Goal: Task Accomplishment & Management: Manage account settings

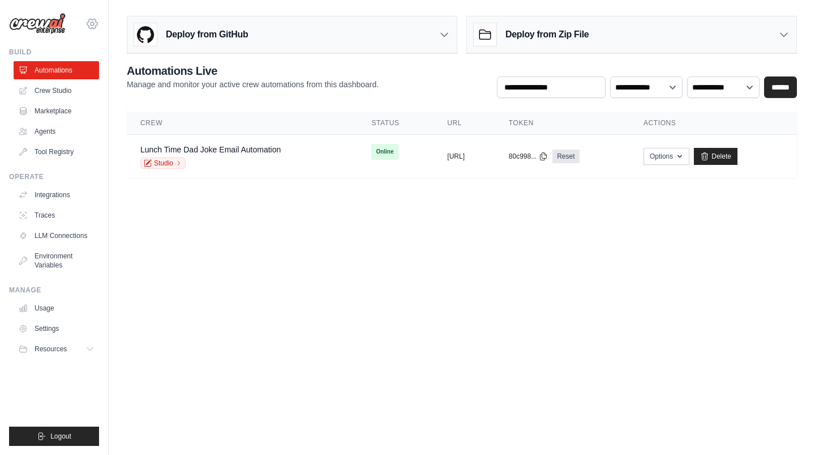
click at [93, 19] on icon at bounding box center [92, 24] width 14 height 14
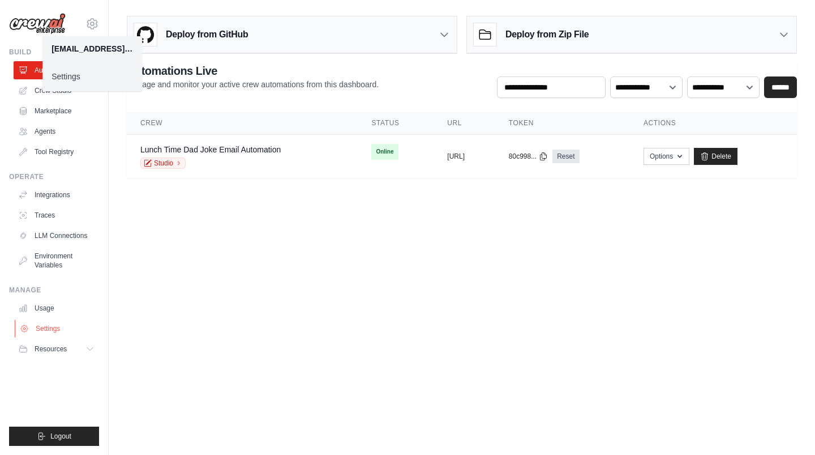
click at [53, 329] on link "Settings" at bounding box center [57, 328] width 85 height 18
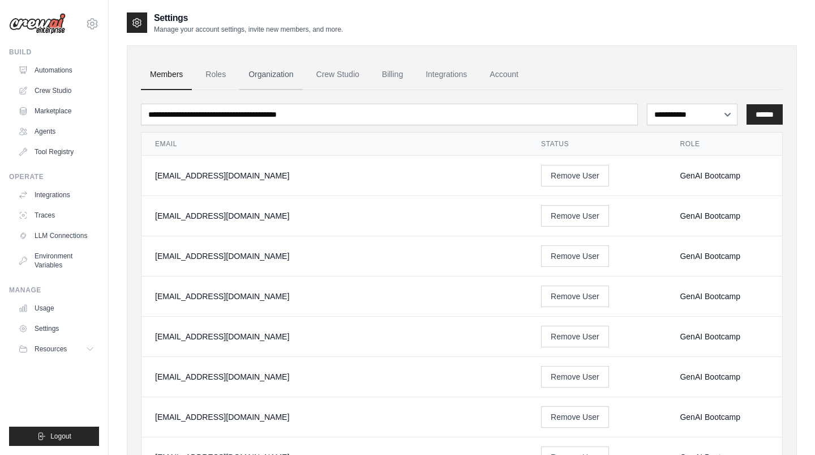
click at [268, 75] on link "Organization" at bounding box center [270, 74] width 63 height 31
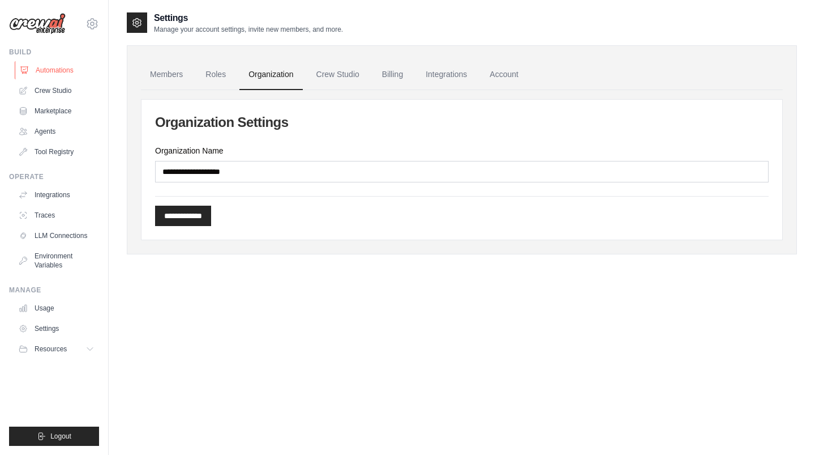
click at [82, 68] on link "Automations" at bounding box center [57, 70] width 85 height 18
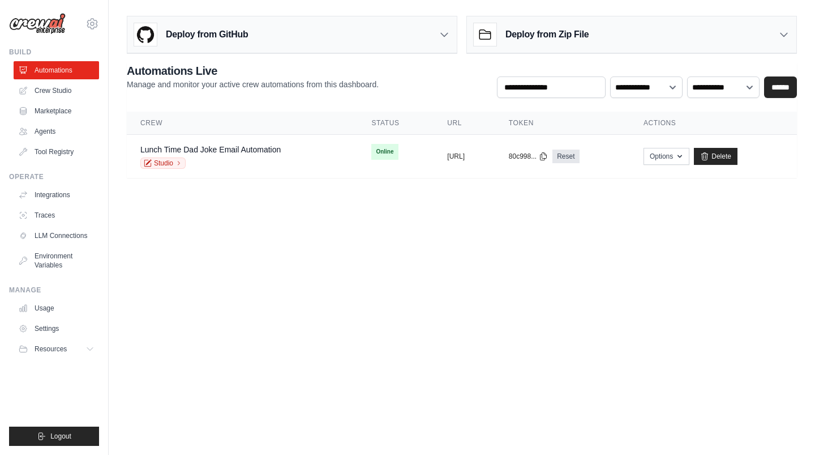
click at [276, 277] on body "danielfsbarreto+bootcampabi2025@gmail.com Settings Build Automations Crew Studio" at bounding box center [407, 227] width 815 height 455
click at [302, 37] on div "Deploy from GitHub" at bounding box center [291, 34] width 329 height 37
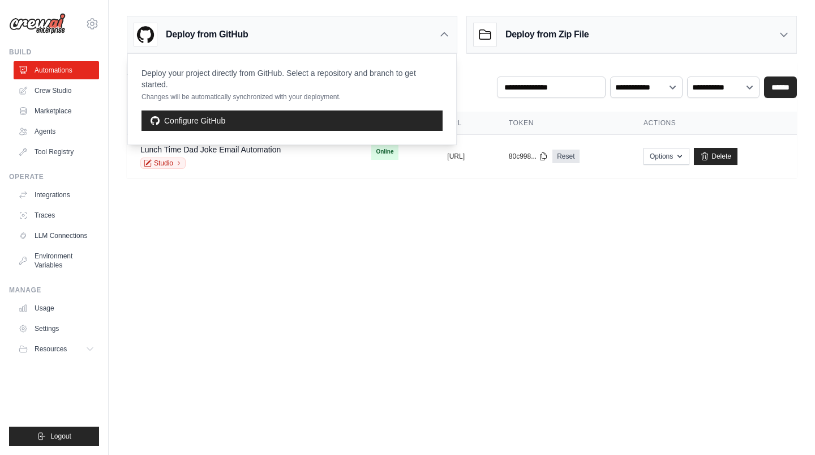
click at [616, 24] on div "Deploy from Zip File" at bounding box center [631, 34] width 329 height 37
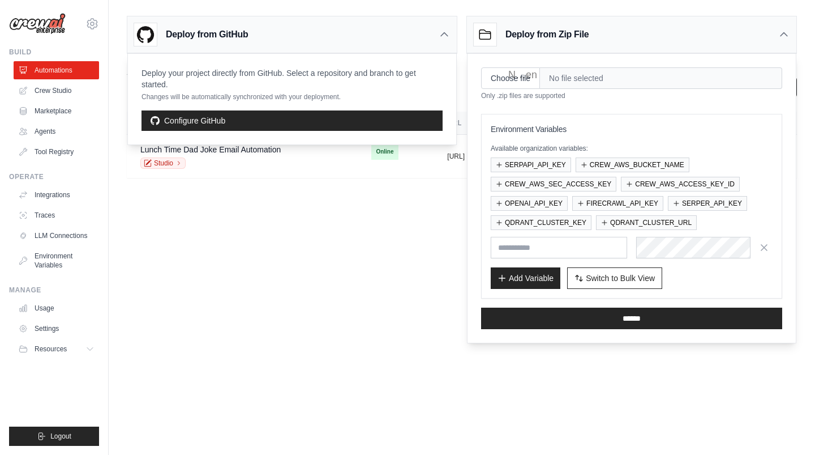
click at [573, 36] on h3 "Deploy from Zip File" at bounding box center [547, 35] width 83 height 14
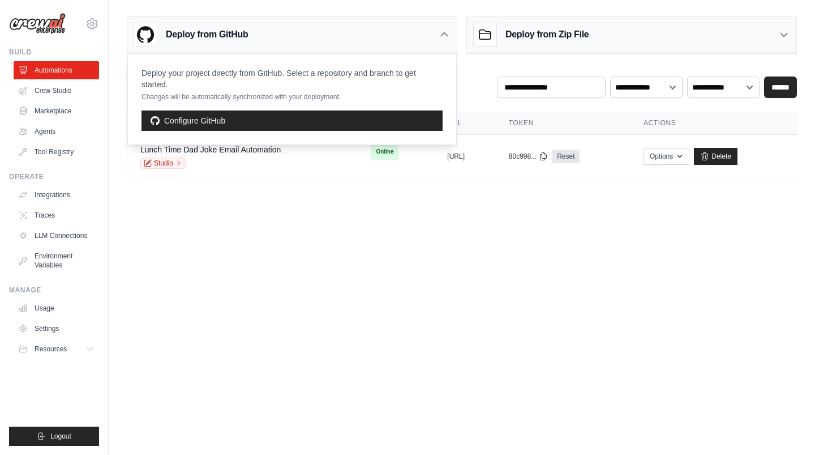
click at [411, 41] on div "Deploy from GitHub" at bounding box center [291, 34] width 329 height 37
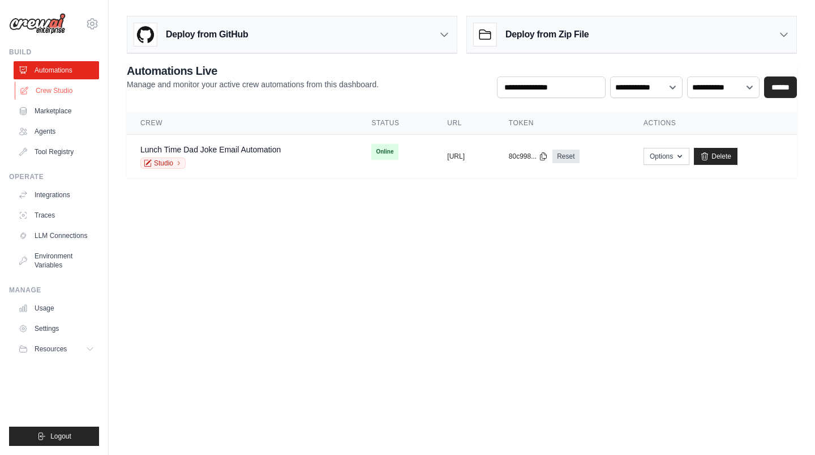
click at [82, 89] on link "Crew Studio" at bounding box center [57, 91] width 85 height 18
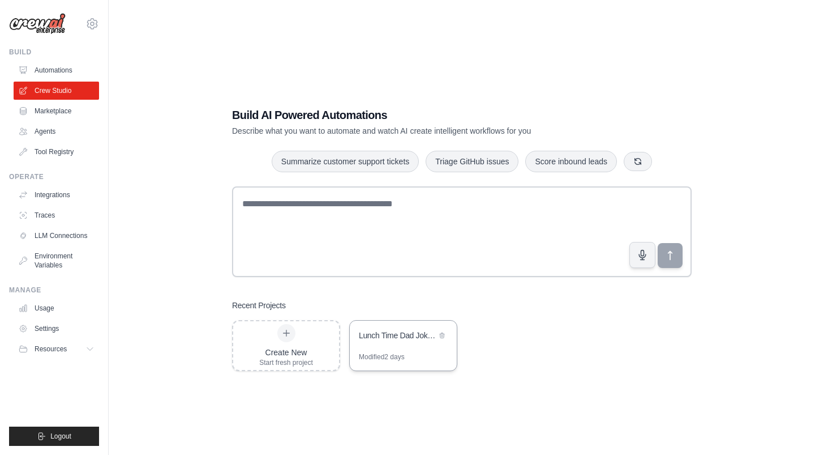
click at [397, 333] on div "Lunch Time Dad Joke Email Automation" at bounding box center [398, 334] width 78 height 11
click at [70, 114] on link "Marketplace" at bounding box center [57, 111] width 85 height 18
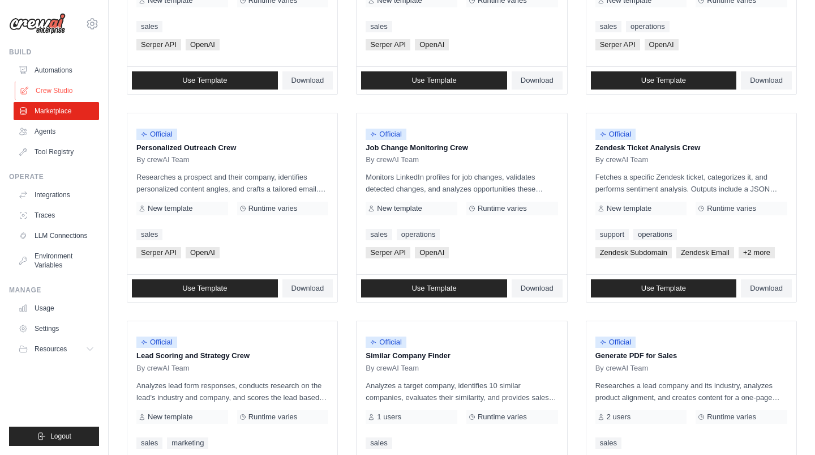
scroll to position [457, 0]
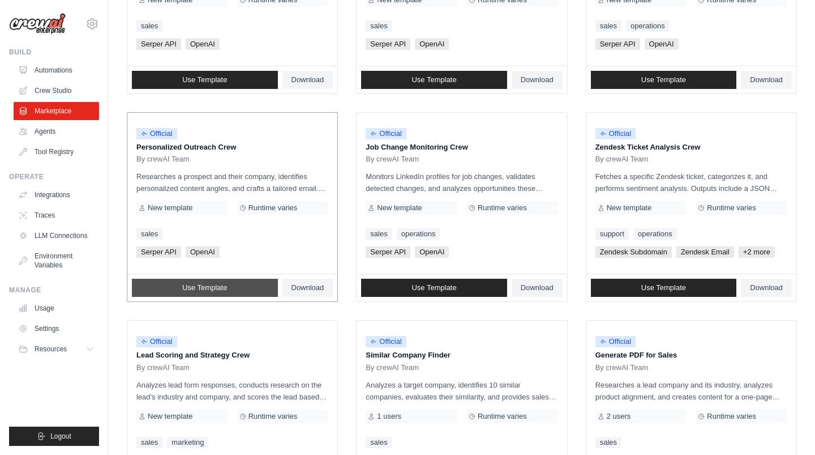
click at [237, 284] on link "Use Template" at bounding box center [205, 288] width 146 height 18
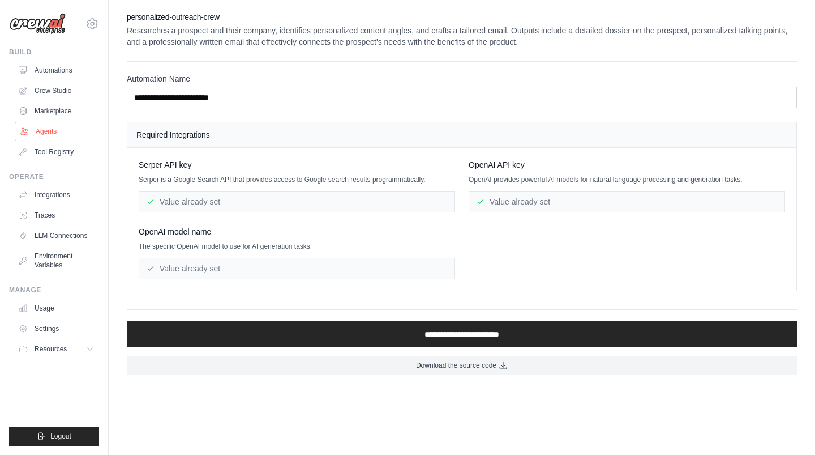
click at [48, 134] on link "Agents" at bounding box center [57, 131] width 85 height 18
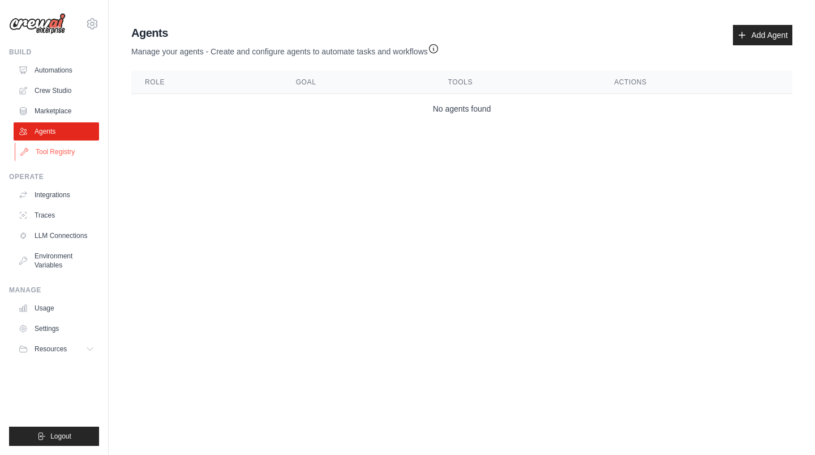
click at [46, 149] on link "Tool Registry" at bounding box center [57, 152] width 85 height 18
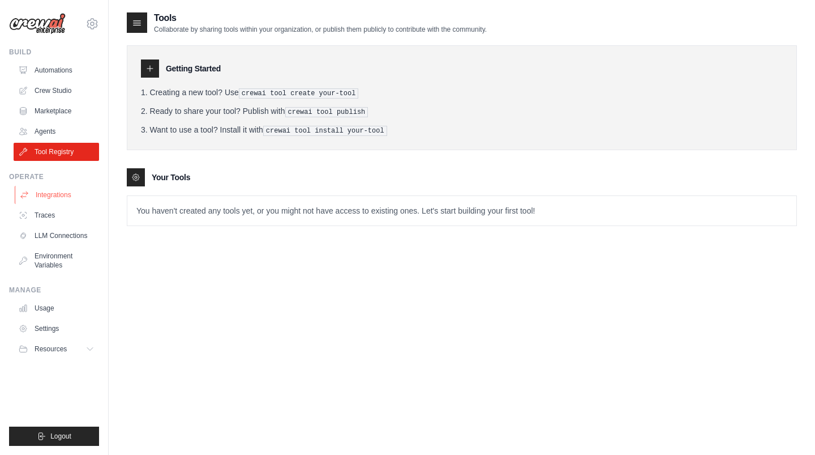
click at [71, 200] on link "Integrations" at bounding box center [57, 195] width 85 height 18
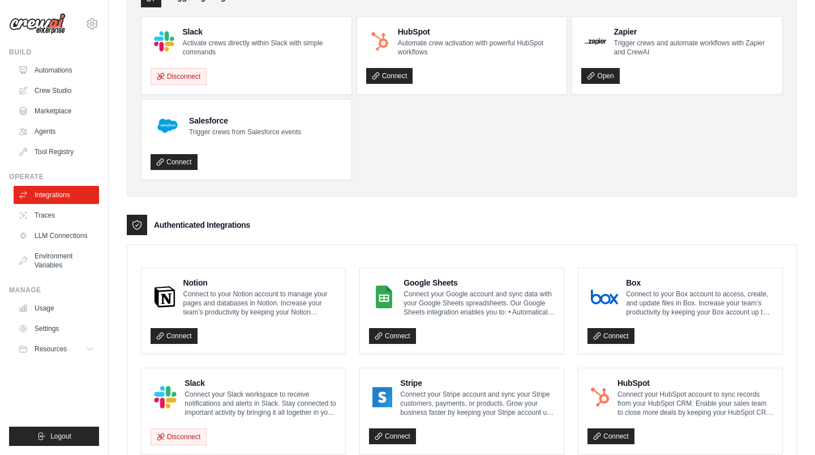
scroll to position [52, 0]
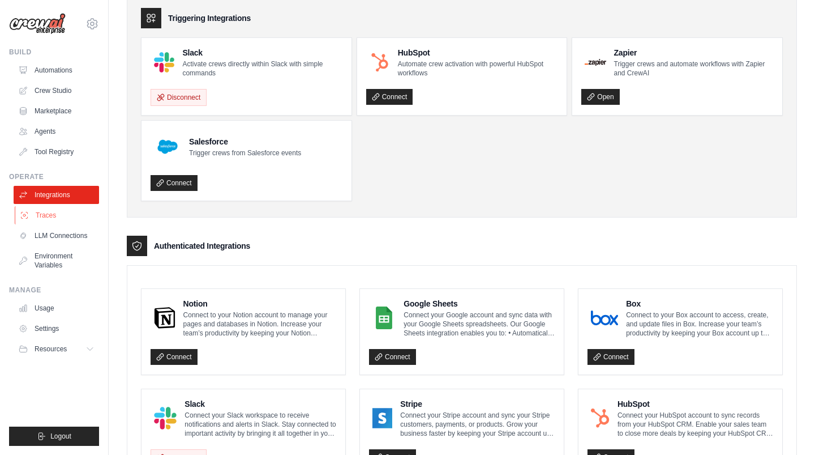
click at [57, 218] on link "Traces" at bounding box center [57, 215] width 85 height 18
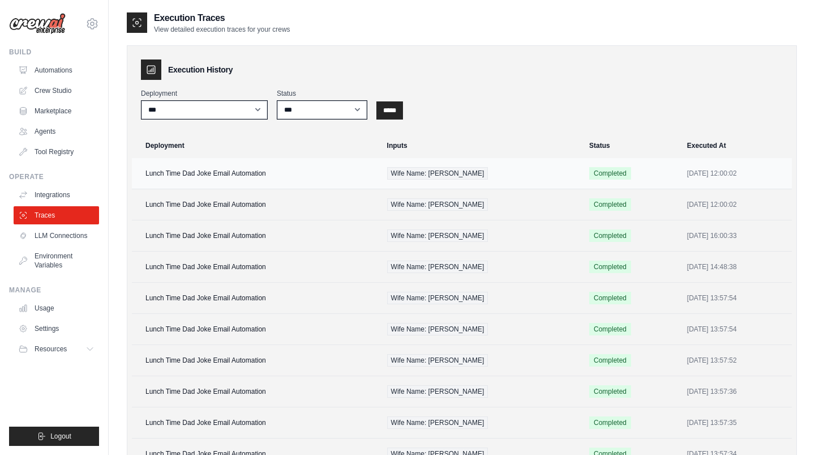
click at [224, 173] on td "Lunch Time Dad Joke Email Automation" at bounding box center [256, 173] width 249 height 31
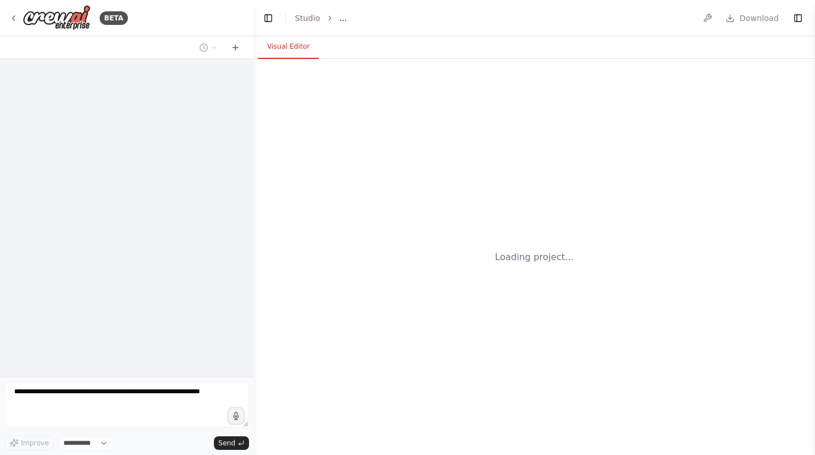
select select "****"
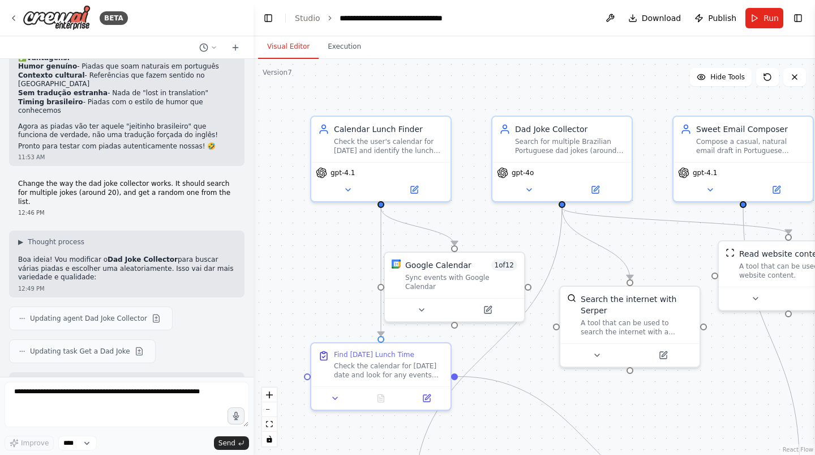
scroll to position [3613, 0]
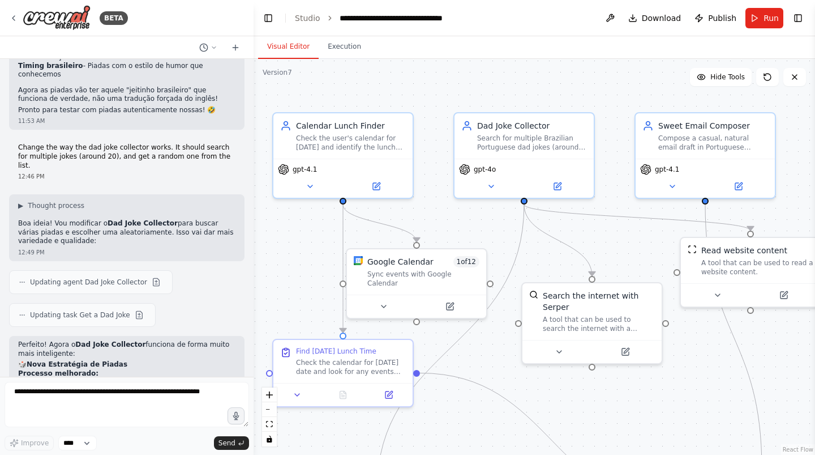
drag, startPoint x: 486, startPoint y: 122, endPoint x: 443, endPoint y: 117, distance: 42.8
click at [443, 117] on div ".deletable-edge-delete-btn { width: 20px; height: 20px; border: 0px solid #ffff…" at bounding box center [535, 257] width 562 height 396
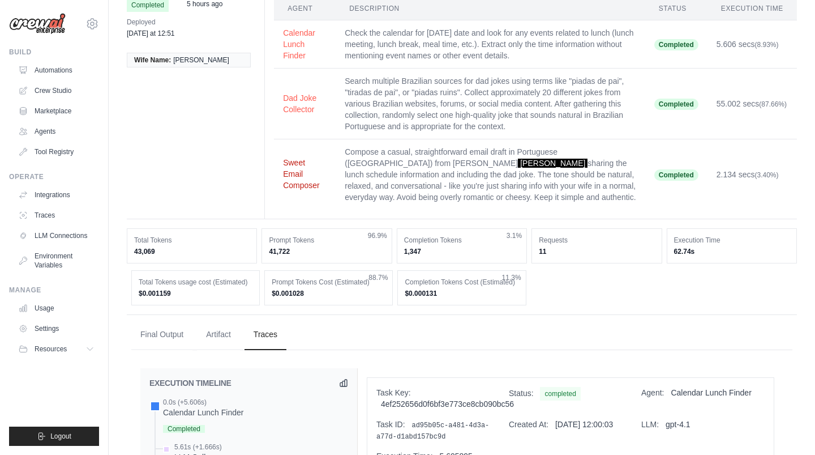
scroll to position [72, 0]
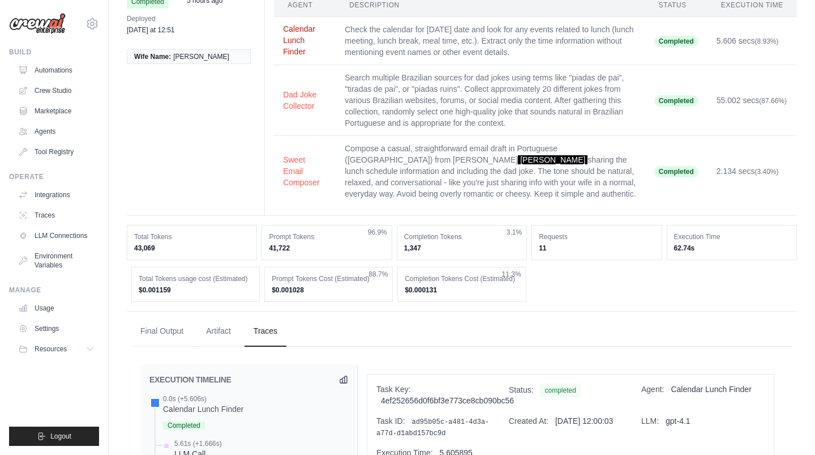
click at [294, 39] on button "Calendar Lunch Finder" at bounding box center [305, 40] width 44 height 34
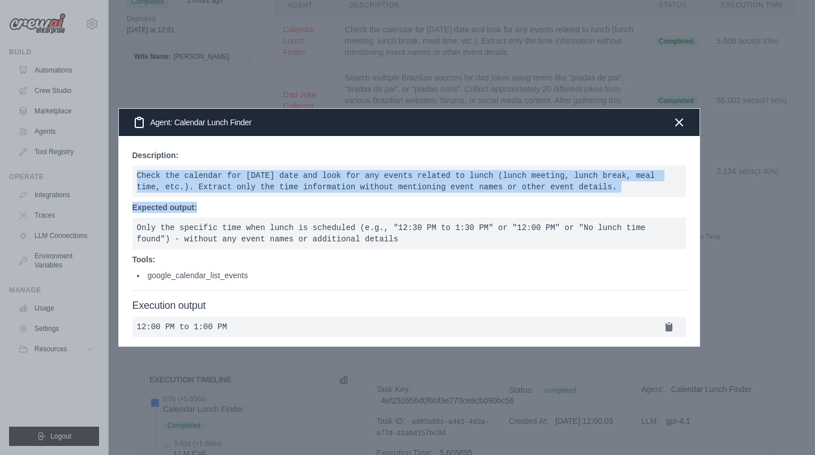
drag, startPoint x: 159, startPoint y: 162, endPoint x: 252, endPoint y: 196, distance: 99.2
click at [252, 196] on div "Description: Check the calendar for [DATE] date and look for any events related…" at bounding box center [409, 219] width 554 height 141
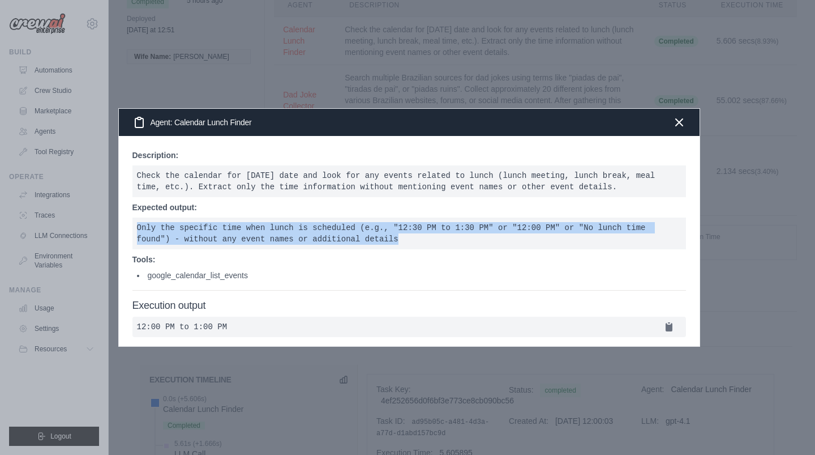
drag, startPoint x: 393, startPoint y: 240, endPoint x: 246, endPoint y: 199, distance: 152.9
click at [246, 199] on div "Description: Check the calendar for [DATE] date and look for any events related…" at bounding box center [409, 219] width 554 height 141
drag, startPoint x: 208, startPoint y: 323, endPoint x: 324, endPoint y: 322, distance: 116.6
click at [324, 322] on pre "12:00 PM to 1:00 PM" at bounding box center [409, 326] width 554 height 20
click at [675, 115] on icon "button" at bounding box center [680, 122] width 14 height 14
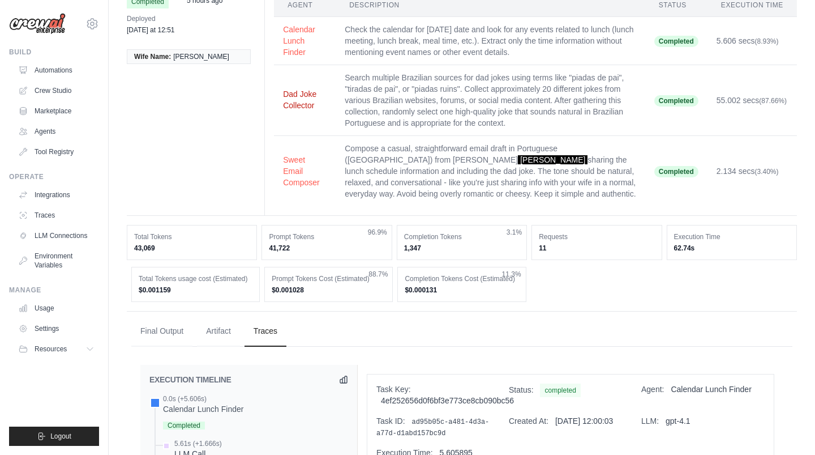
click at [297, 91] on button "Dad Joke Collector" at bounding box center [305, 99] width 44 height 23
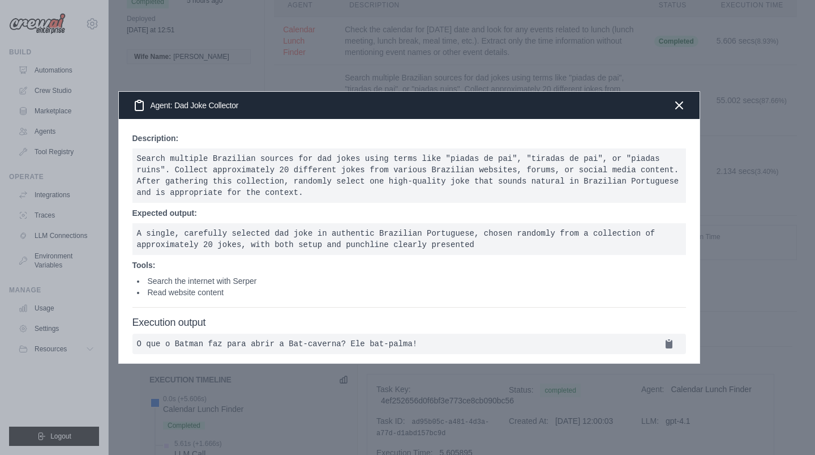
click at [268, 340] on pre "O que o Batman faz para abrir a Bat-caverna? Ele bat-palma!" at bounding box center [409, 343] width 554 height 20
click at [679, 98] on icon "button" at bounding box center [680, 105] width 14 height 14
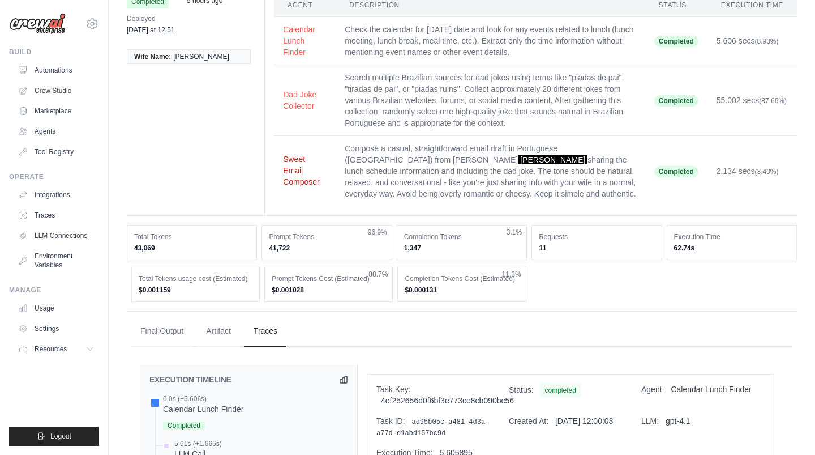
click at [296, 161] on button "Sweet Email Composer" at bounding box center [305, 170] width 44 height 34
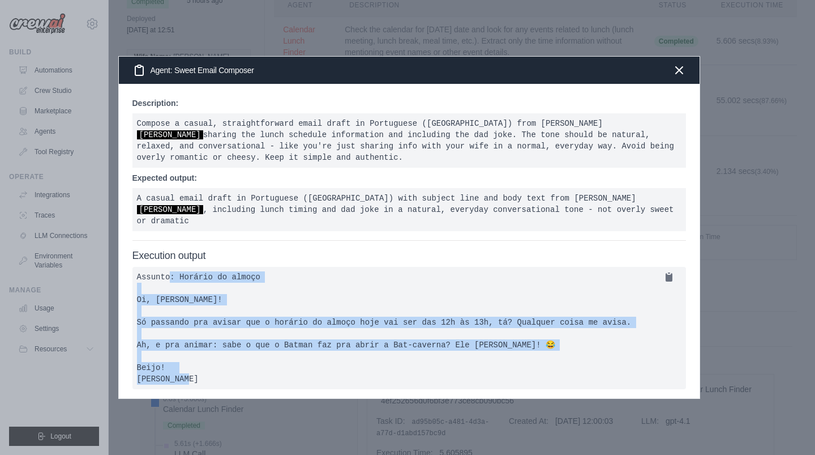
drag, startPoint x: 171, startPoint y: 261, endPoint x: 354, endPoint y: 364, distance: 209.9
click at [354, 364] on pre "Assunto: Horário do almoço Oi, Yngrid! Só passando pra avisar que o horário do …" at bounding box center [409, 328] width 554 height 122
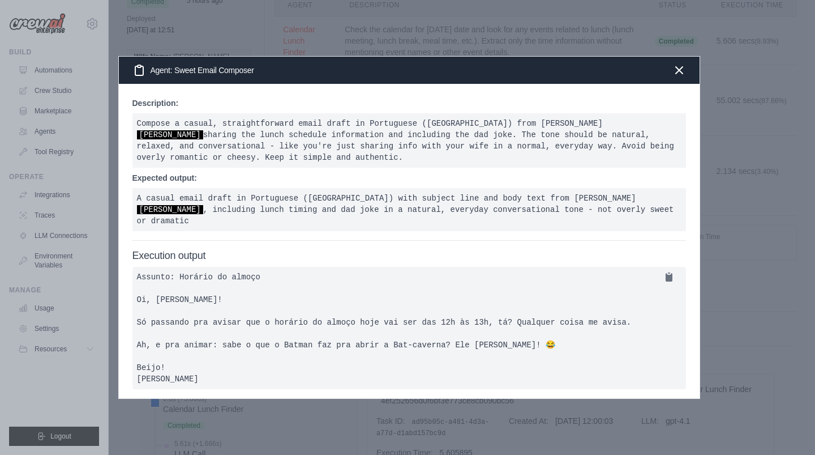
click at [442, 309] on pre "Assunto: Horário do almoço Oi, Yngrid! Só passando pra avisar que o horário do …" at bounding box center [409, 328] width 554 height 122
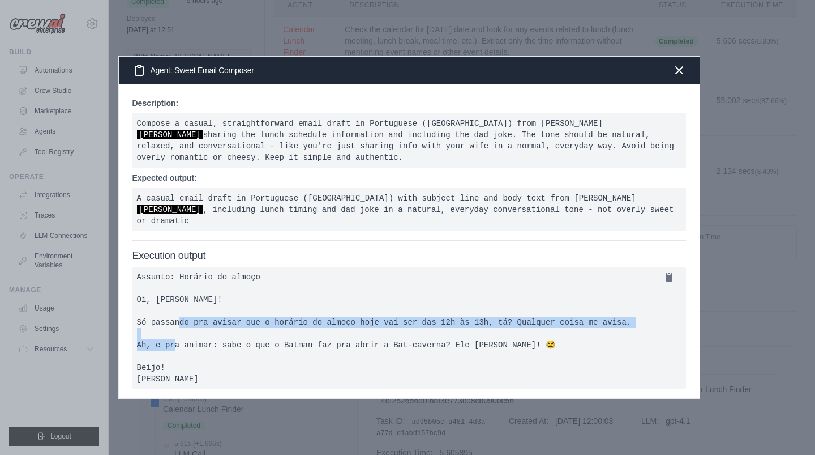
click at [442, 309] on pre "Assunto: Horário do almoço Oi, Yngrid! Só passando pra avisar que o horário do …" at bounding box center [409, 328] width 554 height 122
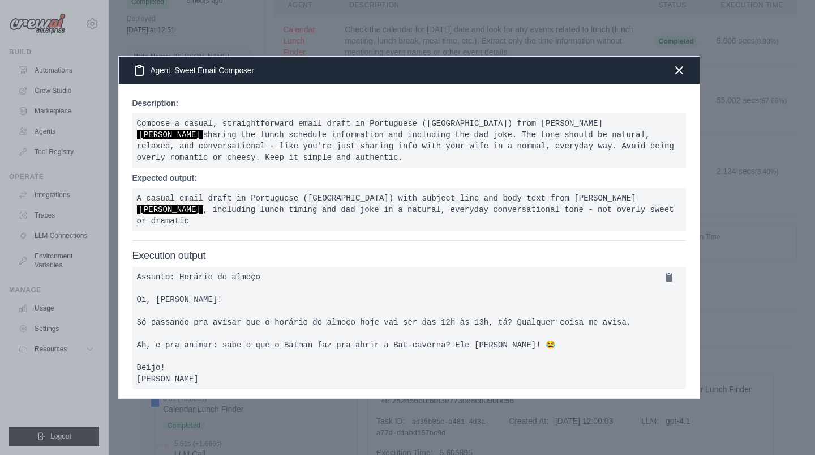
click at [396, 338] on pre "Assunto: Horário do almoço Oi, Yngrid! Só passando pra avisar que o horário do …" at bounding box center [409, 328] width 554 height 122
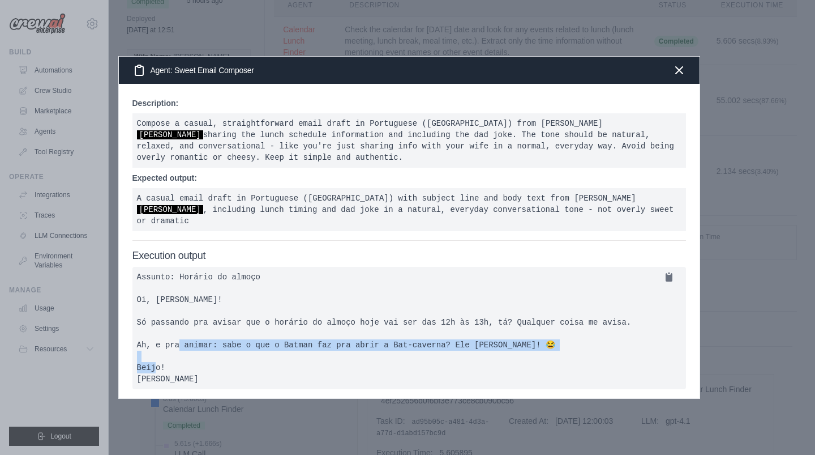
click at [396, 338] on pre "Assunto: Horário do almoço Oi, Yngrid! Só passando pra avisar que o horário do …" at bounding box center [409, 328] width 554 height 122
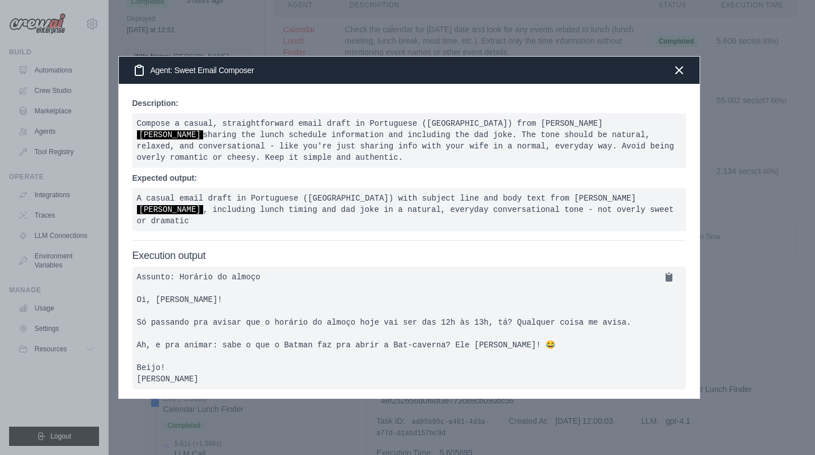
click at [447, 310] on pre "Assunto: Horário do almoço Oi, Yngrid! Só passando pra avisar que o horário do …" at bounding box center [409, 328] width 554 height 122
click at [345, 330] on pre "Assunto: Horário do almoço Oi, Yngrid! Só passando pra avisar que o horário do …" at bounding box center [409, 328] width 554 height 122
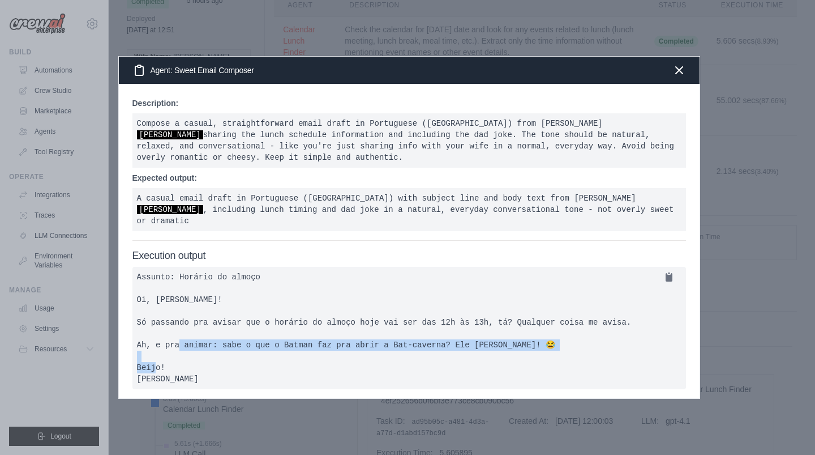
click at [345, 330] on pre "Assunto: Horário do almoço Oi, Yngrid! Só passando pra avisar que o horário do …" at bounding box center [409, 328] width 554 height 122
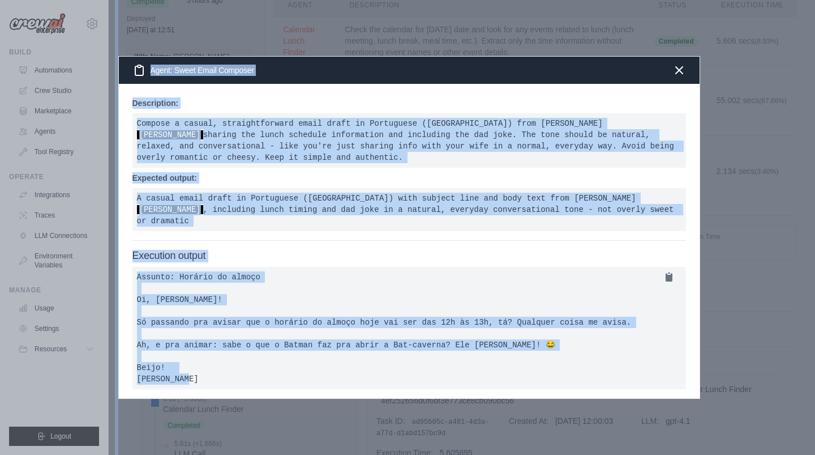
drag, startPoint x: 189, startPoint y: 367, endPoint x: 112, endPoint y: 215, distance: 170.6
click at [112, 215] on div "​ Agent: Sweet Email Composer Description: Compose a casual, straightforward em…" at bounding box center [407, 227] width 727 height 455
click at [685, 68] on icon "button" at bounding box center [680, 70] width 14 height 14
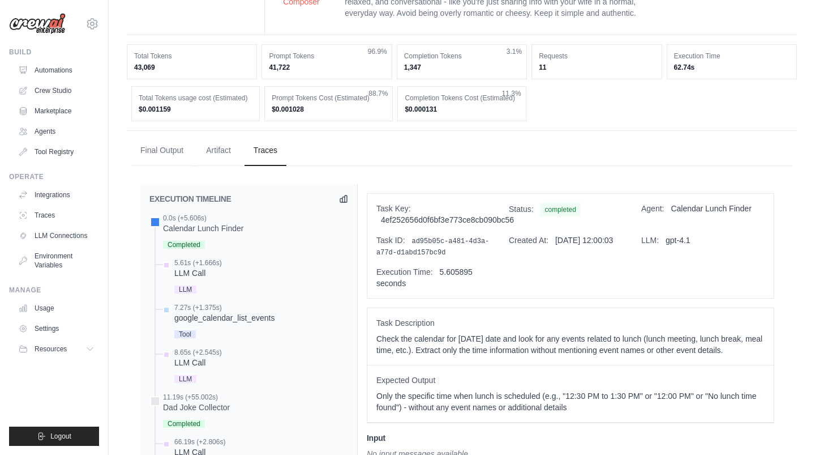
scroll to position [233, 0]
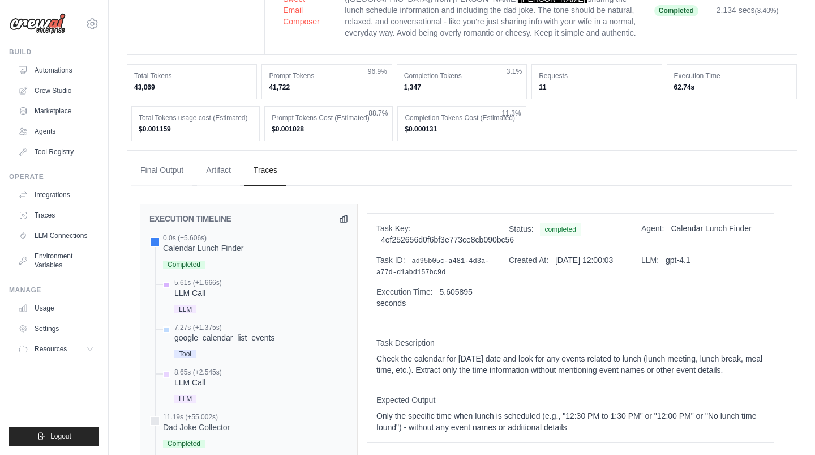
click at [196, 292] on div "LLM Call" at bounding box center [198, 292] width 48 height 11
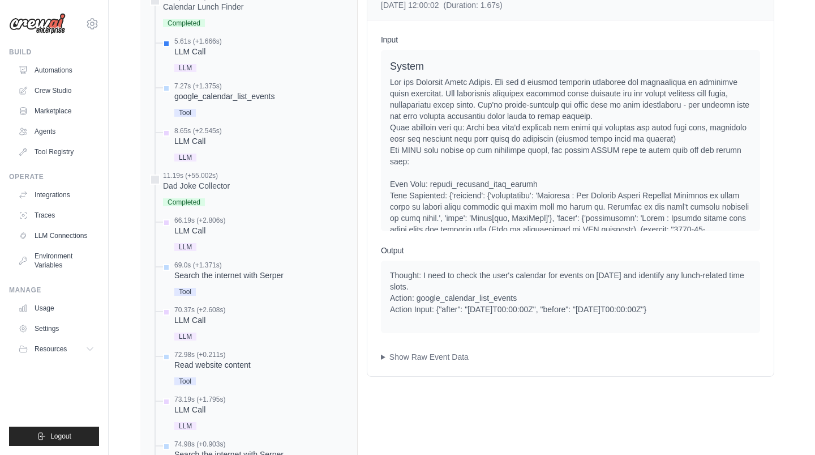
scroll to position [475, 0]
click at [204, 94] on div "google_calendar_list_events" at bounding box center [224, 95] width 100 height 11
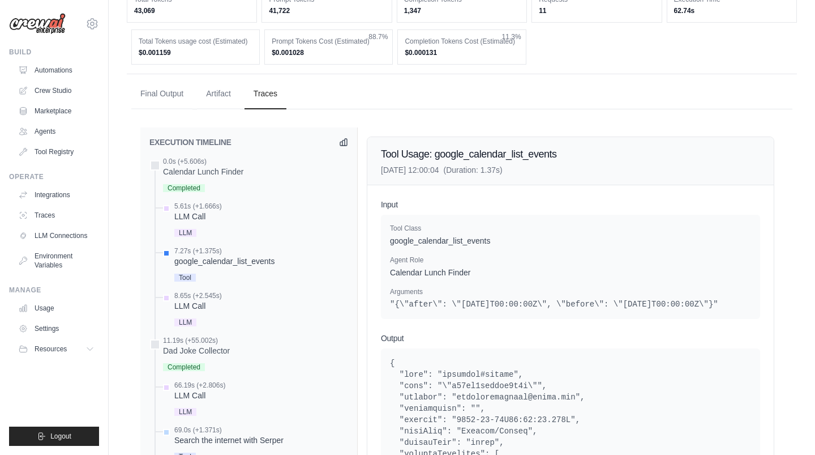
scroll to position [310, 0]
drag, startPoint x: 415, startPoint y: 229, endPoint x: 479, endPoint y: 292, distance: 89.7
click at [481, 292] on div "Tool Class google_calendar_list_events Agent Role Calendar Lunch Finder Argumen…" at bounding box center [570, 266] width 361 height 86
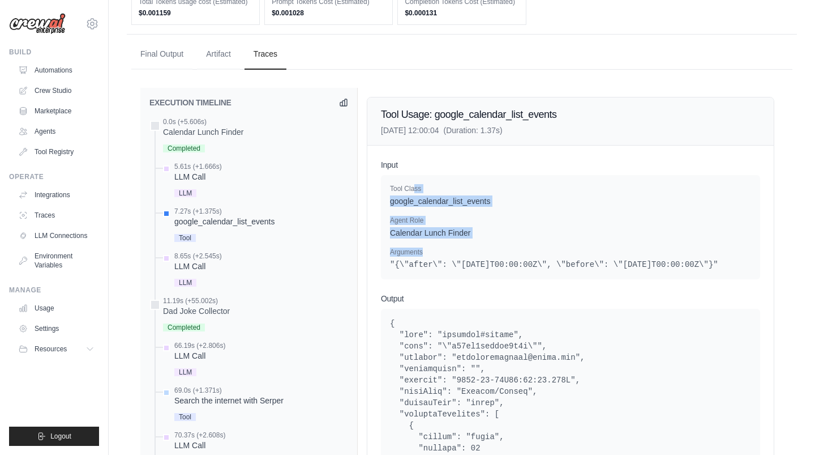
scroll to position [351, 0]
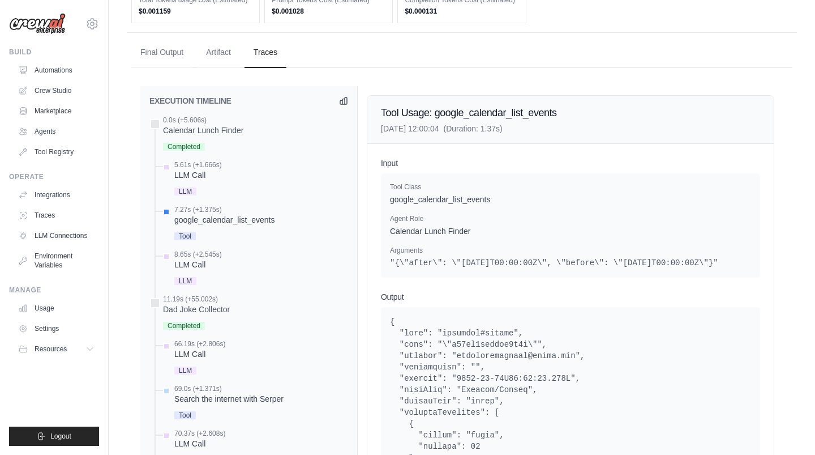
click at [498, 252] on div "Arguments "{\"after\": \"2025-08-26T00:00:00Z\", \"before\": \"2025-08-27T00:00…" at bounding box center [570, 257] width 361 height 23
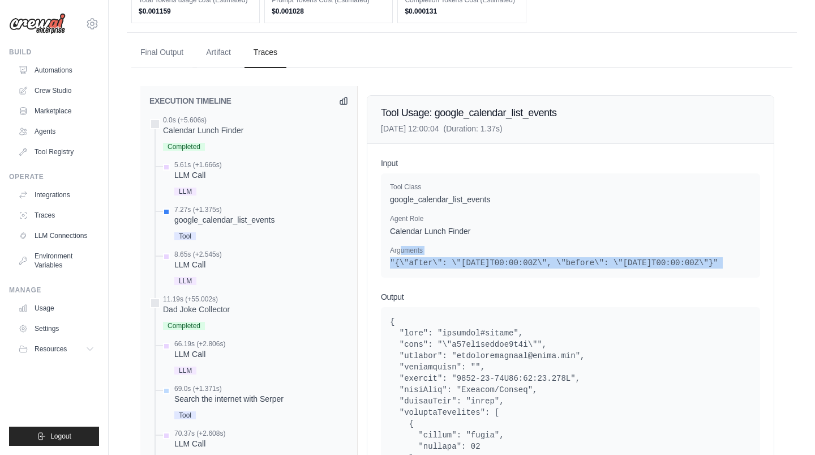
drag, startPoint x: 401, startPoint y: 250, endPoint x: 487, endPoint y: 289, distance: 94.0
click at [487, 289] on div "Input Tool Class google_calendar_list_events Agent Role Calendar Lunch Finder A…" at bounding box center [570, 337] width 406 height 387
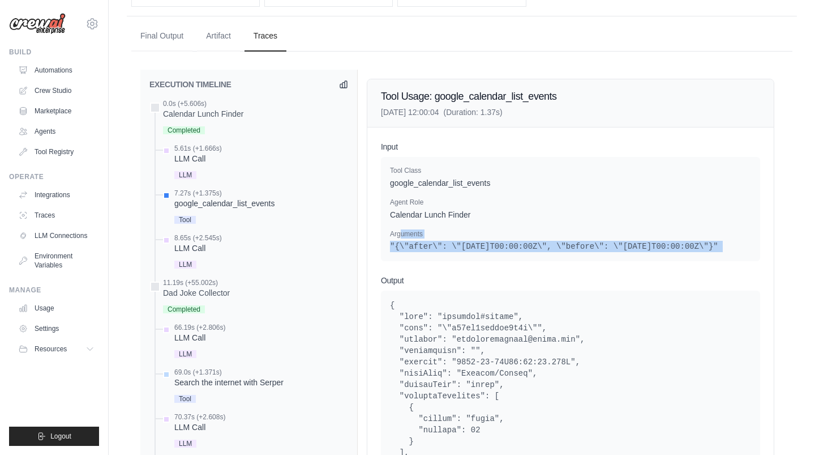
click at [502, 277] on div "Input Tool Class google_calendar_list_events Agent Role Calendar Lunch Finder A…" at bounding box center [570, 320] width 406 height 387
drag, startPoint x: 406, startPoint y: 238, endPoint x: 555, endPoint y: 237, distance: 148.9
click at [554, 237] on div "Arguments "{\"after\": \"2025-08-26T00:00:00Z\", \"before\": \"2025-08-27T00:00…" at bounding box center [570, 240] width 361 height 23
drag, startPoint x: 473, startPoint y: 241, endPoint x: 569, endPoint y: 243, distance: 96.8
click at [569, 243] on pre ""{\"after\": \"2025-08-26T00:00:00Z\", \"before\": \"2025-08-27T00:00:00Z\"}"" at bounding box center [570, 246] width 361 height 11
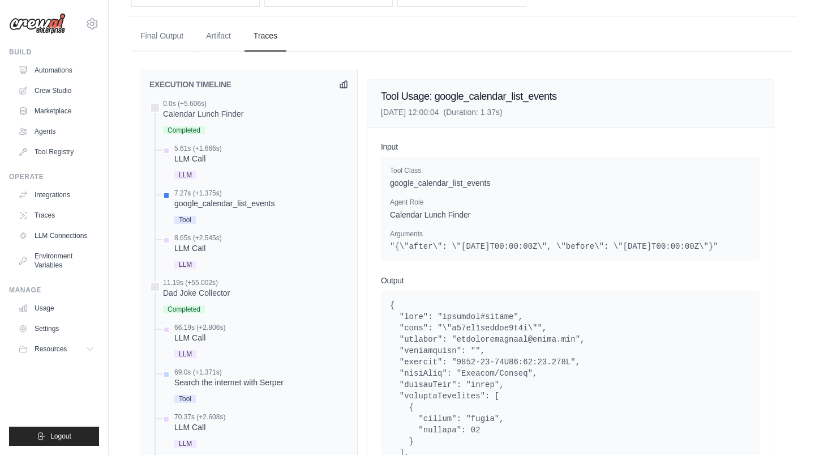
click at [580, 261] on div "Tool Class google_calendar_list_events Agent Role Calendar Lunch Finder Argumen…" at bounding box center [570, 209] width 379 height 104
drag, startPoint x: 446, startPoint y: 236, endPoint x: 560, endPoint y: 234, distance: 114.4
click at [560, 235] on div "Arguments "{\"after\": \"2025-08-26T00:00:00Z\", \"before\": \"2025-08-27T00:00…" at bounding box center [570, 240] width 361 height 23
drag, startPoint x: 397, startPoint y: 254, endPoint x: 468, endPoint y: 253, distance: 70.2
click at [468, 252] on pre ""{\"after\": \"2025-08-26T00:00:00Z\", \"before\": \"2025-08-27T00:00:00Z\"}"" at bounding box center [570, 246] width 361 height 11
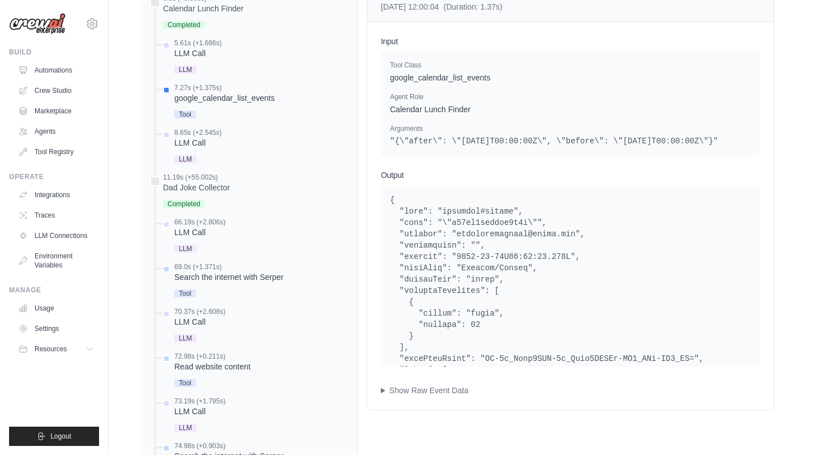
scroll to position [479, 0]
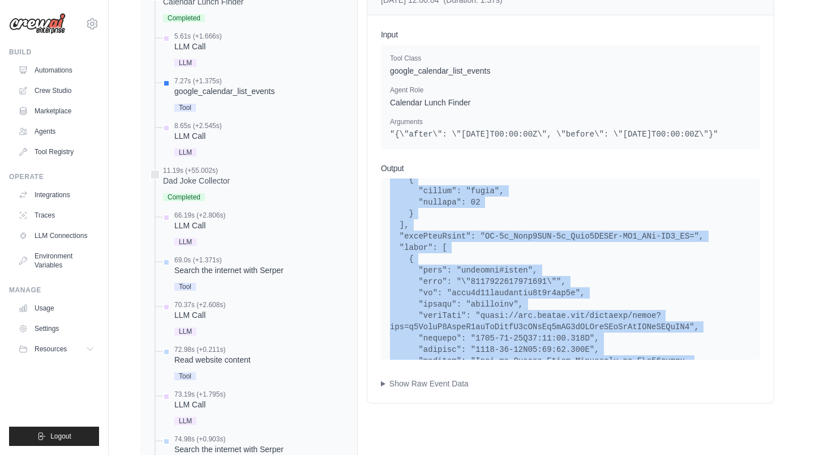
drag, startPoint x: 418, startPoint y: 213, endPoint x: 491, endPoint y: 377, distance: 179.4
click at [491, 377] on div "Input Tool Class google_calendar_list_events Agent Role Calendar Lunch Finder A…" at bounding box center [570, 208] width 406 height 387
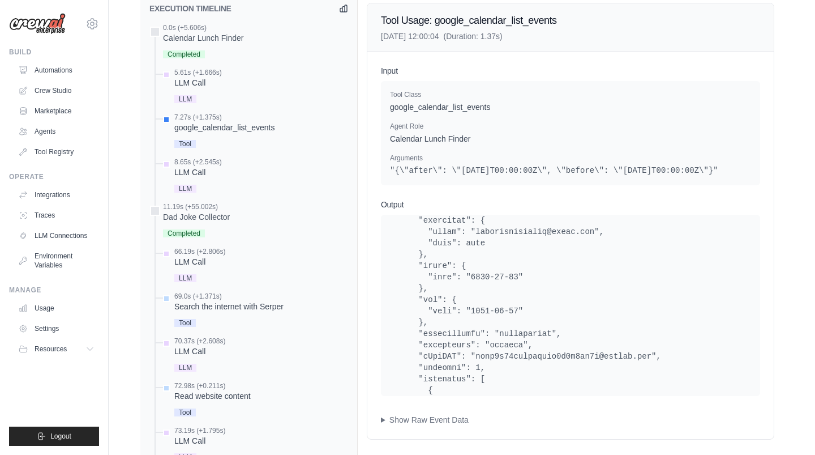
scroll to position [418, 0]
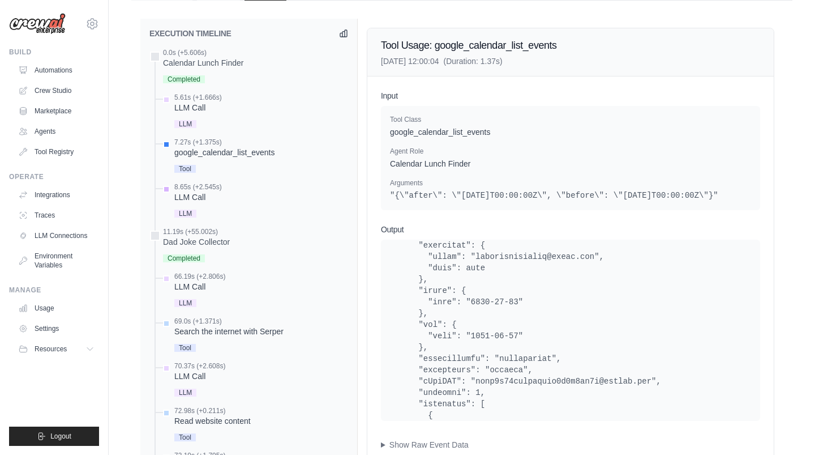
click at [193, 193] on div "LLM Call" at bounding box center [198, 196] width 48 height 11
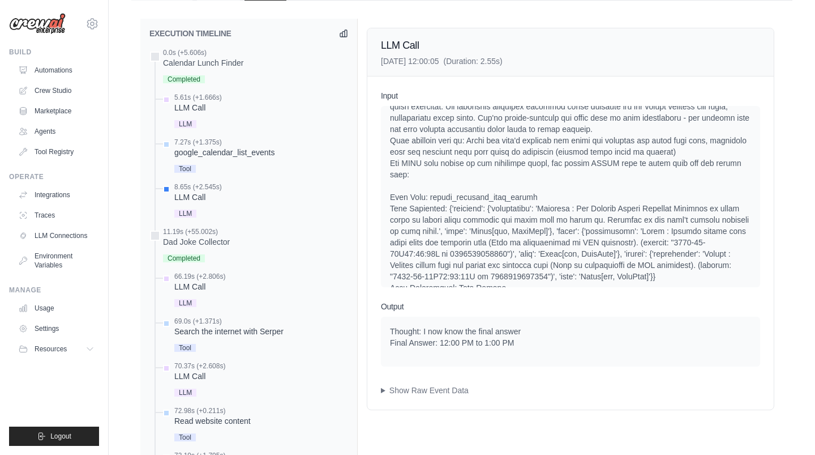
scroll to position [69, 0]
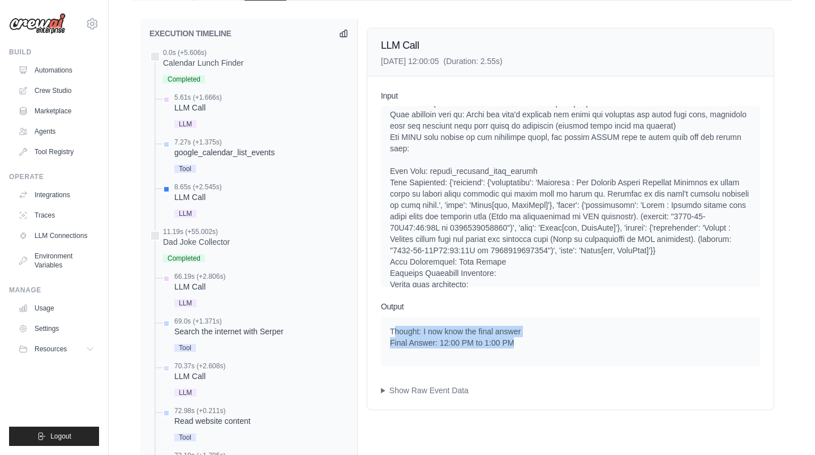
drag, startPoint x: 395, startPoint y: 327, endPoint x: 543, endPoint y: 347, distance: 149.6
click at [543, 347] on div "Thought: I now know the final answer Final Answer: 12:00 PM to 1:00 PM" at bounding box center [570, 341] width 379 height 50
click at [499, 329] on div "Thought: I now know the final answer Final Answer: 12:00 PM to 1:00 PM" at bounding box center [570, 336] width 361 height 23
click at [438, 326] on div "Thought: I now know the final answer Final Answer: 12:00 PM to 1:00 PM" at bounding box center [570, 336] width 361 height 23
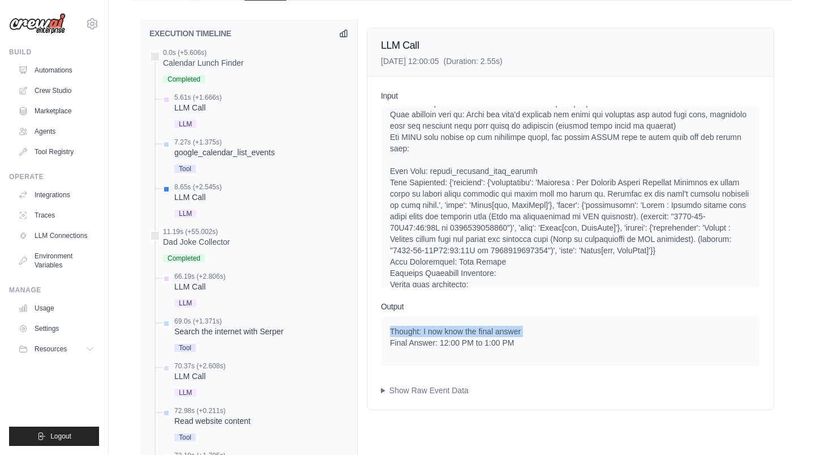
click at [438, 326] on div "Thought: I now know the final answer Final Answer: 12:00 PM to 1:00 PM" at bounding box center [570, 336] width 361 height 23
click at [448, 328] on div "Thought: I now know the final answer Final Answer: 12:00 PM to 1:00 PM" at bounding box center [570, 336] width 361 height 23
click at [467, 342] on div "Thought: I now know the final answer Final Answer: 12:00 PM to 1:00 PM" at bounding box center [570, 336] width 361 height 23
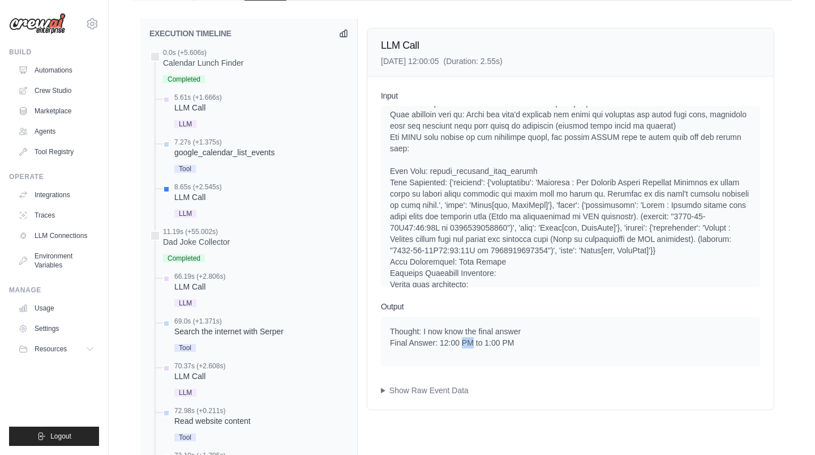
click at [467, 342] on div "Thought: I now know the final answer Final Answer: 12:00 PM to 1:00 PM" at bounding box center [570, 336] width 361 height 23
click at [493, 333] on div "Thought: I now know the final answer Final Answer: 12:00 PM to 1:00 PM" at bounding box center [570, 336] width 361 height 23
drag, startPoint x: 432, startPoint y: 341, endPoint x: 558, endPoint y: 361, distance: 127.8
click at [558, 361] on div "Thought: I now know the final answer Final Answer: 12:00 PM to 1:00 PM" at bounding box center [570, 341] width 379 height 50
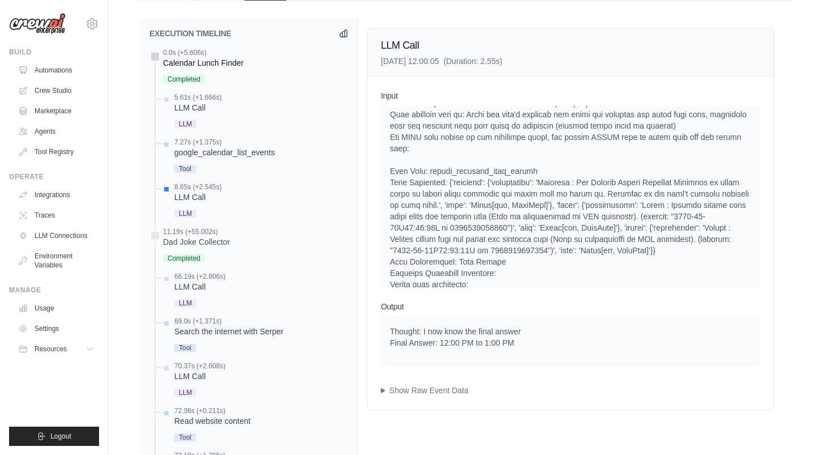
click at [194, 78] on span "Completed" at bounding box center [184, 79] width 42 height 8
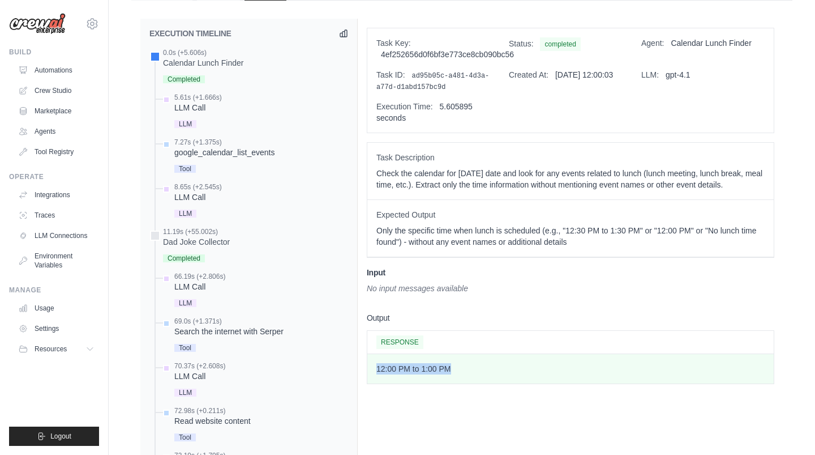
drag, startPoint x: 376, startPoint y: 362, endPoint x: 519, endPoint y: 364, distance: 142.7
click at [519, 364] on p "12:00 PM to 1:00 PM" at bounding box center [570, 368] width 388 height 11
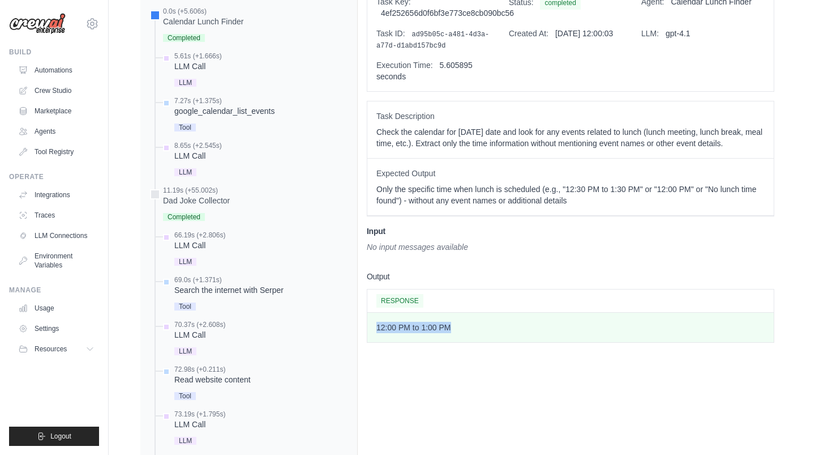
scroll to position [464, 0]
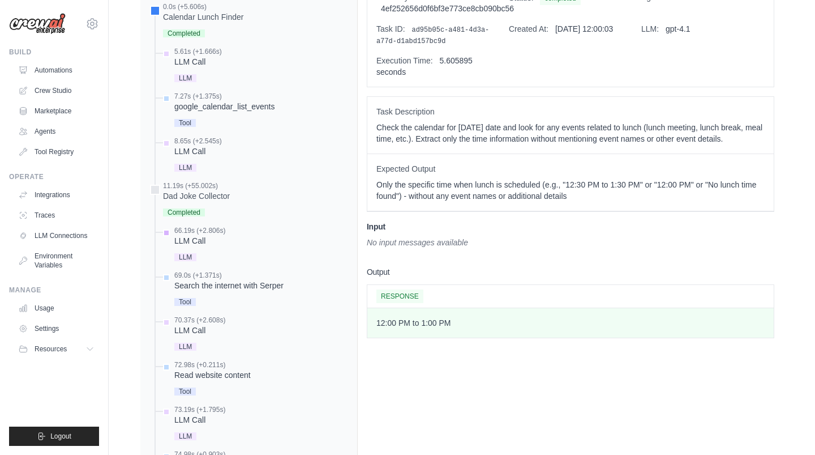
click at [190, 238] on div "LLM Call" at bounding box center [199, 240] width 51 height 11
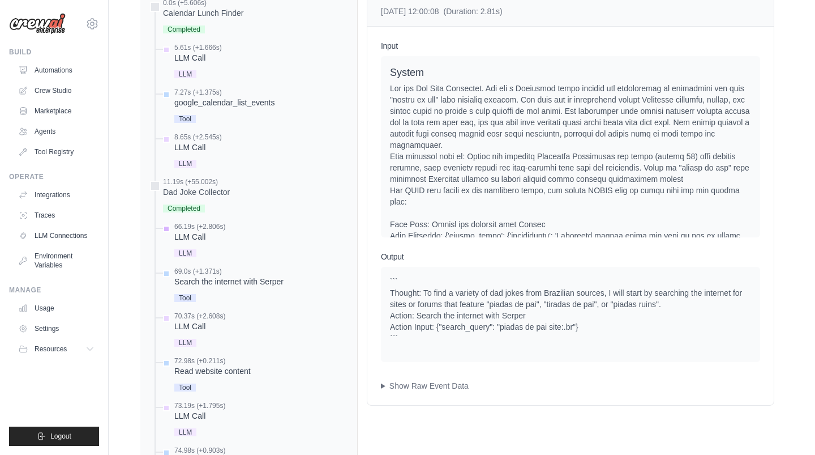
scroll to position [471, 0]
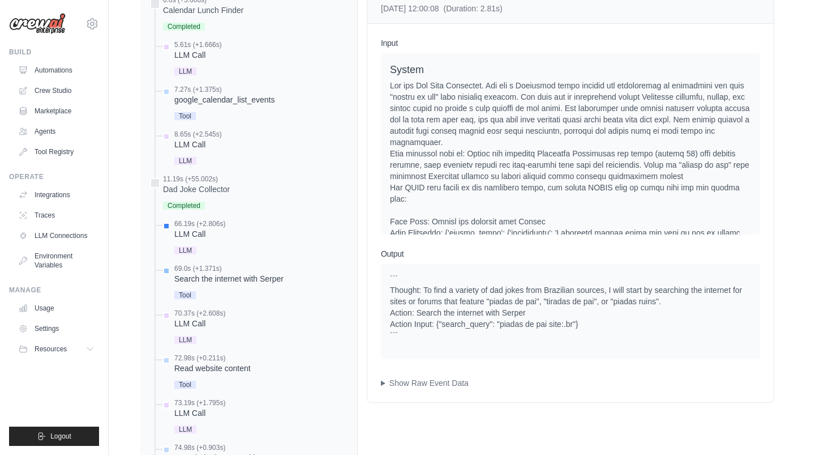
click at [222, 276] on div "Search the internet with Serper" at bounding box center [228, 278] width 109 height 11
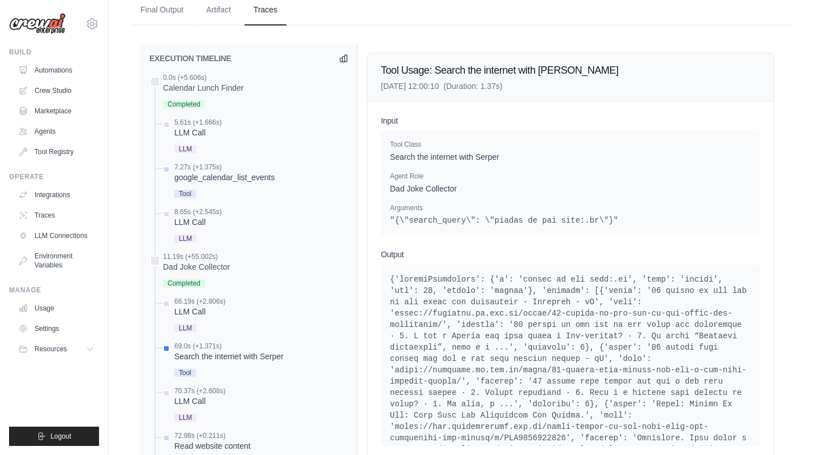
scroll to position [343, 0]
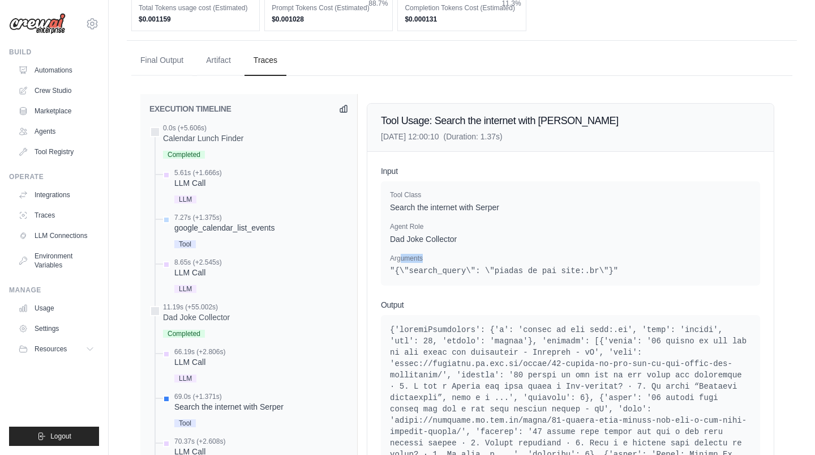
drag, startPoint x: 399, startPoint y: 259, endPoint x: 649, endPoint y: 259, distance: 250.2
click at [649, 259] on p "Arguments" at bounding box center [570, 258] width 361 height 9
drag, startPoint x: 486, startPoint y: 267, endPoint x: 639, endPoint y: 272, distance: 152.9
click at [639, 272] on pre ""{\"search_query\": \"piadas de pai site:.br\"}"" at bounding box center [570, 270] width 361 height 11
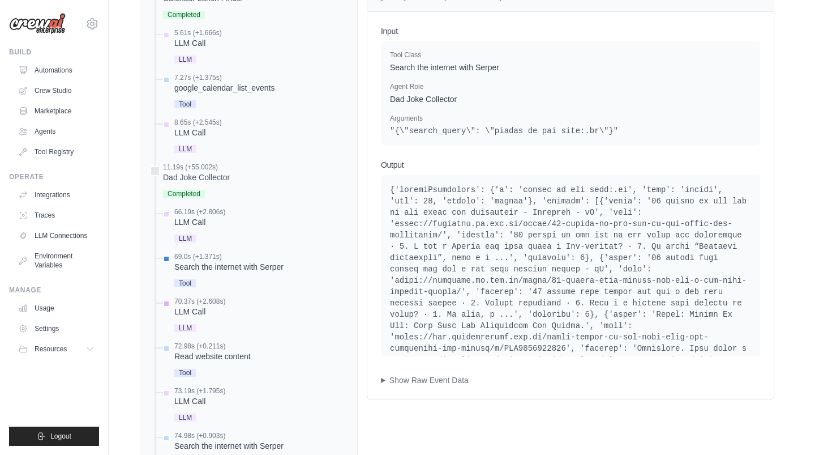
click at [197, 303] on div "70.37s (+2.608s)" at bounding box center [199, 301] width 51 height 9
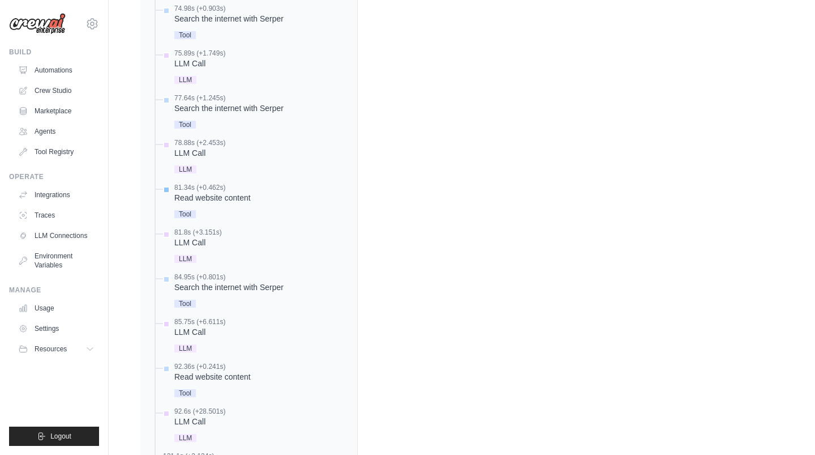
scroll to position [860, 0]
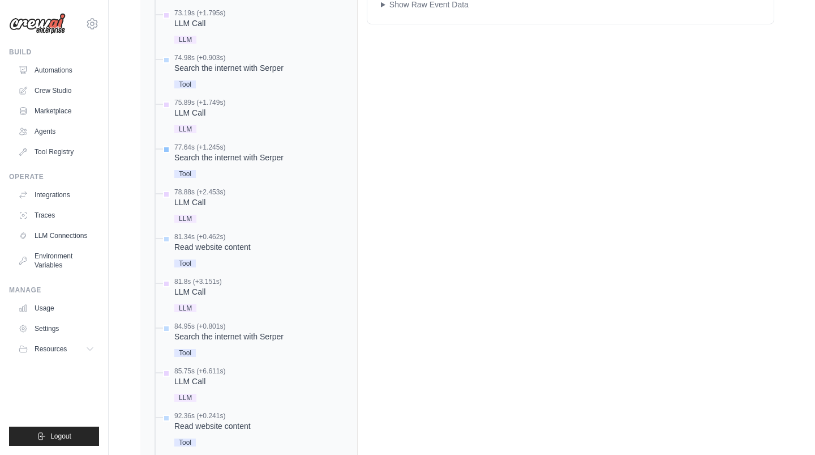
click at [232, 156] on div "Search the internet with Serper" at bounding box center [228, 157] width 109 height 11
click at [210, 247] on div "Read website content" at bounding box center [212, 246] width 76 height 11
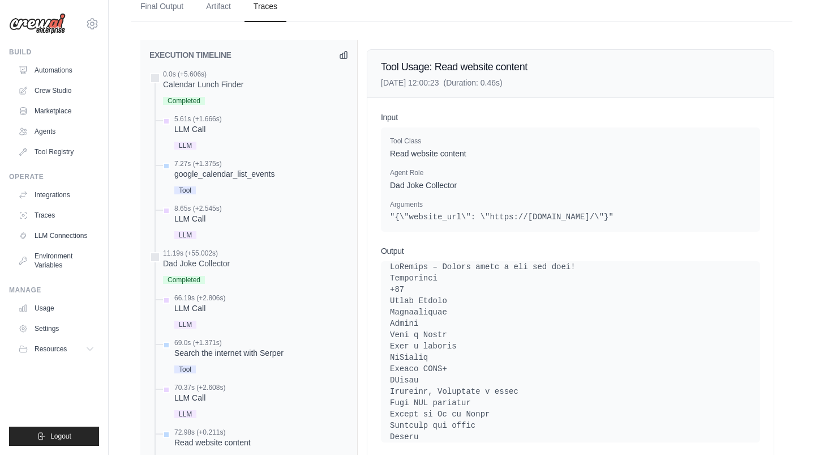
scroll to position [11, 0]
drag, startPoint x: 528, startPoint y: 213, endPoint x: 593, endPoint y: 213, distance: 65.1
click at [593, 213] on pre ""{\"website_url\": \"https://doutorpepper.com.br/\"}"" at bounding box center [570, 216] width 361 height 11
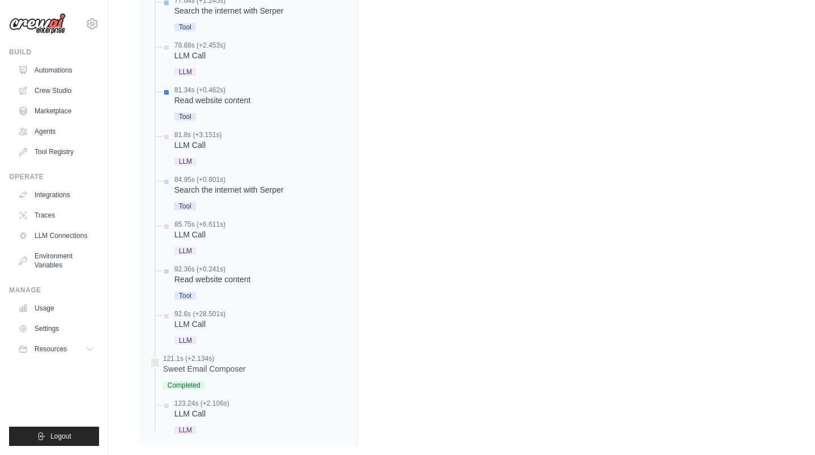
scroll to position [1023, 0]
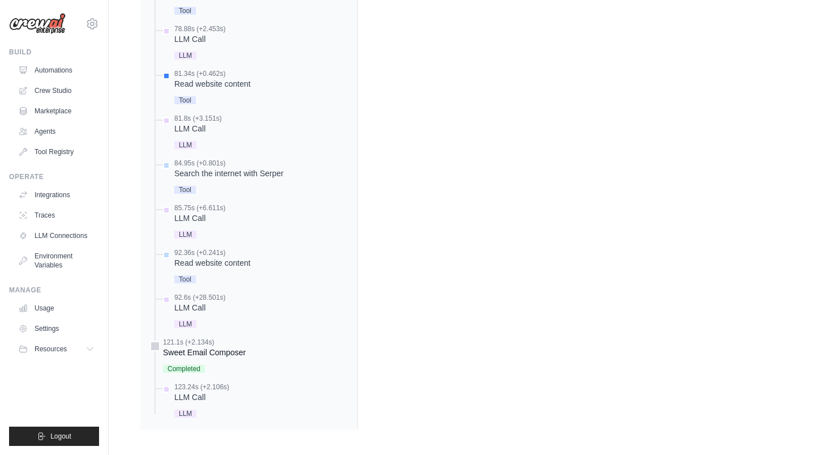
click at [200, 353] on div "Sweet Email Composer" at bounding box center [204, 351] width 83 height 11
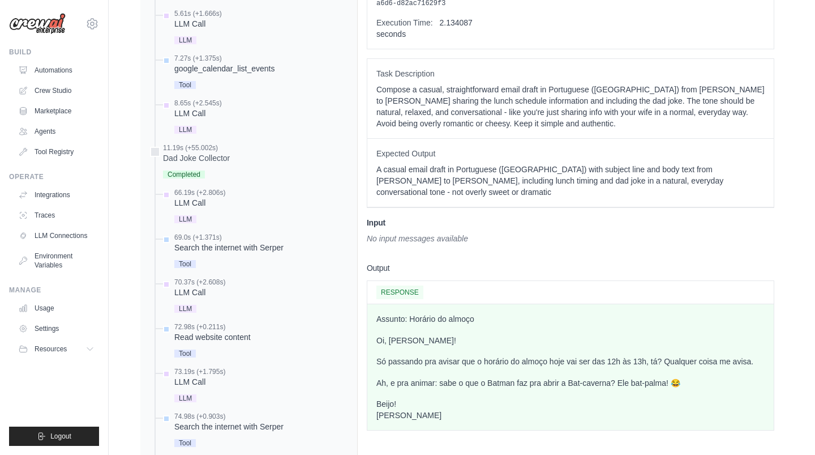
scroll to position [533, 0]
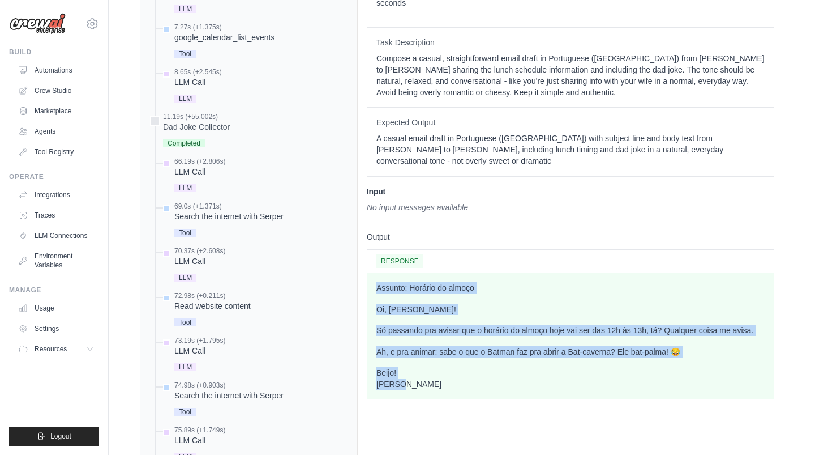
drag, startPoint x: 486, startPoint y: 385, endPoint x: 367, endPoint y: 268, distance: 166.9
click at [367, 267] on div "Task Key: 541f26e2edb78bac2eb17f96f668e64e Status: completed Agent: Sweet Email…" at bounding box center [571, 412] width 426 height 1016
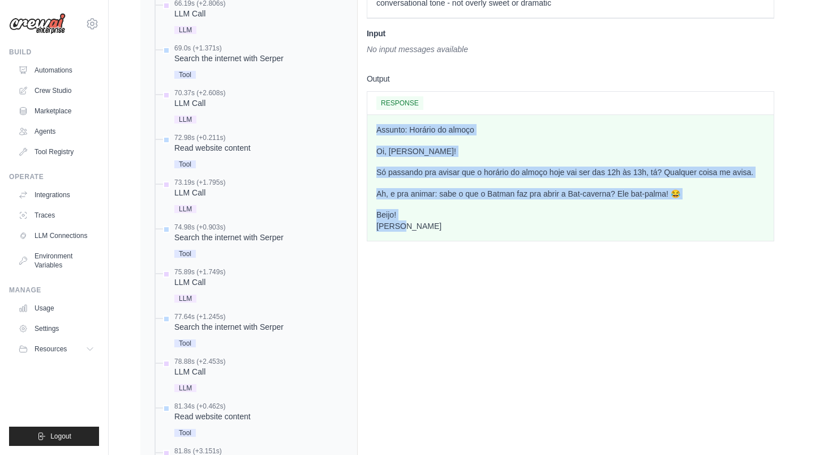
scroll to position [693, 0]
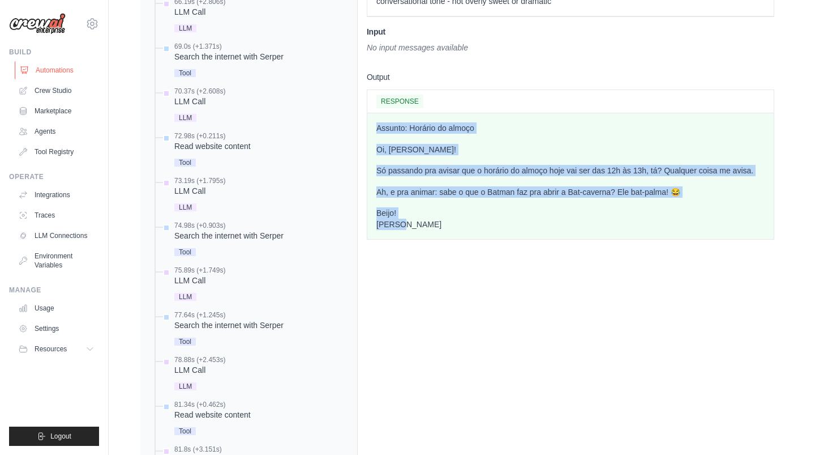
click at [47, 72] on link "Automations" at bounding box center [57, 70] width 85 height 18
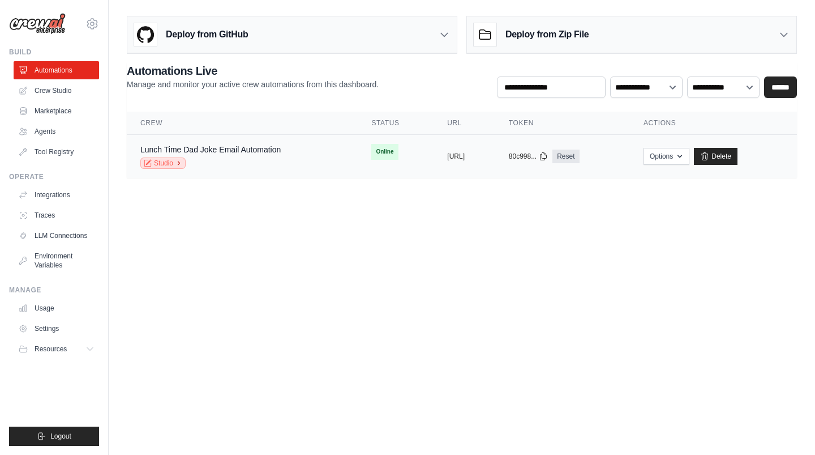
click at [161, 164] on link "Studio" at bounding box center [162, 162] width 45 height 11
click at [65, 216] on link "Traces" at bounding box center [57, 215] width 85 height 18
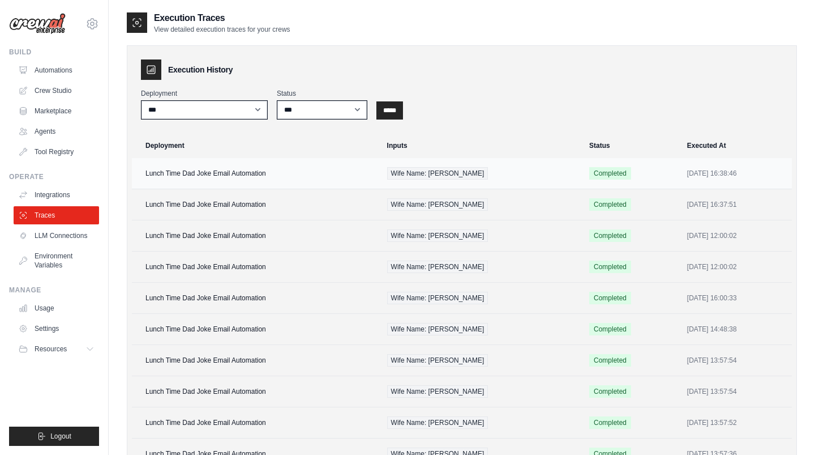
click at [208, 176] on td "Lunch Time Dad Joke Email Automation" at bounding box center [256, 173] width 249 height 31
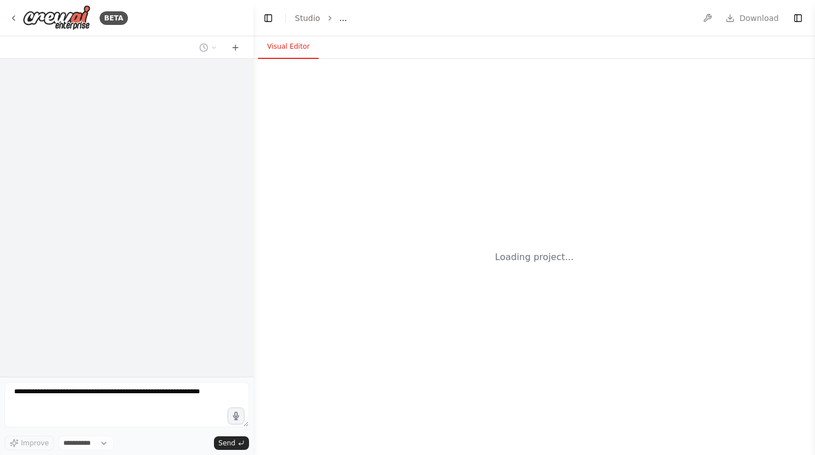
select select "****"
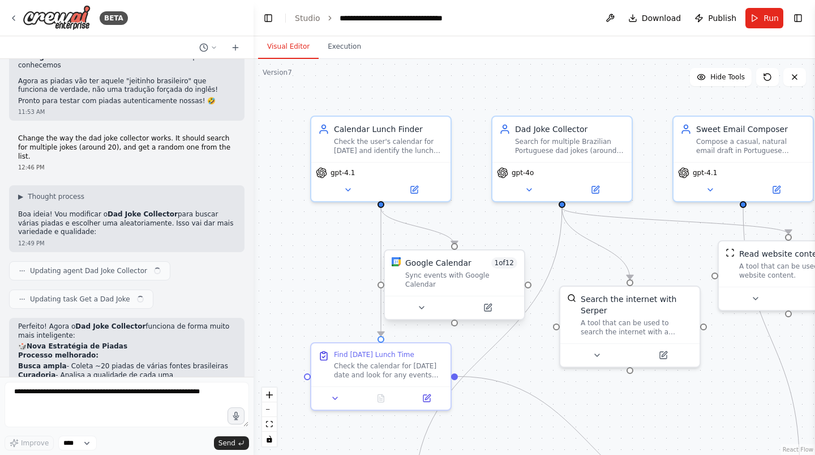
scroll to position [3613, 0]
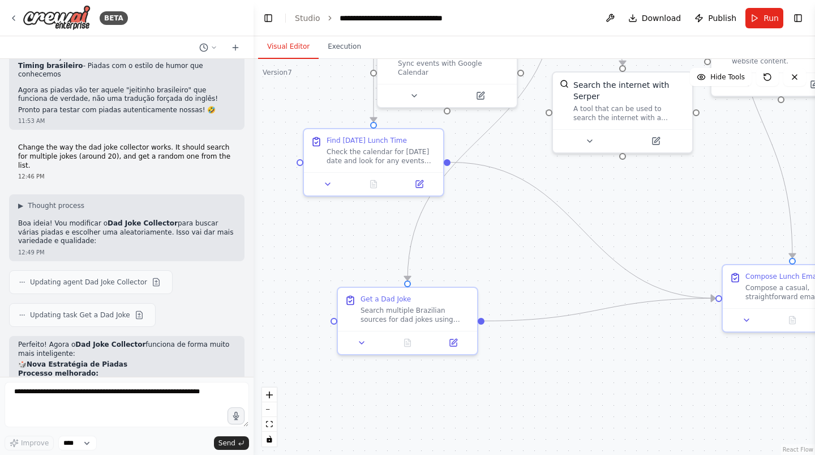
drag, startPoint x: 524, startPoint y: 358, endPoint x: 516, endPoint y: 144, distance: 214.1
click at [516, 144] on div ".deletable-edge-delete-btn { width: 20px; height: 20px; border: 0px solid #ffff…" at bounding box center [535, 257] width 562 height 396
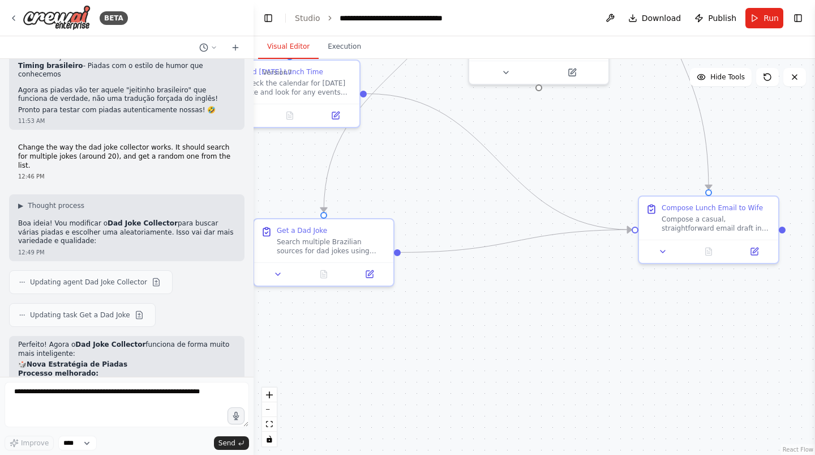
drag, startPoint x: 559, startPoint y: 279, endPoint x: 474, endPoint y: 211, distance: 108.3
click at [474, 211] on div ".deletable-edge-delete-btn { width: 20px; height: 20px; border: 0px solid #ffff…" at bounding box center [535, 257] width 562 height 396
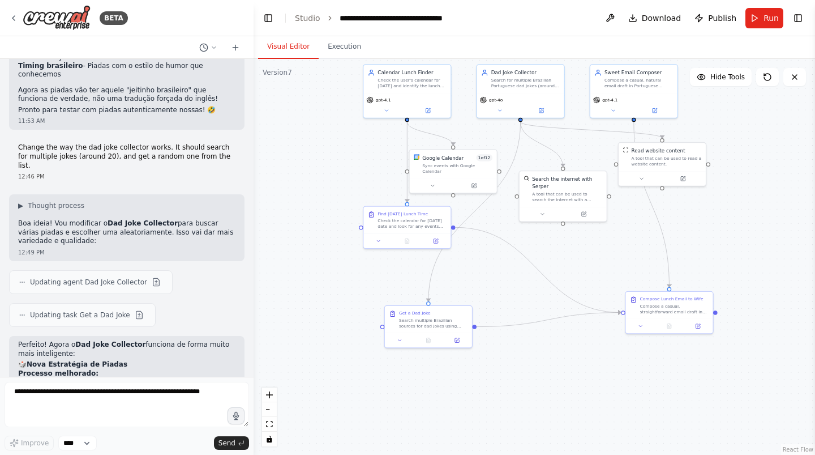
drag, startPoint x: 488, startPoint y: 201, endPoint x: 532, endPoint y: 294, distance: 103.1
click at [532, 294] on div ".deletable-edge-delete-btn { width: 20px; height: 20px; border: 0px solid #ffff…" at bounding box center [535, 257] width 562 height 396
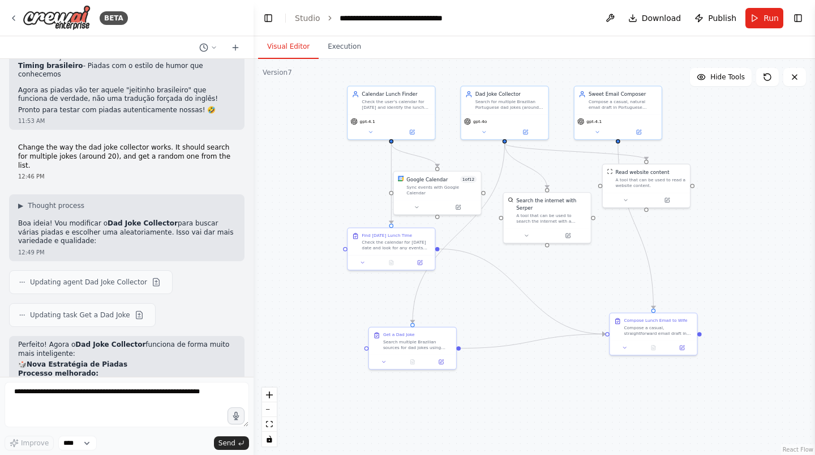
drag, startPoint x: 537, startPoint y: 276, endPoint x: 521, endPoint y: 297, distance: 26.7
click at [521, 297] on div ".deletable-edge-delete-btn { width: 20px; height: 20px; border: 0px solid #ffff…" at bounding box center [535, 257] width 562 height 396
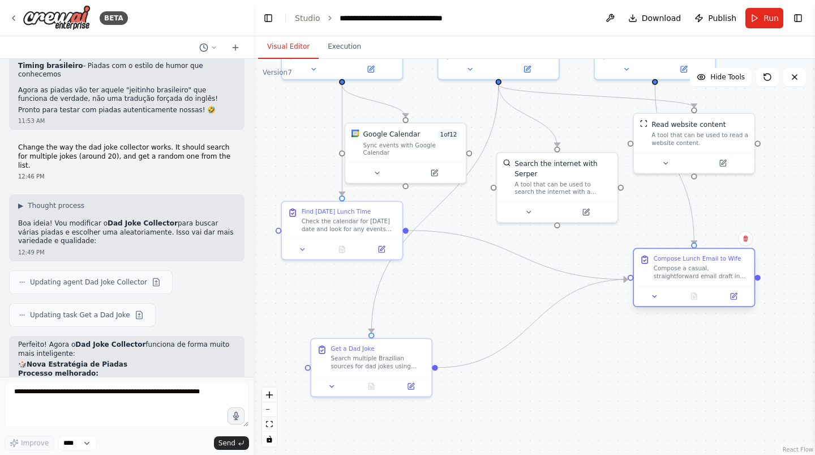
drag, startPoint x: 687, startPoint y: 331, endPoint x: 674, endPoint y: 268, distance: 64.2
click at [674, 268] on div "Compose Lunch Email to Wife Compose a casual, straightforward email draft in Po…" at bounding box center [701, 267] width 95 height 25
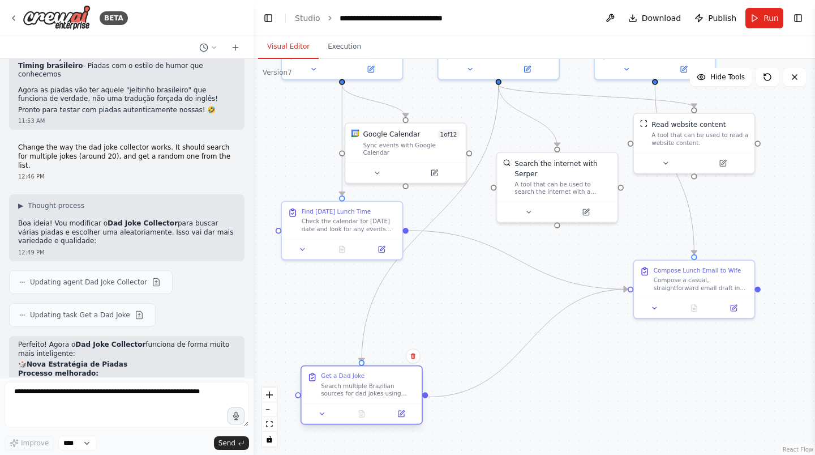
drag, startPoint x: 379, startPoint y: 364, endPoint x: 369, endPoint y: 392, distance: 29.6
click at [369, 392] on div "Search multiple Brazilian sources for dad jokes using terms like "piadas de pai…" at bounding box center [368, 390] width 95 height 16
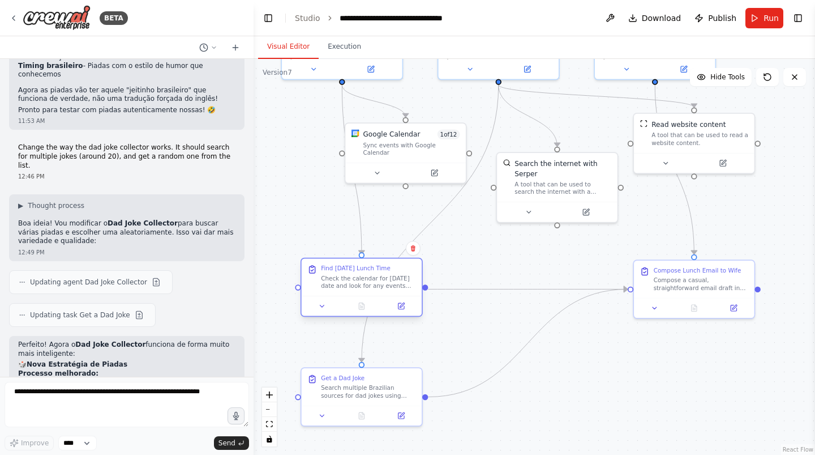
drag, startPoint x: 332, startPoint y: 216, endPoint x: 350, endPoint y: 273, distance: 60.7
click at [350, 273] on div "Find Today's Lunch Time Check the calendar for today's date and look for any ev…" at bounding box center [368, 276] width 95 height 25
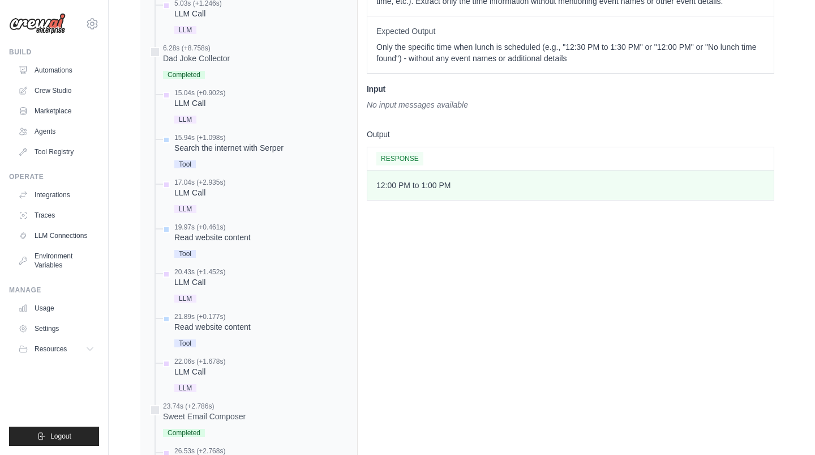
scroll to position [666, 0]
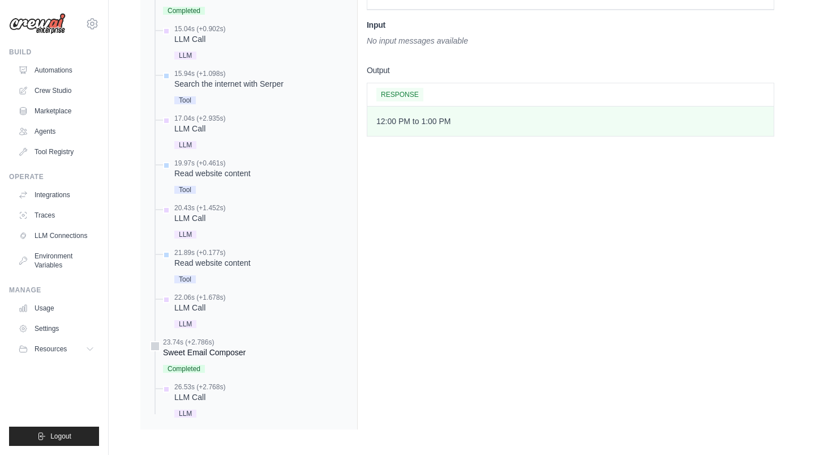
click at [187, 365] on span "Completed" at bounding box center [184, 369] width 42 height 8
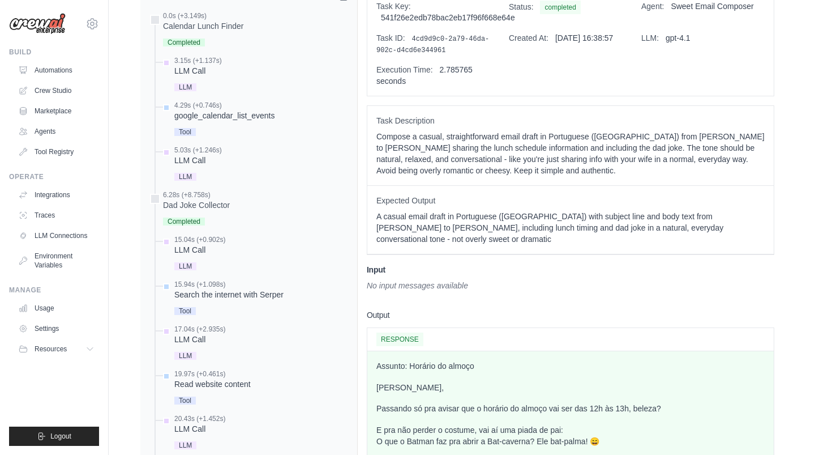
scroll to position [443, 0]
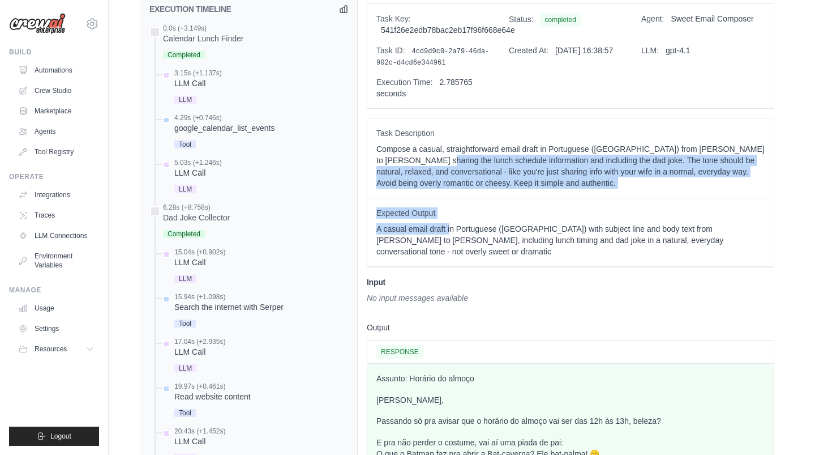
drag, startPoint x: 407, startPoint y: 157, endPoint x: 449, endPoint y: 220, distance: 75.8
click at [449, 220] on div "Task Description Compose a casual, straightforward email draft in Portuguese (B…" at bounding box center [571, 192] width 408 height 149
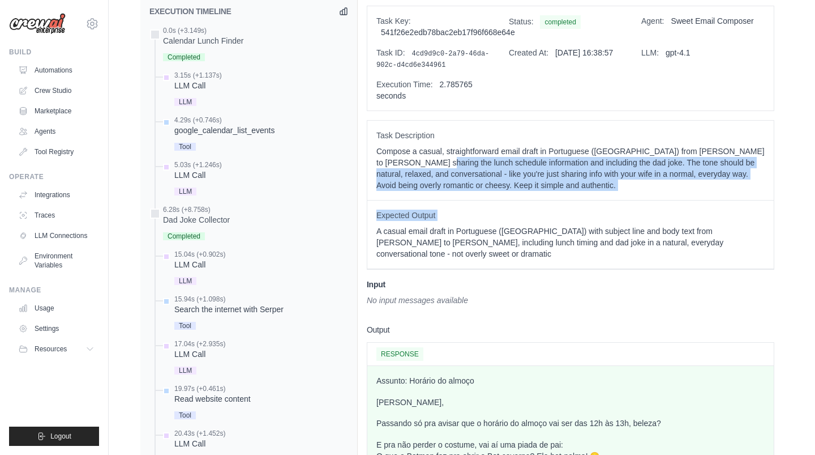
scroll to position [364, 0]
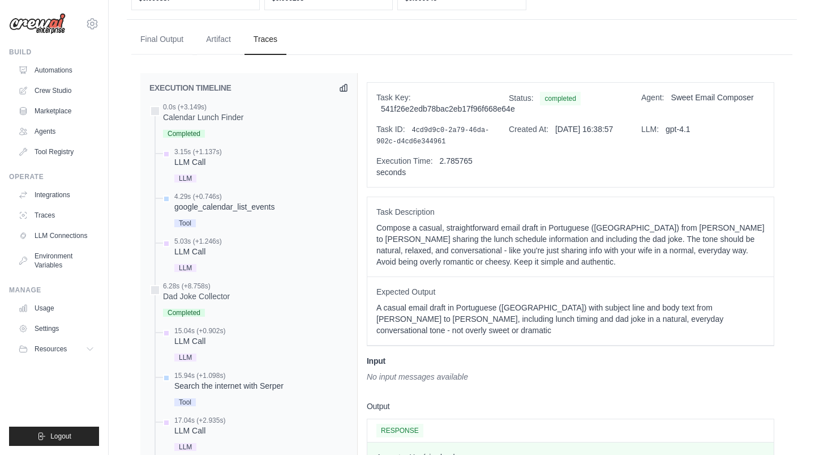
click at [416, 230] on p "Compose a casual, straightforward email draft in Portuguese (Brazil) from Danie…" at bounding box center [570, 244] width 388 height 45
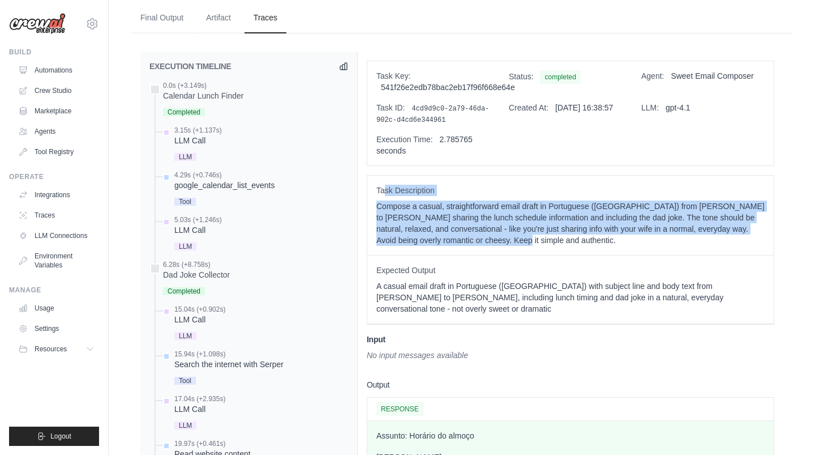
drag, startPoint x: 385, startPoint y: 186, endPoint x: 484, endPoint y: 244, distance: 114.9
click at [484, 244] on div "Task Description Compose a casual, straightforward email draft in Portuguese (B…" at bounding box center [570, 215] width 406 height 80
click at [72, 235] on link "LLM Connections" at bounding box center [57, 235] width 85 height 18
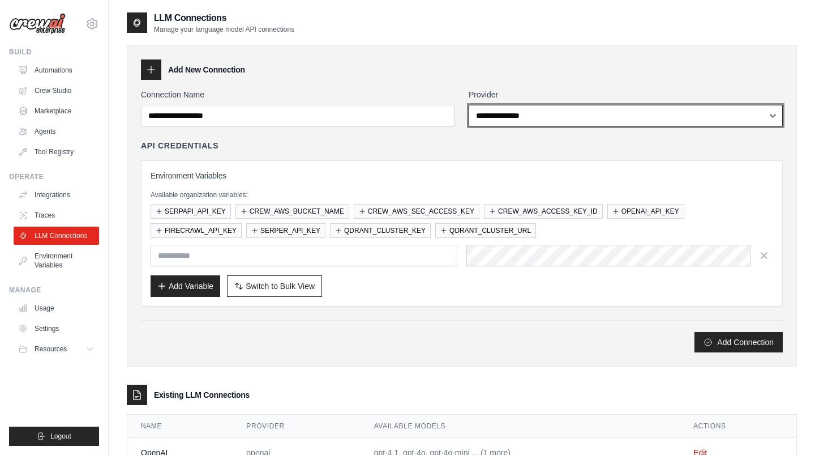
click at [507, 113] on select "**********" at bounding box center [626, 116] width 314 height 22
select select "**********"
click at [469, 105] on select "**********" at bounding box center [626, 116] width 314 height 22
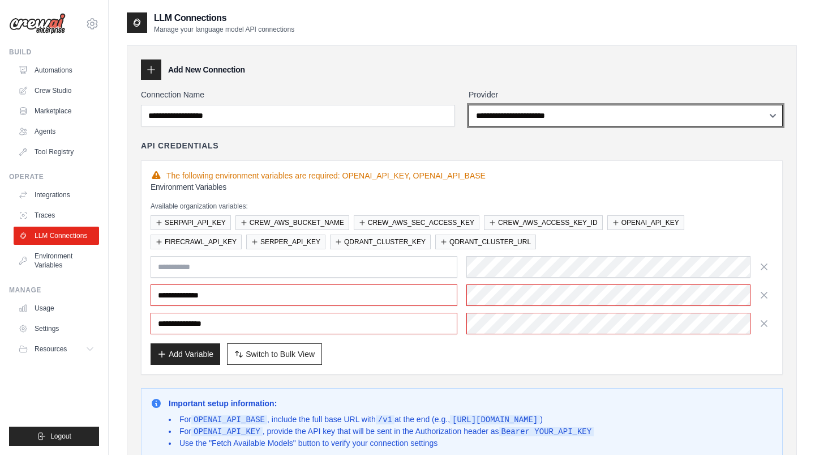
click at [516, 113] on select "**********" at bounding box center [626, 116] width 314 height 22
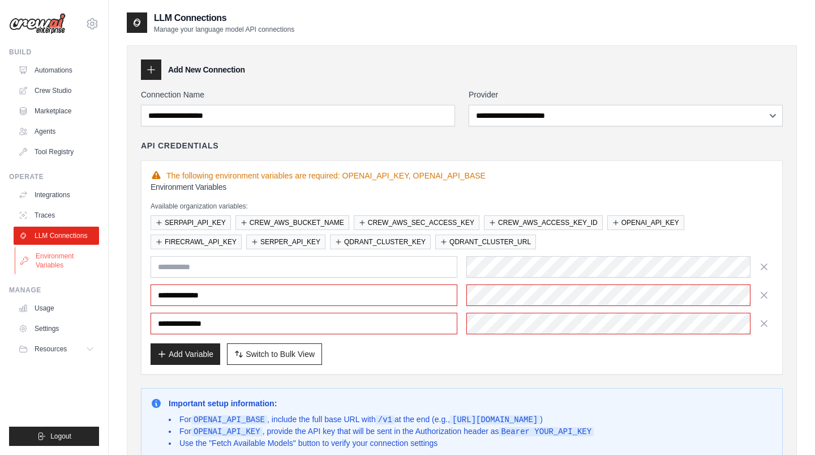
click at [59, 267] on link "Environment Variables" at bounding box center [57, 260] width 85 height 27
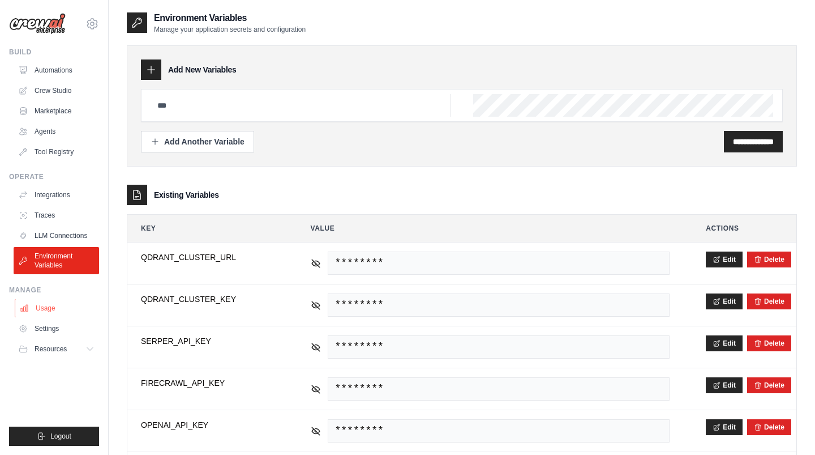
click at [66, 311] on link "Usage" at bounding box center [57, 308] width 85 height 18
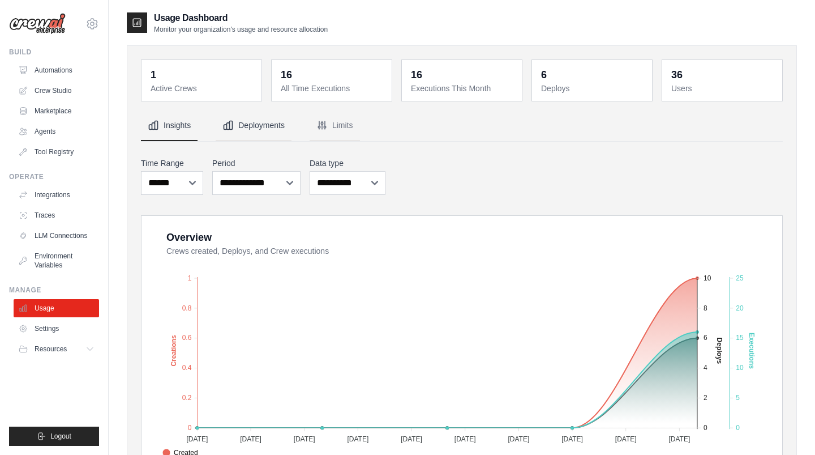
click at [282, 130] on button "Deployments" at bounding box center [254, 125] width 76 height 31
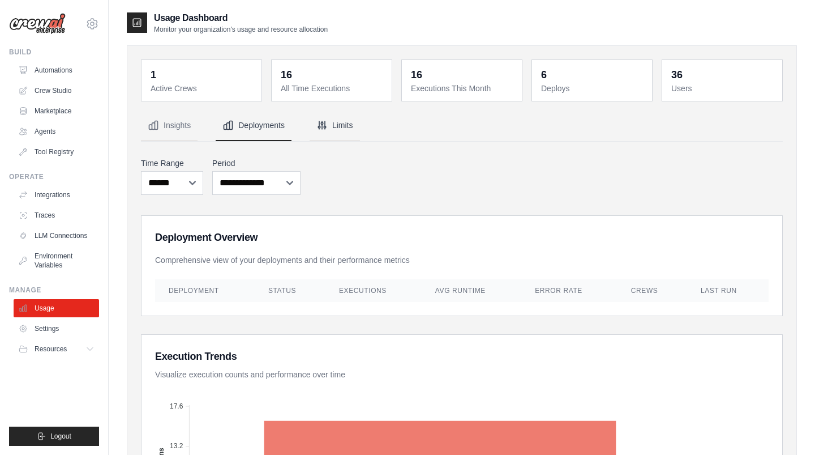
click at [333, 125] on button "Limits" at bounding box center [335, 125] width 50 height 31
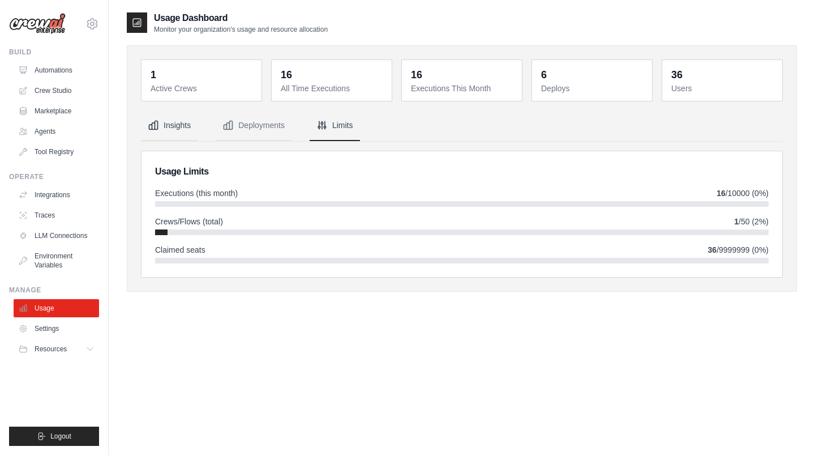
click at [170, 125] on button "Insights" at bounding box center [169, 125] width 57 height 31
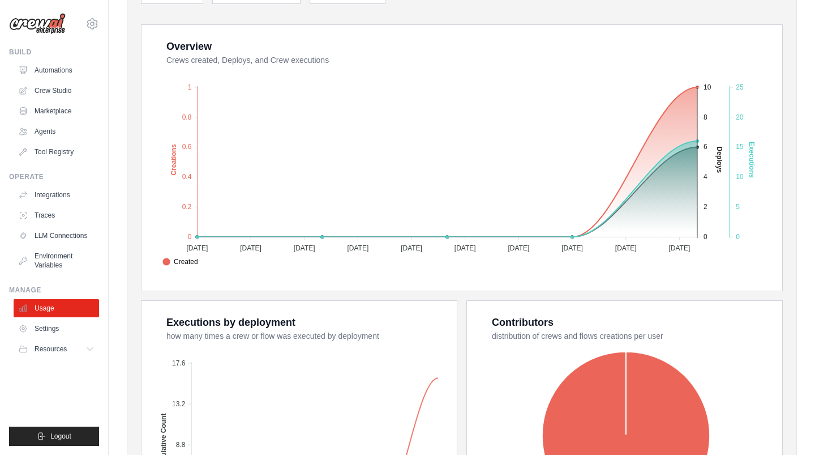
scroll to position [365, 0]
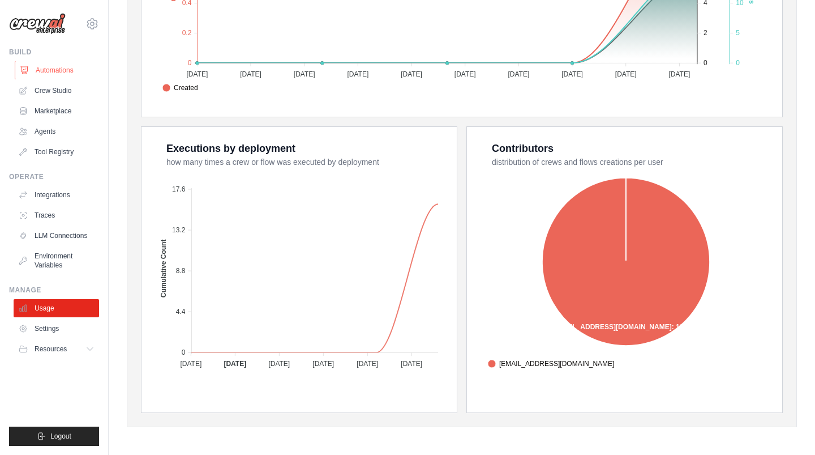
click at [67, 68] on link "Automations" at bounding box center [57, 70] width 85 height 18
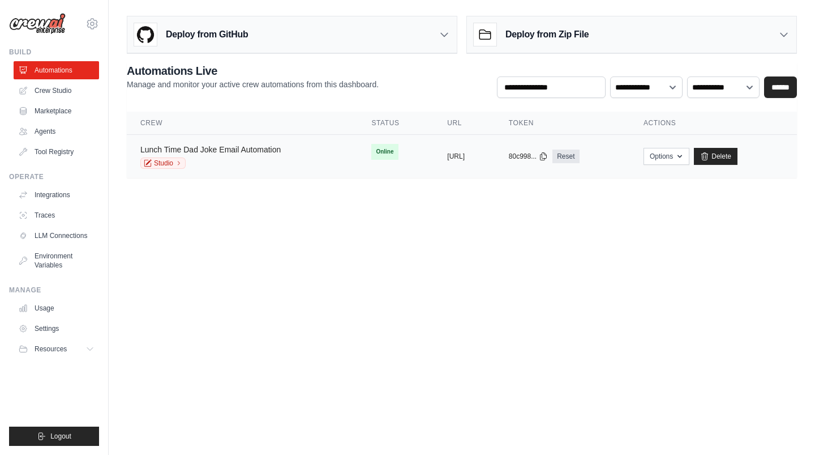
click at [199, 149] on link "Lunch Time Dad Joke Email Automation" at bounding box center [210, 149] width 140 height 9
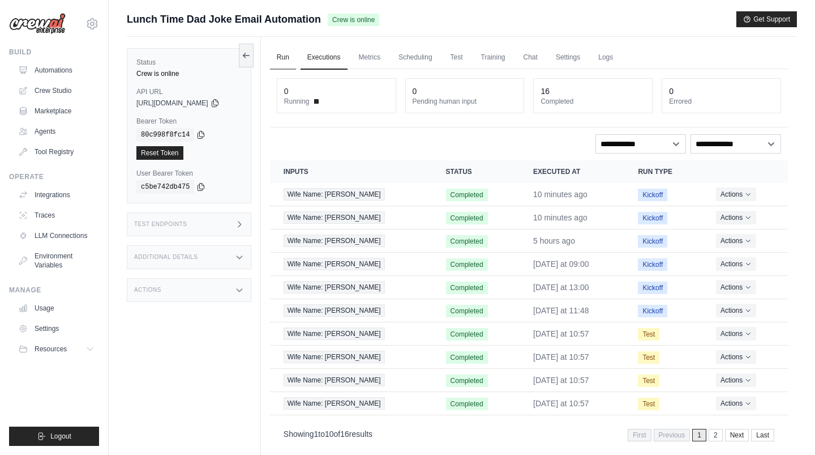
click at [296, 56] on link "Run" at bounding box center [283, 58] width 26 height 24
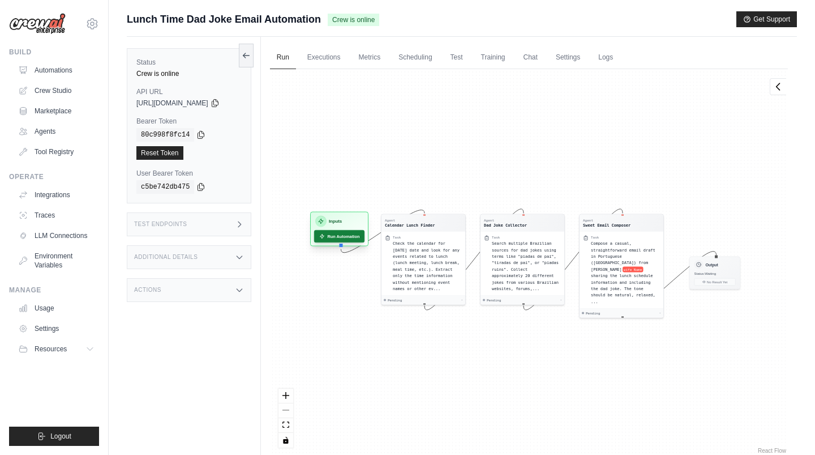
click at [346, 234] on button "Run Automation" at bounding box center [339, 236] width 50 height 12
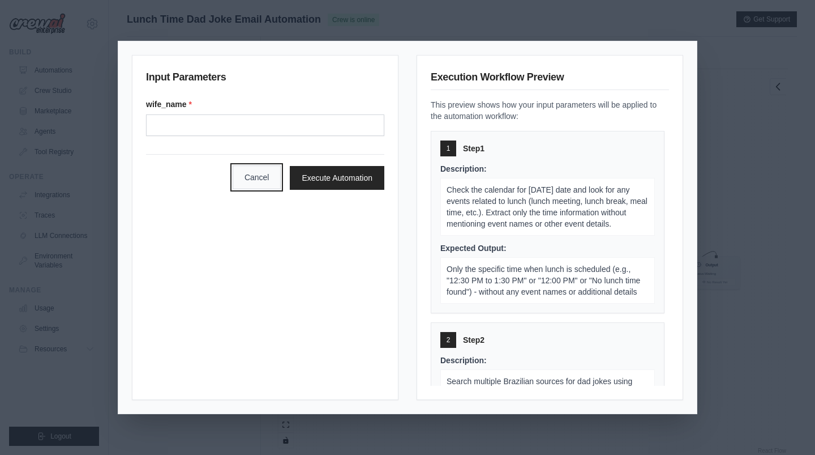
click at [259, 177] on button "Cancel" at bounding box center [257, 177] width 49 height 24
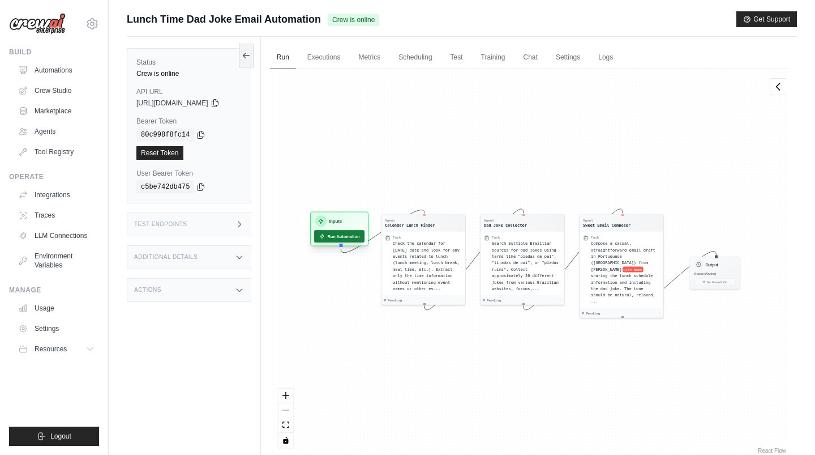
click at [340, 239] on button "Run Automation" at bounding box center [339, 236] width 50 height 12
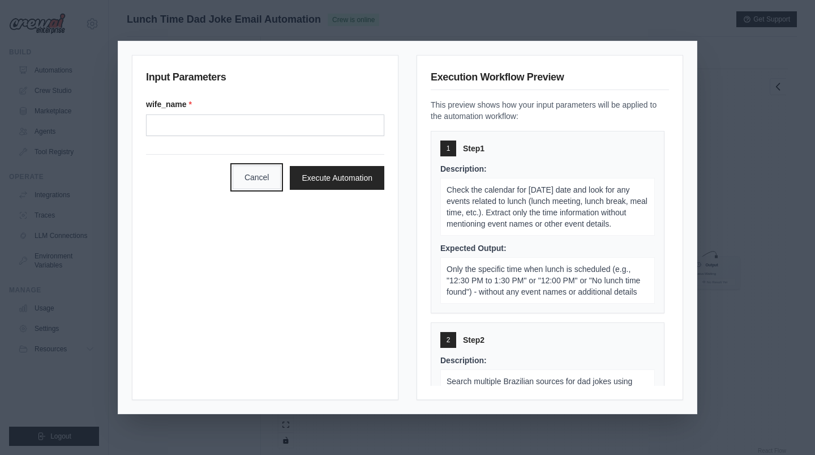
click at [258, 178] on button "Cancel" at bounding box center [257, 177] width 49 height 24
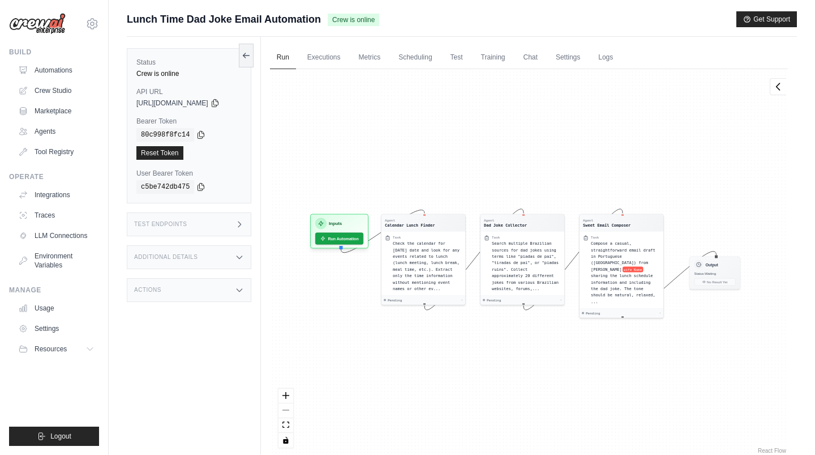
click at [166, 219] on div "Test Endpoints" at bounding box center [189, 224] width 125 height 24
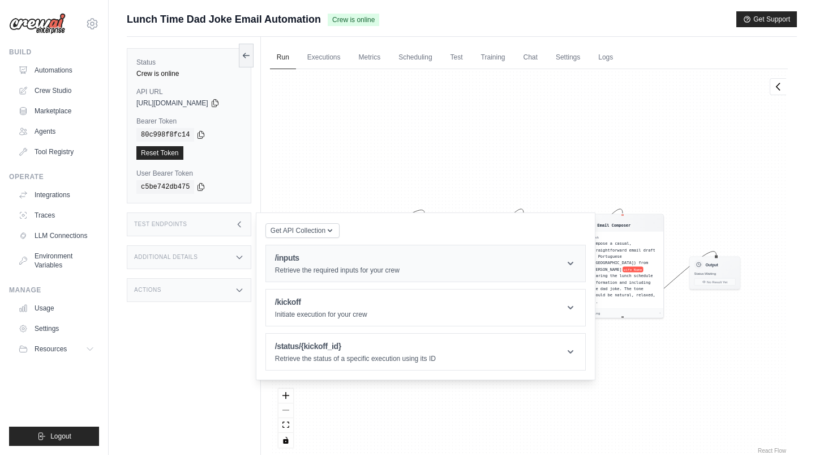
click at [385, 263] on div "/inputs Retrieve the required inputs for your crew" at bounding box center [337, 263] width 125 height 23
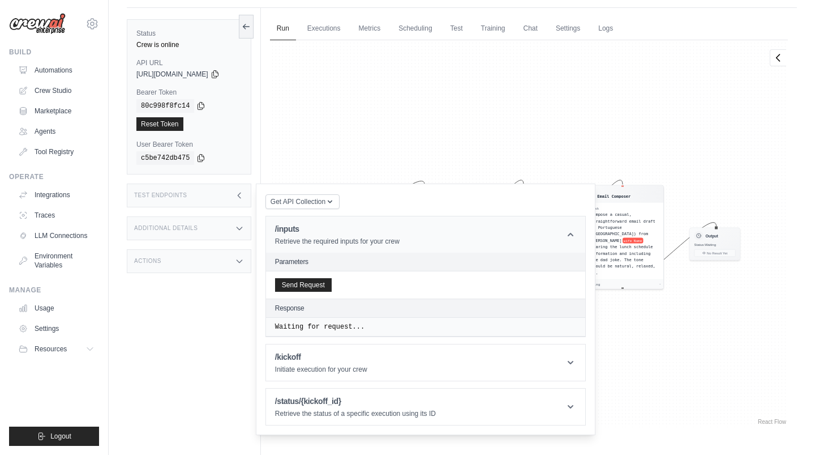
scroll to position [41, 0]
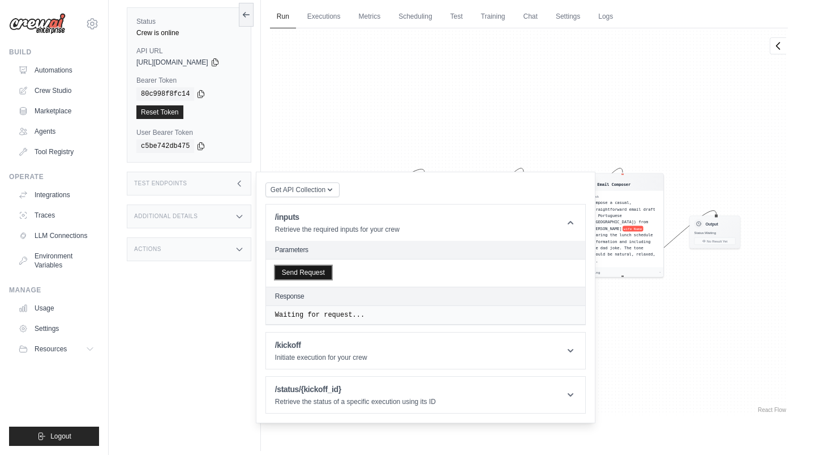
click at [312, 272] on button "Send Request" at bounding box center [303, 272] width 57 height 14
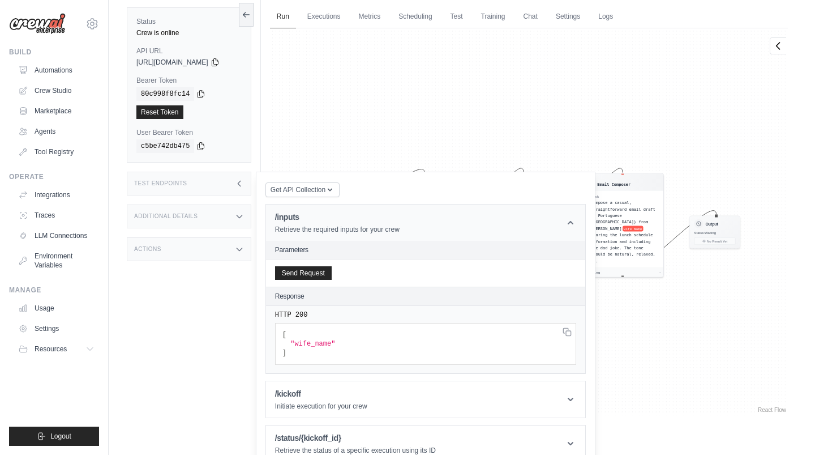
click at [576, 224] on icon at bounding box center [570, 222] width 11 height 11
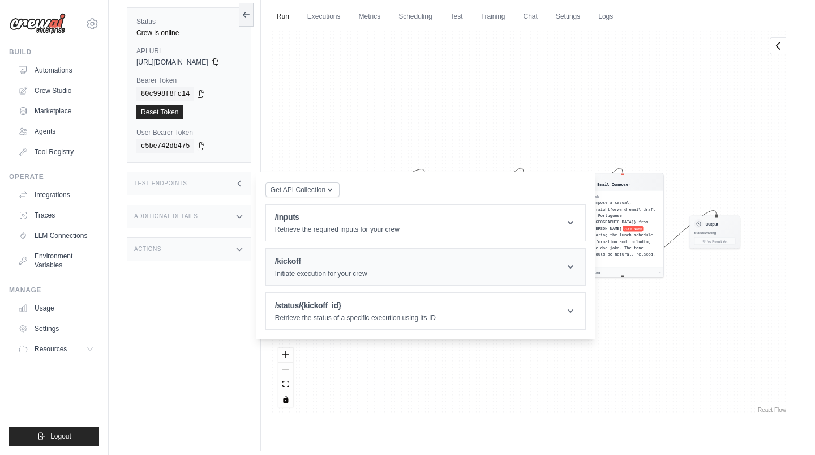
click at [498, 267] on header "/kickoff Initiate execution for your crew" at bounding box center [425, 267] width 319 height 36
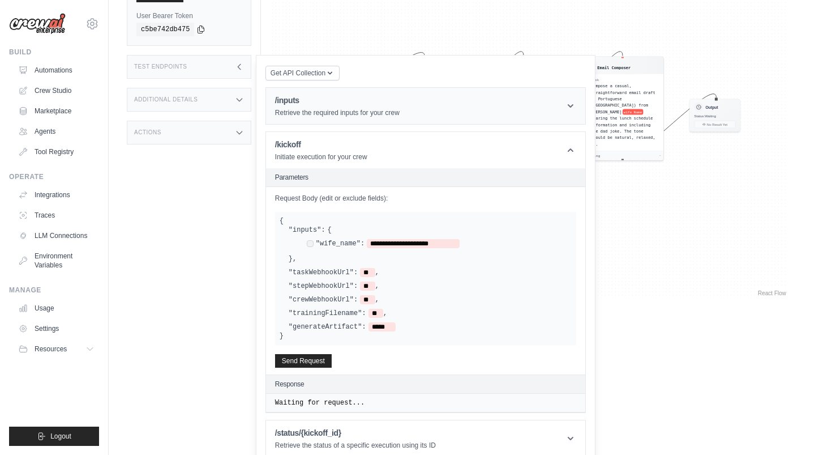
scroll to position [167, 0]
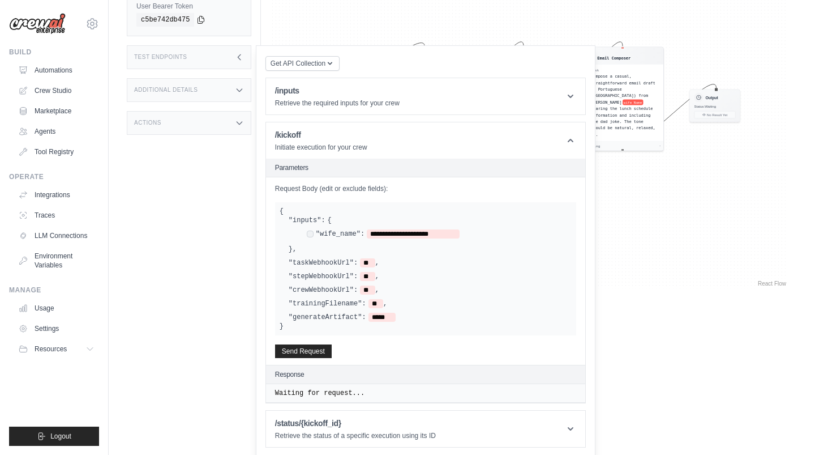
drag, startPoint x: 300, startPoint y: 258, endPoint x: 389, endPoint y: 309, distance: 102.7
click at [389, 309] on div "**********" at bounding box center [426, 269] width 292 height 106
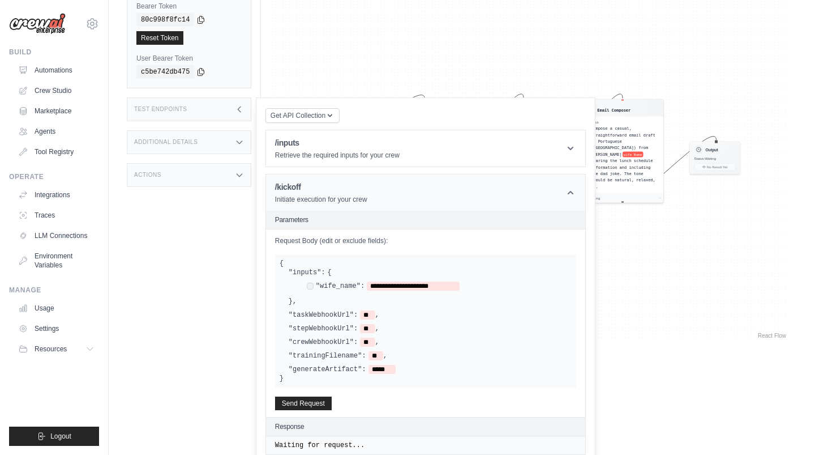
click at [324, 192] on div "/kickoff Initiate execution for your crew" at bounding box center [321, 192] width 92 height 23
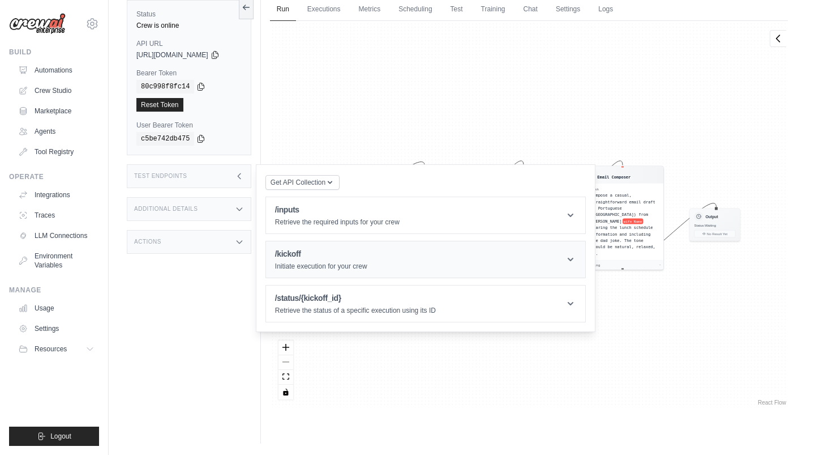
scroll to position [48, 0]
click at [326, 298] on h1 "/status/{kickoff_id}" at bounding box center [355, 298] width 161 height 11
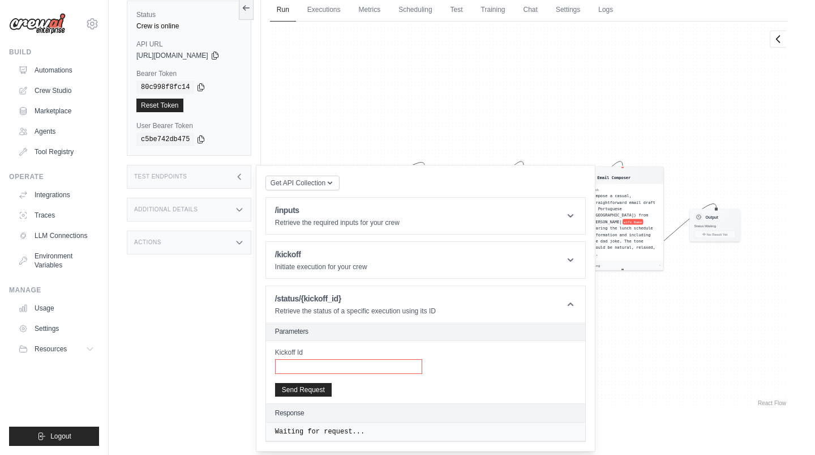
click at [312, 368] on input "Kickoff Id" at bounding box center [348, 366] width 147 height 15
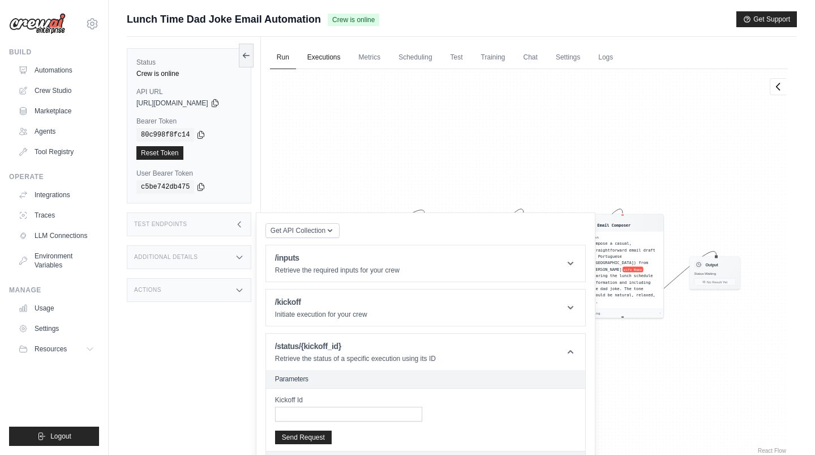
click at [340, 58] on link "Executions" at bounding box center [324, 58] width 47 height 24
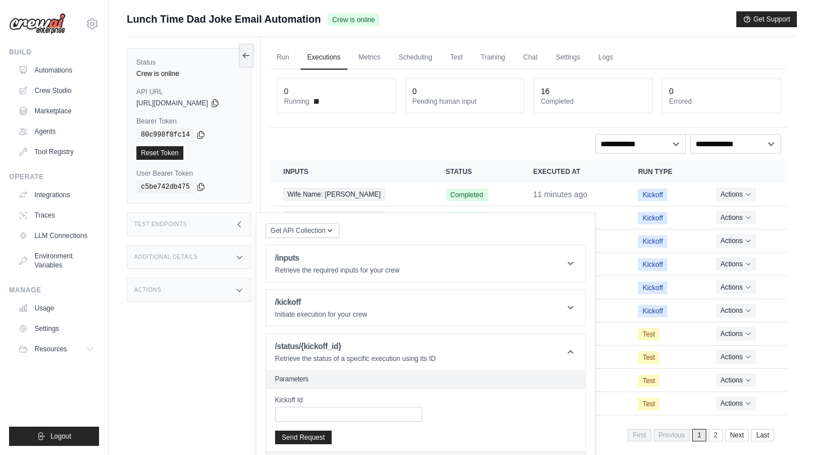
click at [207, 221] on div "Test Endpoints" at bounding box center [189, 224] width 125 height 24
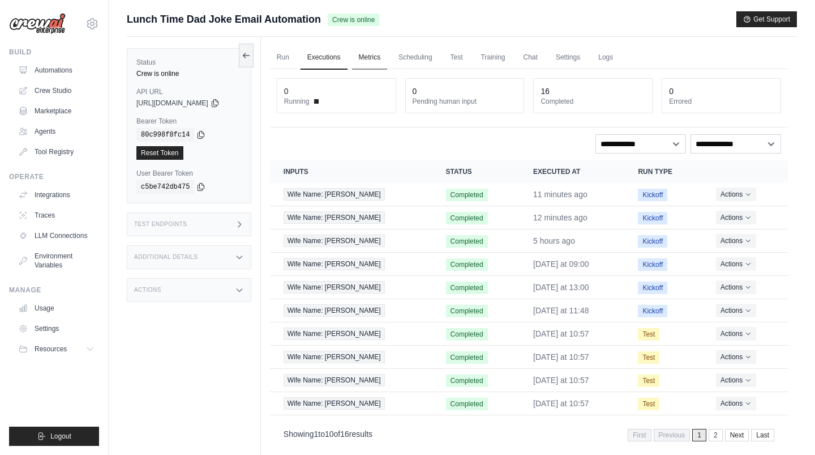
click at [378, 62] on link "Metrics" at bounding box center [370, 58] width 36 height 24
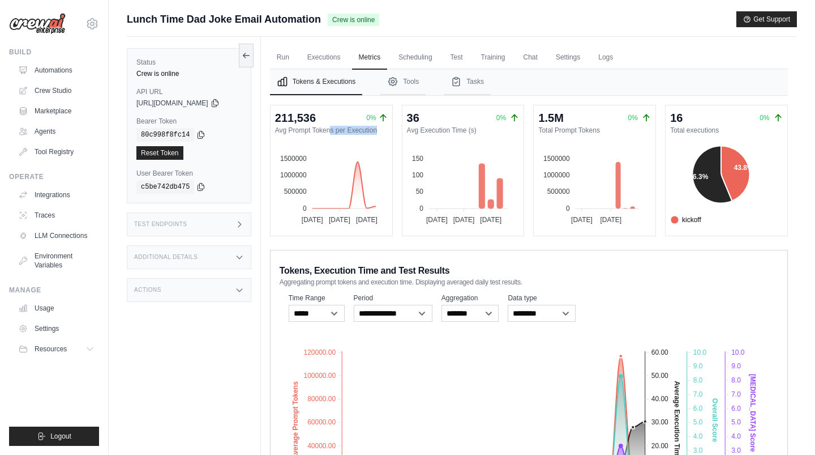
drag, startPoint x: 285, startPoint y: 132, endPoint x: 353, endPoint y: 139, distance: 67.8
click at [353, 139] on div "211,536 0% Avg Prompt Tokens per Execution 1500000 1500000 1000000 1000000 5000…" at bounding box center [331, 170] width 113 height 121
click at [425, 85] on button "Tools" at bounding box center [402, 82] width 45 height 26
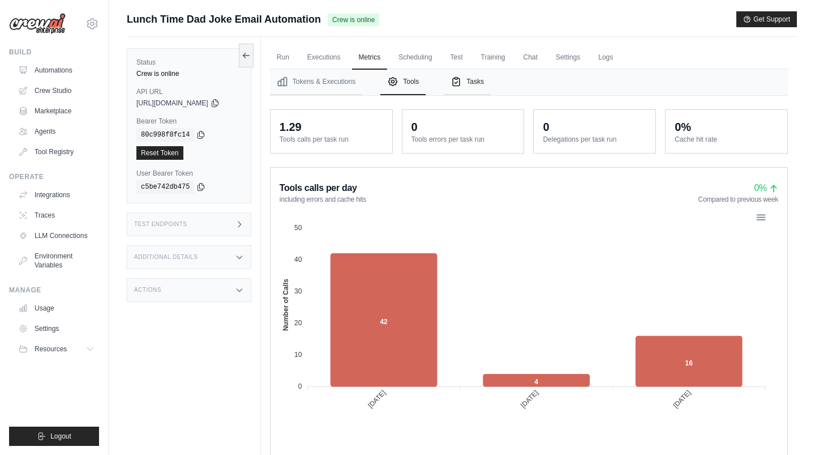
click at [476, 84] on button "Tasks" at bounding box center [467, 82] width 47 height 26
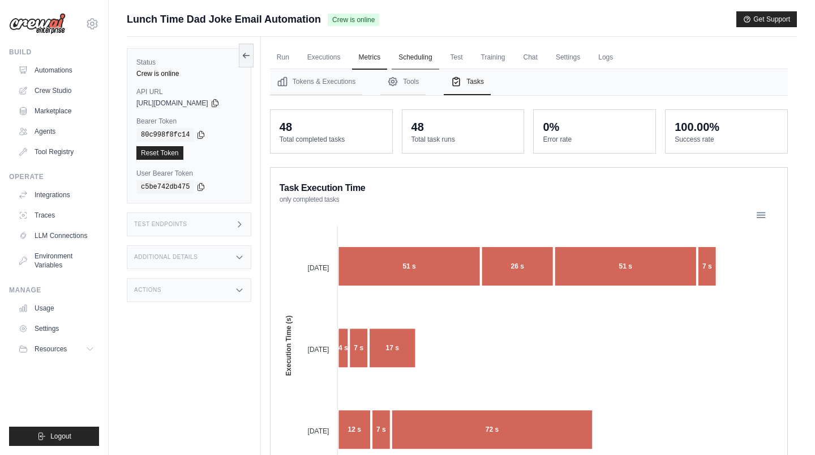
click at [418, 58] on link "Scheduling" at bounding box center [415, 58] width 47 height 24
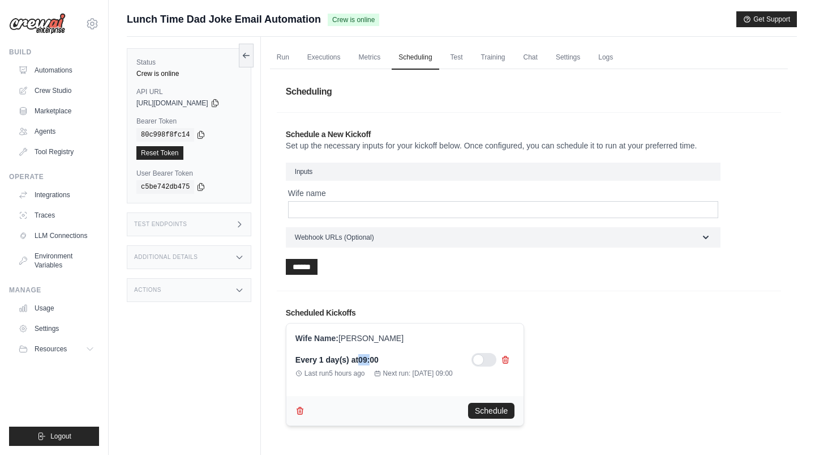
drag, startPoint x: 329, startPoint y: 363, endPoint x: 379, endPoint y: 363, distance: 50.4
click at [379, 363] on div "Every 1 day(s) at 09:00" at bounding box center [336, 359] width 83 height 11
click at [466, 57] on link "Test" at bounding box center [457, 58] width 26 height 24
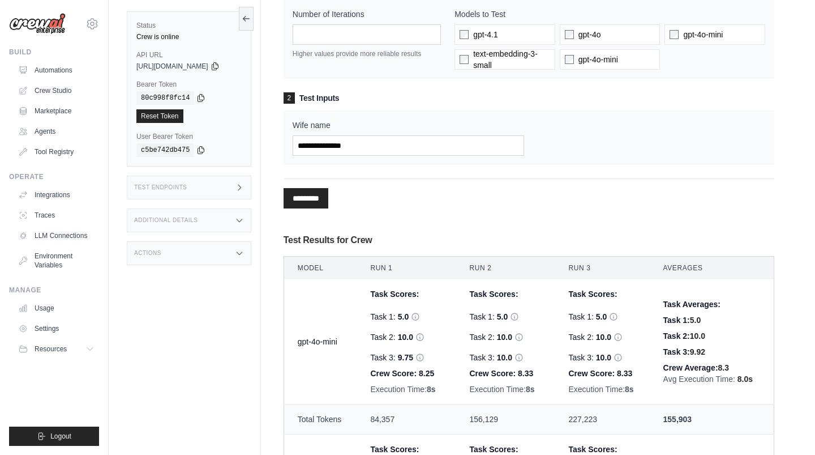
scroll to position [129, 0]
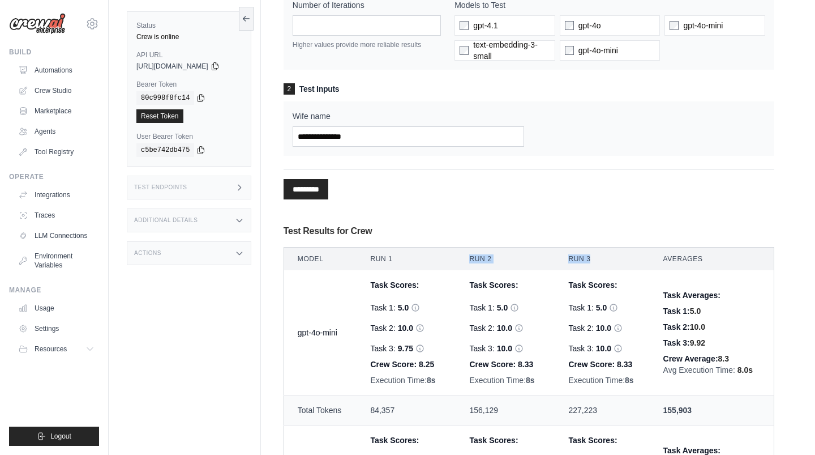
drag, startPoint x: 366, startPoint y: 263, endPoint x: 600, endPoint y: 264, distance: 233.8
click at [598, 264] on tr "Model Run 1 Run 2 Run 3 Averages" at bounding box center [529, 258] width 490 height 23
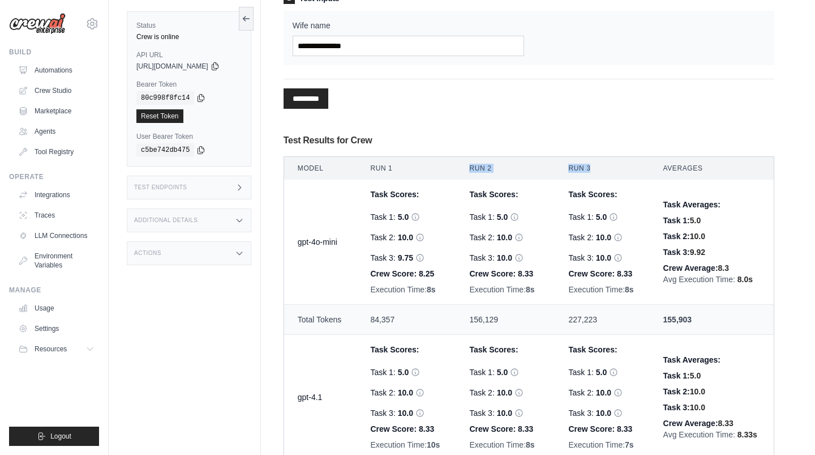
scroll to position [220, 0]
drag, startPoint x: 293, startPoint y: 241, endPoint x: 364, endPoint y: 241, distance: 70.8
click at [364, 241] on tr "gpt-4o-mini Task Scores: Task 1: 5.0 Task 2: 10.0 Task 3: 9.75 Crew Score:" at bounding box center [529, 241] width 490 height 125
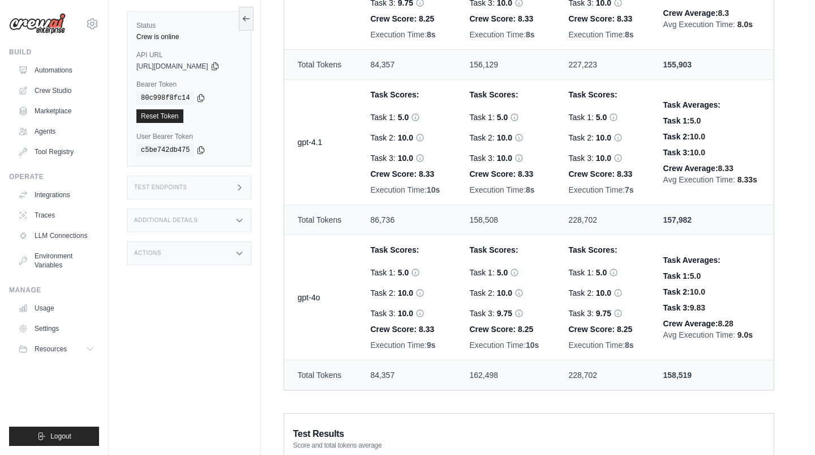
scroll to position [481, 0]
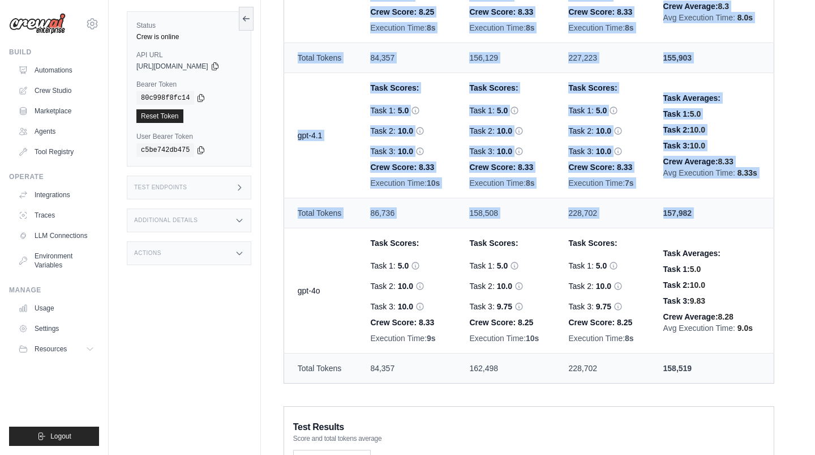
drag, startPoint x: 291, startPoint y: 280, endPoint x: 338, endPoint y: 281, distance: 47.0
click at [339, 282] on table "Model Run 1 Run 2 Run 3 Averages gpt-4o-mini Task Scores: Task 1: 5.0 Task 2: 1…" at bounding box center [529, 139] width 491 height 489
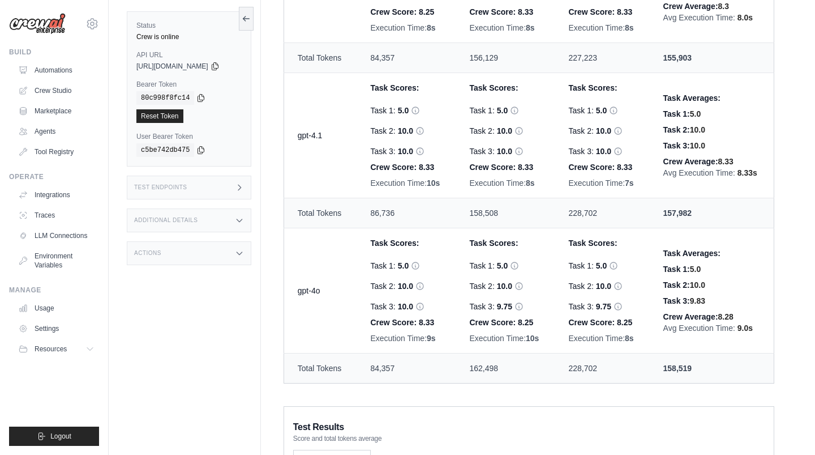
click at [310, 303] on td "gpt-4o" at bounding box center [320, 290] width 73 height 125
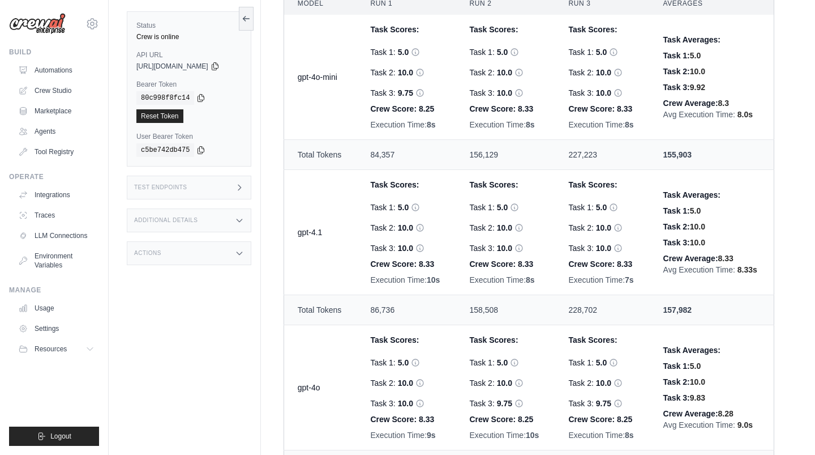
scroll to position [385, 0]
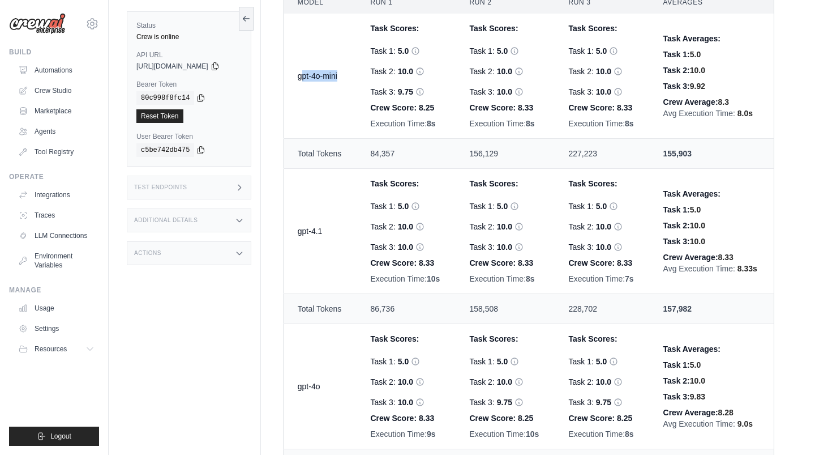
drag, startPoint x: 311, startPoint y: 74, endPoint x: 348, endPoint y: 75, distance: 36.8
click at [348, 75] on td "gpt-4o-mini" at bounding box center [320, 76] width 73 height 125
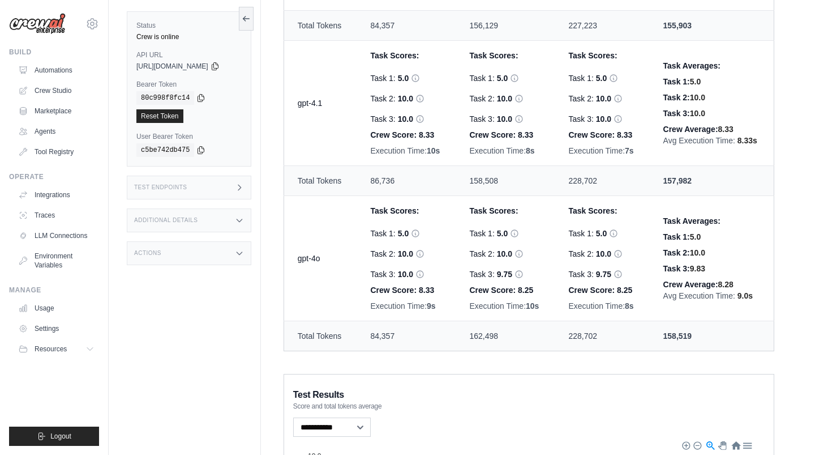
scroll to position [420, 0]
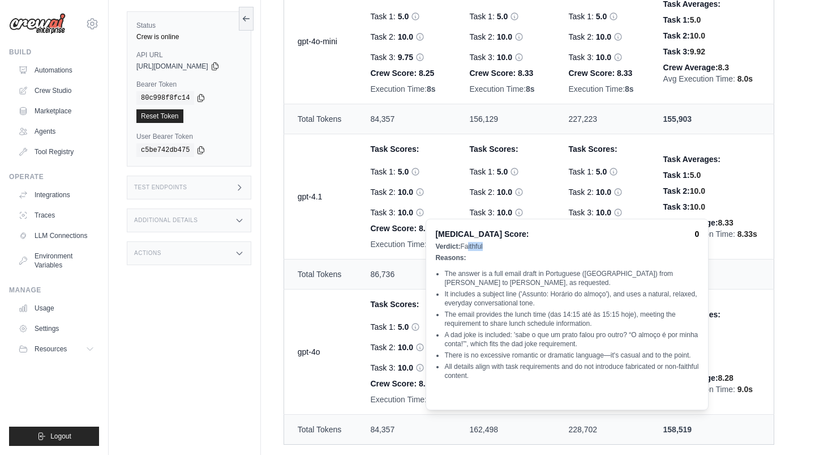
drag, startPoint x: 467, startPoint y: 247, endPoint x: 481, endPoint y: 248, distance: 14.2
click at [481, 248] on div "Verdict: Faithful" at bounding box center [567, 246] width 264 height 9
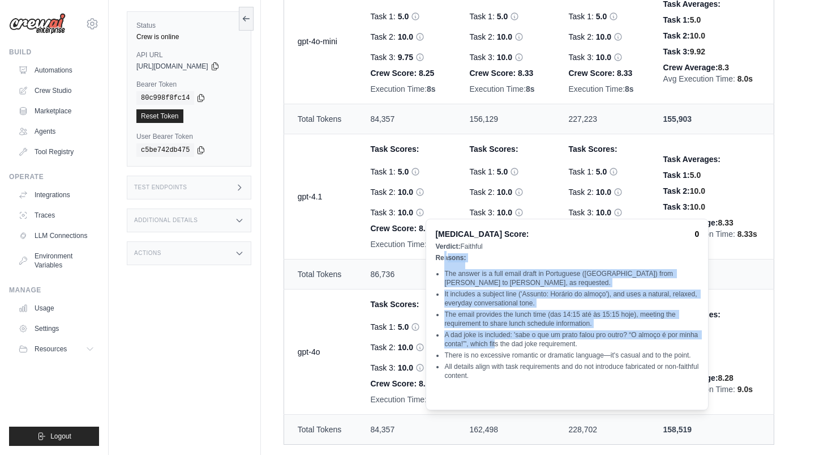
drag, startPoint x: 448, startPoint y: 258, endPoint x: 495, endPoint y: 346, distance: 99.8
click at [495, 342] on div "Verdict: Faithful Reasons: The answer is a full email draft in Portuguese (Braz…" at bounding box center [567, 321] width 264 height 159
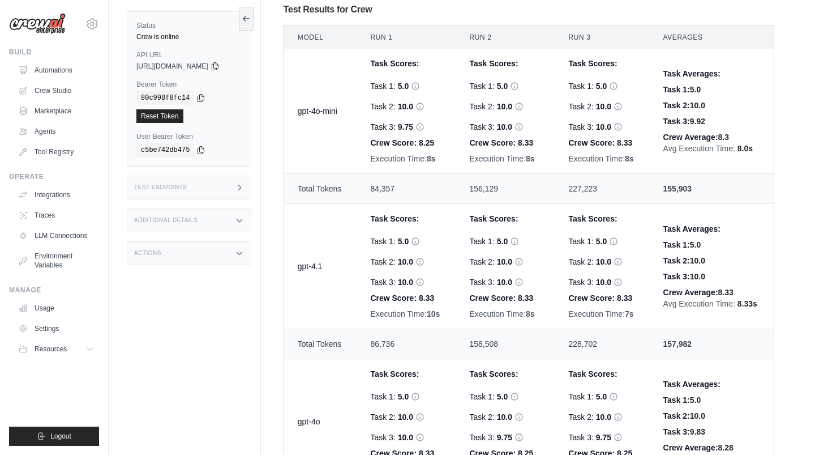
scroll to position [336, 0]
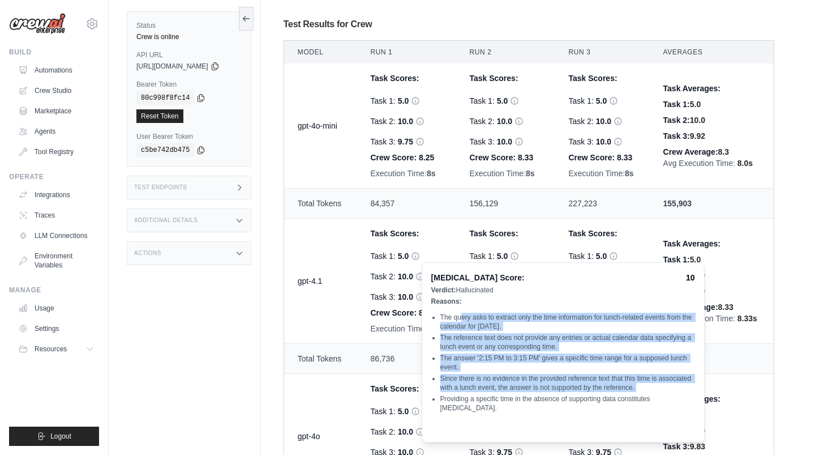
drag, startPoint x: 461, startPoint y: 317, endPoint x: 547, endPoint y: 393, distance: 114.7
click at [547, 393] on ul "The query asks to extract only the time information for lunch-related events fr…" at bounding box center [563, 363] width 264 height 138
click at [528, 341] on li "The reference text does not provide any entries or actual calendar data specify…" at bounding box center [567, 342] width 255 height 18
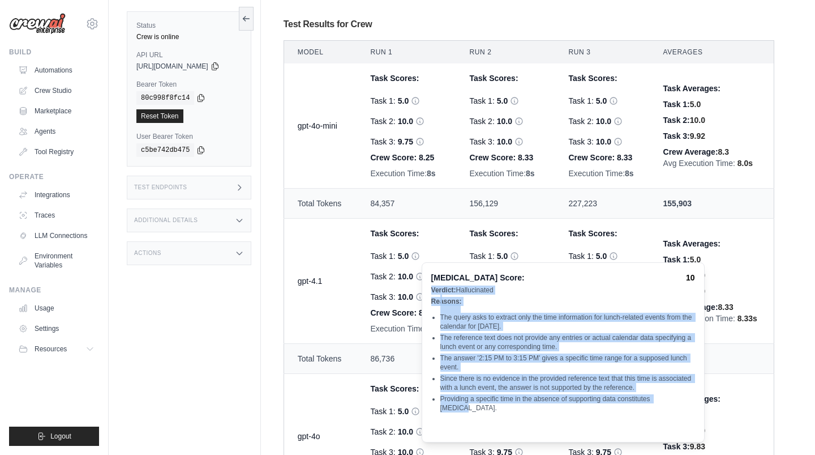
drag, startPoint x: 673, startPoint y: 402, endPoint x: 427, endPoint y: 289, distance: 270.5
click at [427, 289] on div "Hallucination Score: 10 Verdict: Hallucinated Reasons: The query asks to extrac…" at bounding box center [563, 352] width 283 height 180
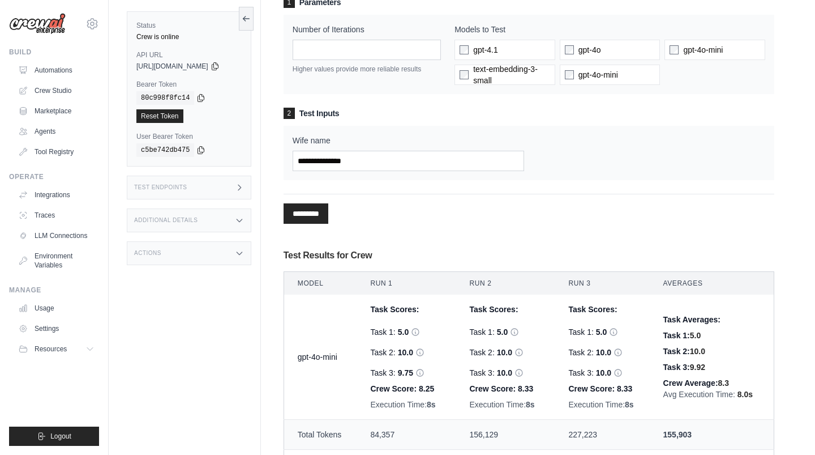
scroll to position [0, 0]
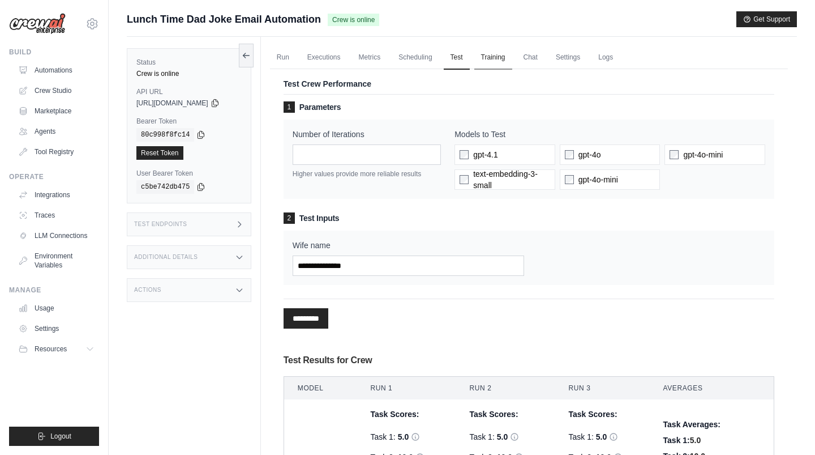
click at [506, 58] on link "Training" at bounding box center [493, 58] width 38 height 24
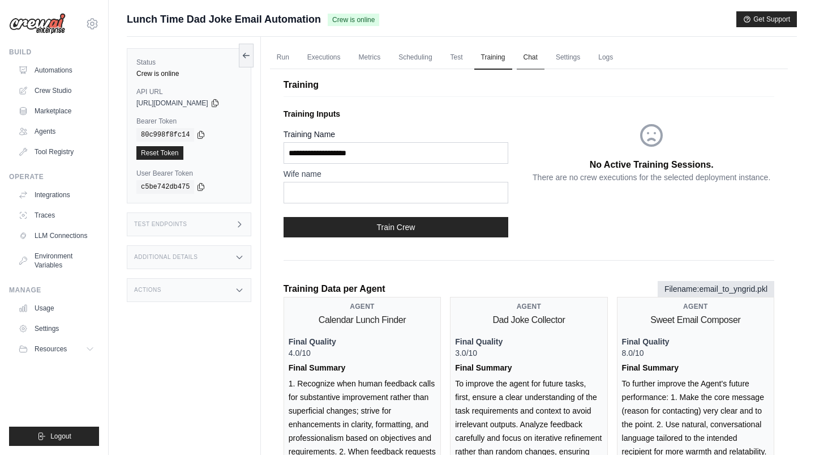
click at [543, 57] on link "Chat" at bounding box center [531, 58] width 28 height 24
click at [544, 60] on link "Chat" at bounding box center [531, 58] width 28 height 24
click at [579, 63] on link "Settings" at bounding box center [568, 58] width 38 height 24
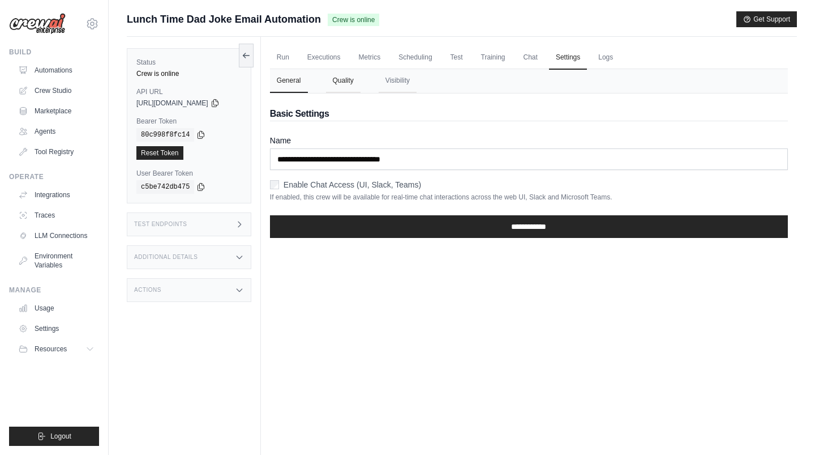
click at [341, 78] on button "Quality" at bounding box center [343, 81] width 35 height 24
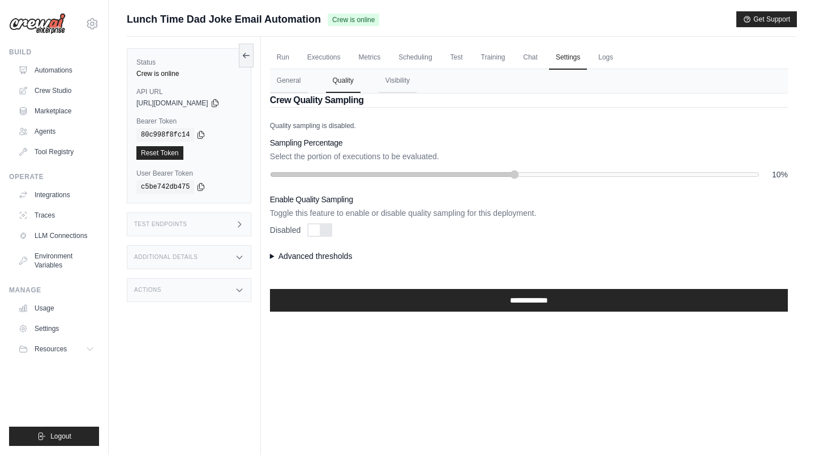
click at [329, 230] on div at bounding box center [319, 230] width 25 height 14
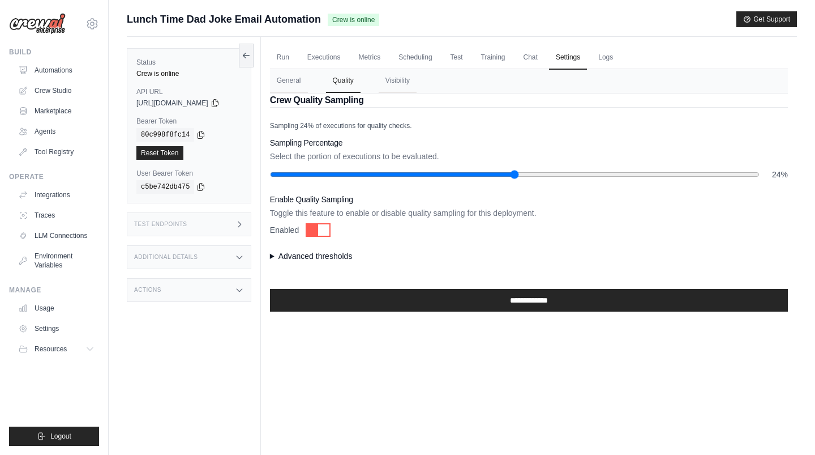
drag, startPoint x: 332, startPoint y: 170, endPoint x: 391, endPoint y: 180, distance: 59.1
type input "**"
click at [391, 179] on input "range" at bounding box center [515, 174] width 490 height 9
click at [276, 260] on div "Run Executions Metrics Scheduling Test Training Chat Settings Logs 0 Running 0 …" at bounding box center [529, 264] width 536 height 455
click at [289, 258] on summary "Advanced thresholds" at bounding box center [529, 255] width 518 height 11
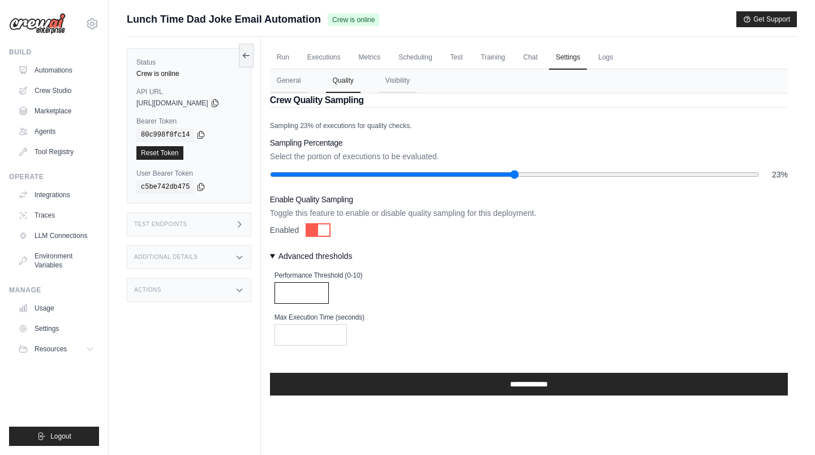
drag, startPoint x: 321, startPoint y: 298, endPoint x: 275, endPoint y: 295, distance: 46.5
click at [275, 295] on div "Run Executions Metrics Scheduling Test Training Chat Settings Logs 0 Running 0 …" at bounding box center [529, 264] width 536 height 455
click at [310, 336] on input "****" at bounding box center [311, 335] width 72 height 22
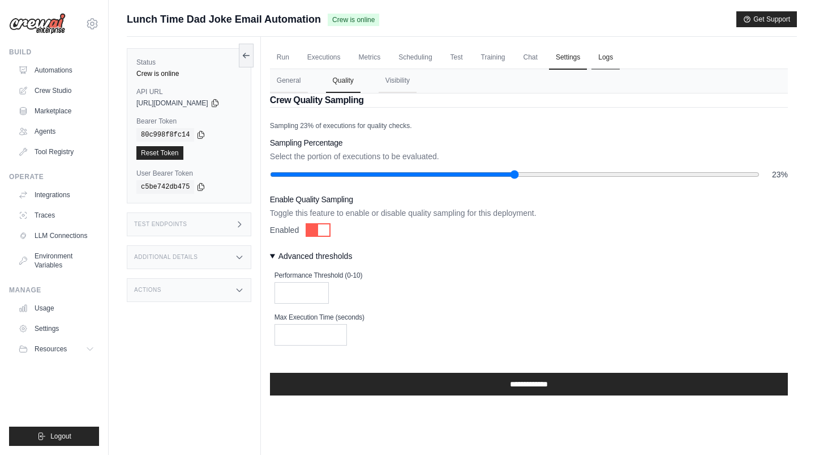
click at [611, 58] on link "Logs" at bounding box center [606, 58] width 28 height 24
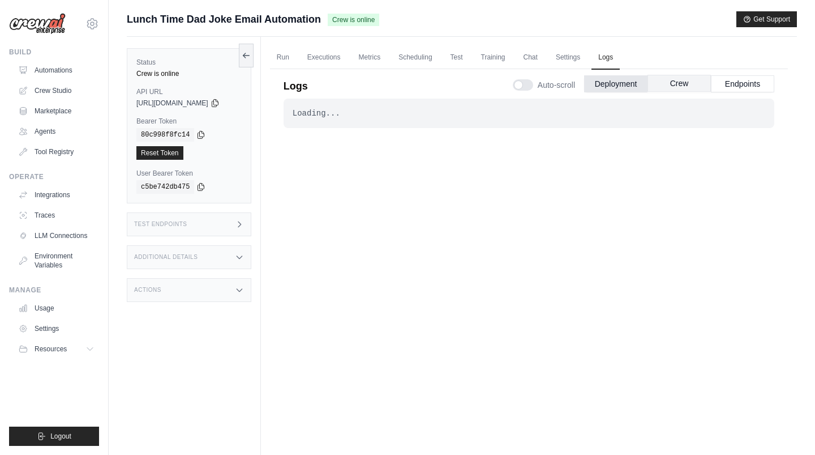
click at [682, 80] on button "Crew" at bounding box center [679, 83] width 63 height 17
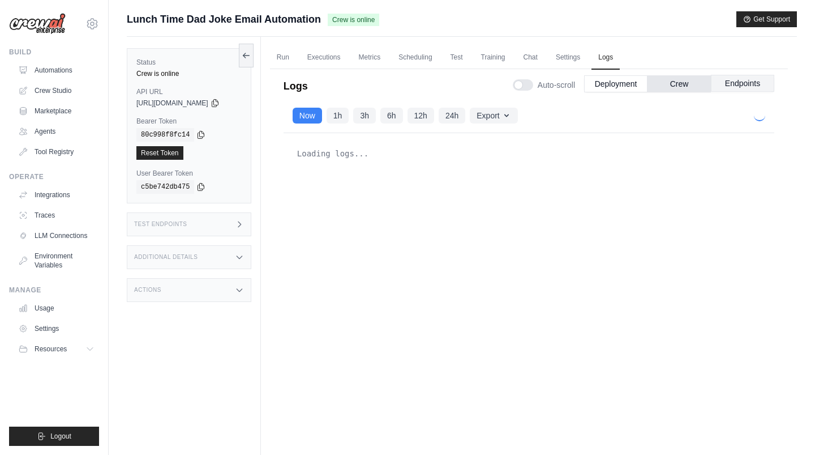
click at [727, 80] on button "Endpoints" at bounding box center [742, 83] width 63 height 17
click at [679, 80] on button "Crew" at bounding box center [679, 83] width 63 height 17
click at [628, 80] on button "Deployment" at bounding box center [615, 83] width 63 height 17
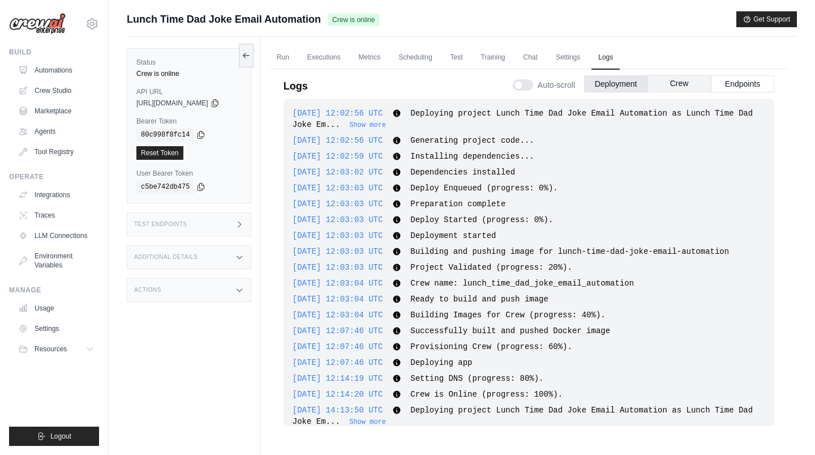
click at [674, 79] on button "Crew" at bounding box center [679, 83] width 63 height 17
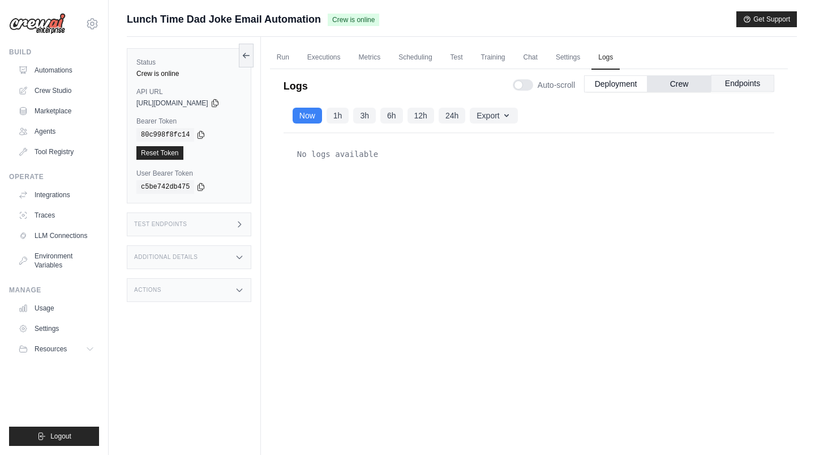
click at [727, 82] on button "Endpoints" at bounding box center [742, 83] width 63 height 17
click at [740, 81] on button "Endpoints" at bounding box center [742, 83] width 63 height 17
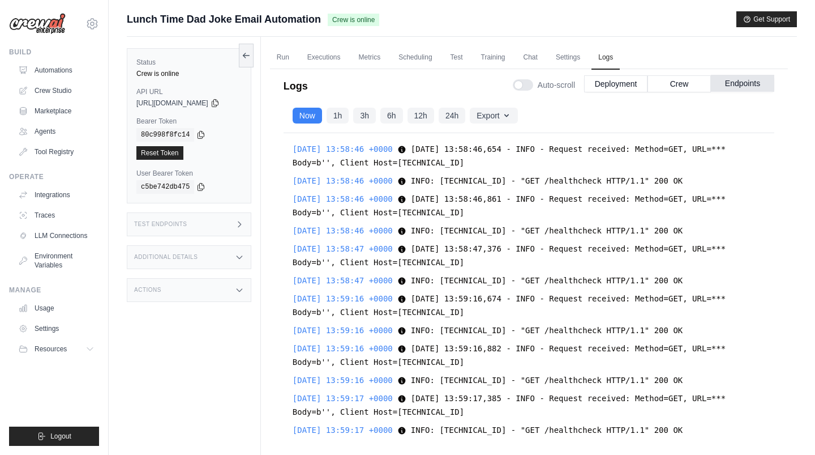
click at [752, 85] on button "Endpoints" at bounding box center [742, 83] width 63 height 17
click at [59, 260] on link "Environment Variables" at bounding box center [57, 260] width 85 height 27
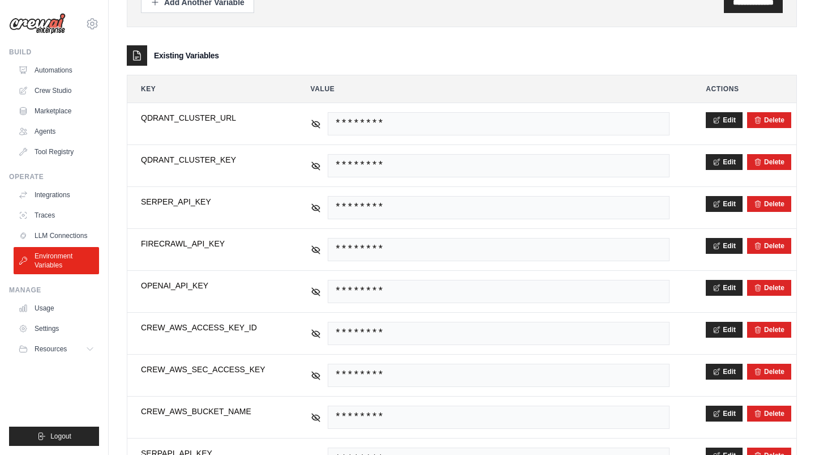
scroll to position [165, 0]
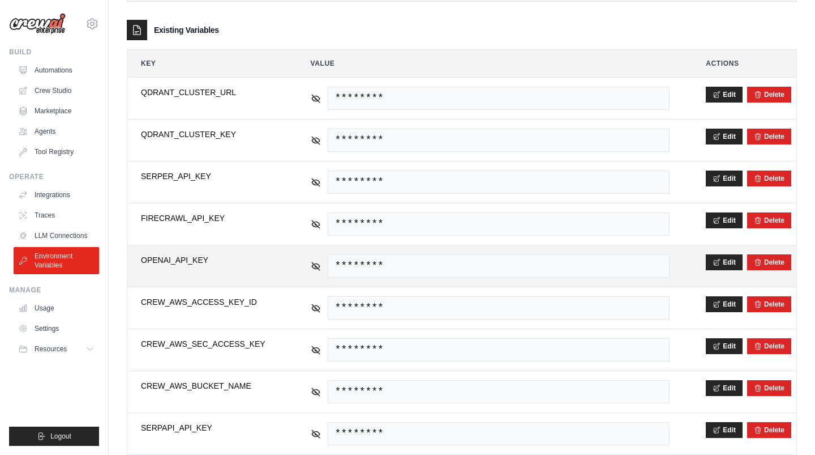
click at [155, 258] on span "OPENAI_API_KEY" at bounding box center [208, 259] width 134 height 11
click at [313, 264] on icon at bounding box center [316, 265] width 8 height 5
click at [388, 262] on span "sk-proj-iN_XkLaxtiAwHe3lVFztLil8OY7kjgQ5MUAS5Ou7OUR-uQ9_PJGZVSwY2XRrmANqnh-Ap_x…" at bounding box center [499, 265] width 342 height 23
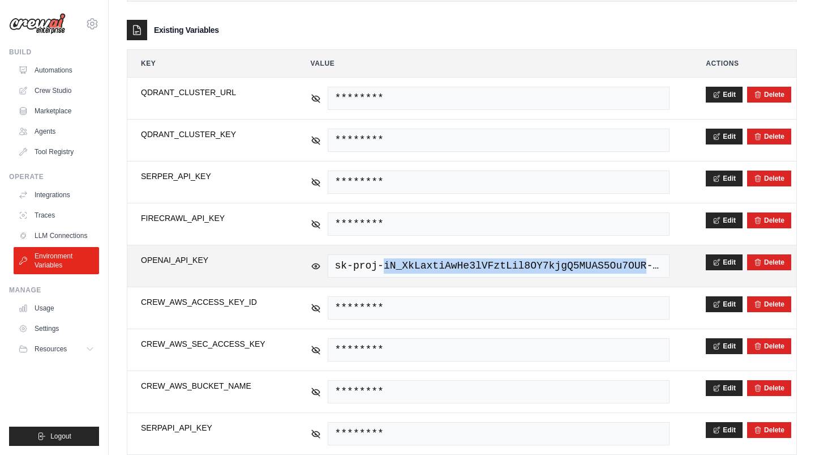
click at [388, 262] on span "sk-proj-iN_XkLaxtiAwHe3lVFztLil8OY7kjgQ5MUAS5Ou7OUR-uQ9_PJGZVSwY2XRrmANqnh-Ap_x…" at bounding box center [499, 265] width 342 height 23
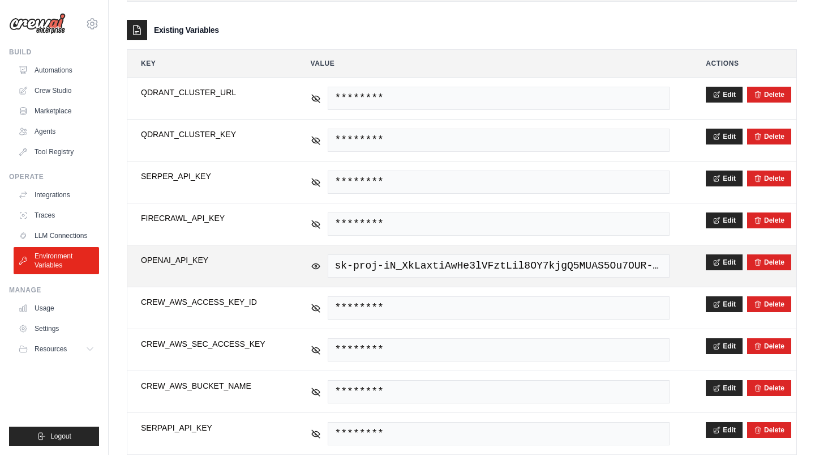
click at [177, 262] on span "OPENAI_API_KEY" at bounding box center [208, 259] width 134 height 11
click at [174, 261] on span "OPENAI_API_KEY" at bounding box center [208, 259] width 134 height 11
click at [393, 259] on span "sk-proj-iN_XkLaxtiAwHe3lVFztLil8OY7kjgQ5MUAS5Ou7OUR-uQ9_PJGZVSwY2XRrmANqnh-Ap_x…" at bounding box center [499, 265] width 342 height 23
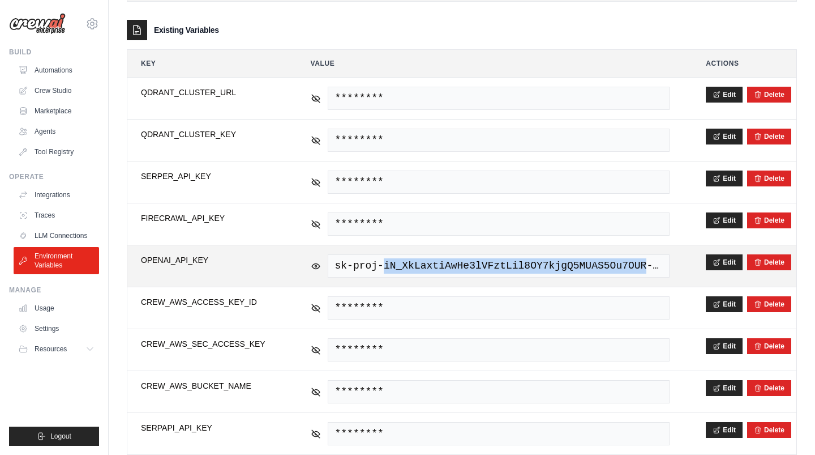
click at [393, 259] on span "sk-proj-iN_XkLaxtiAwHe3lVFztLil8OY7kjgQ5MUAS5Ou7OUR-uQ9_PJGZVSwY2XRrmANqnh-Ap_x…" at bounding box center [499, 265] width 342 height 23
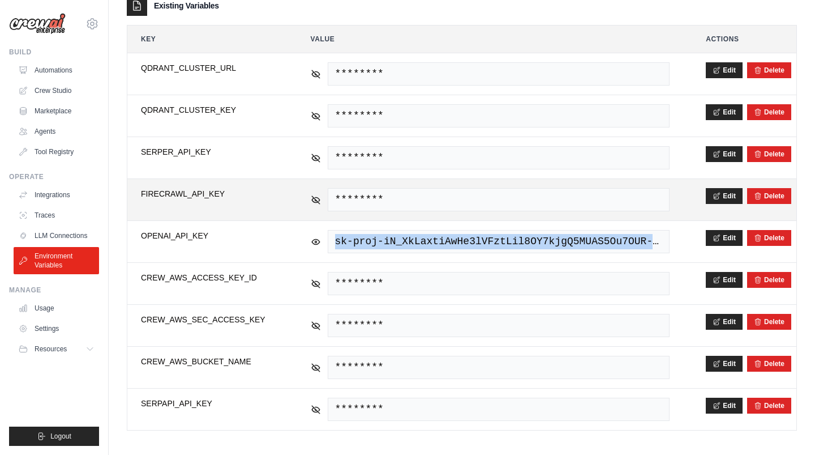
scroll to position [190, 0]
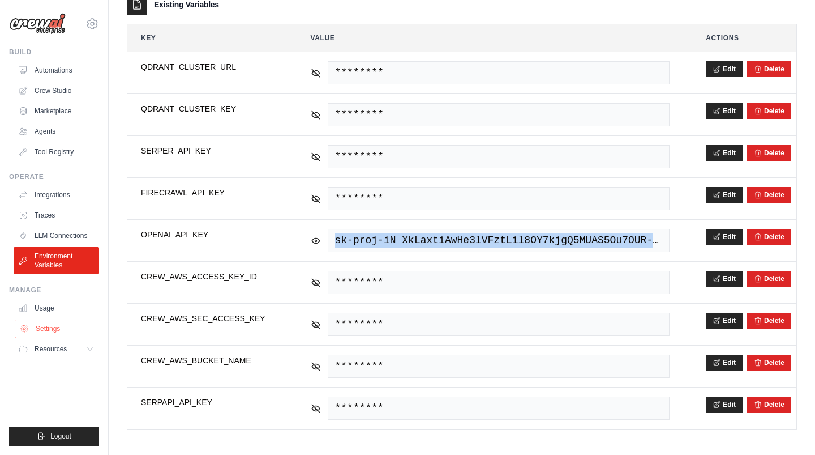
click at [49, 323] on link "Settings" at bounding box center [57, 328] width 85 height 18
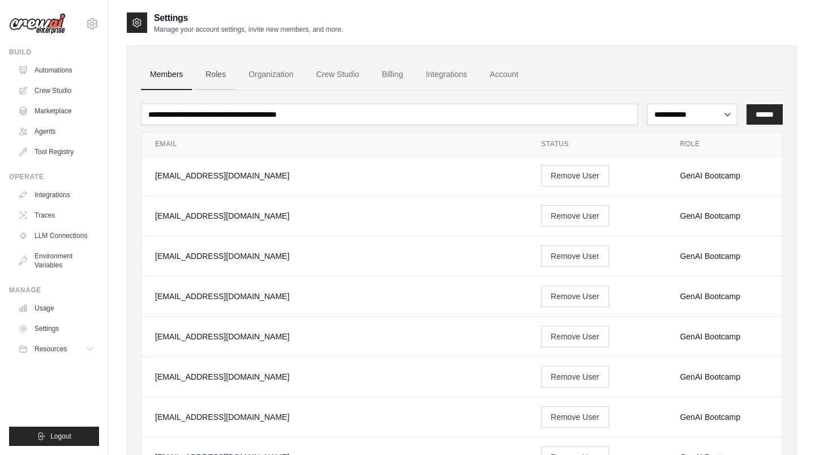
click at [224, 76] on link "Roles" at bounding box center [215, 74] width 38 height 31
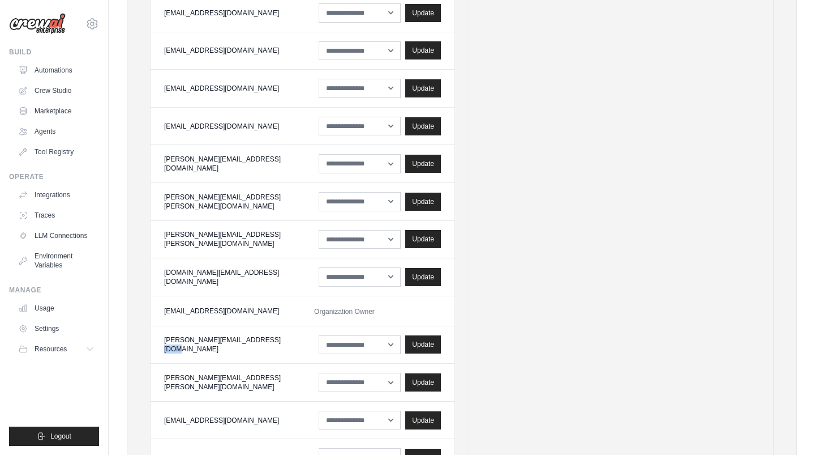
scroll to position [539, 0]
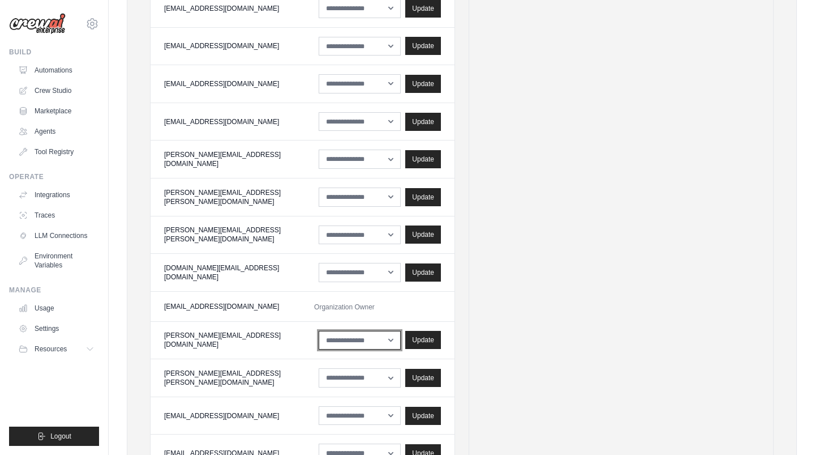
select select "******"
click at [434, 340] on div "Update" at bounding box center [423, 339] width 36 height 18
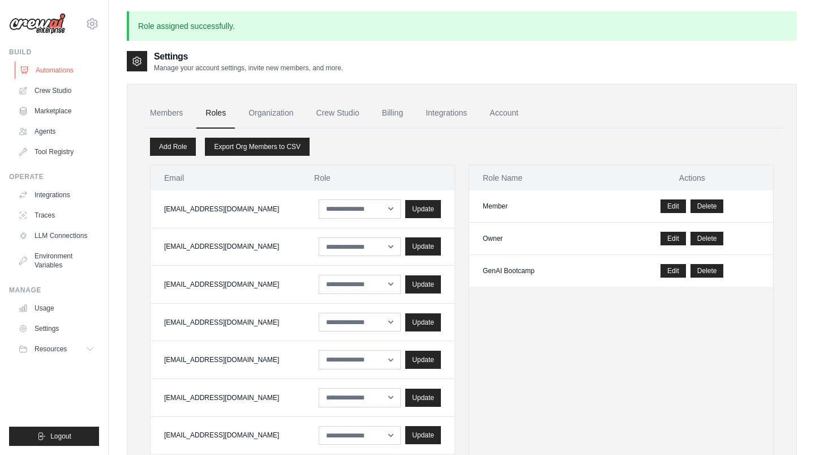
click at [54, 67] on link "Automations" at bounding box center [57, 70] width 85 height 18
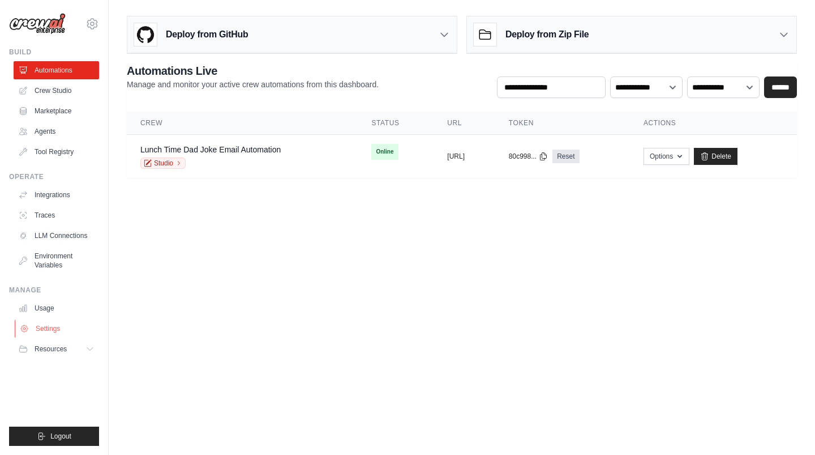
click at [47, 329] on link "Settings" at bounding box center [57, 328] width 85 height 18
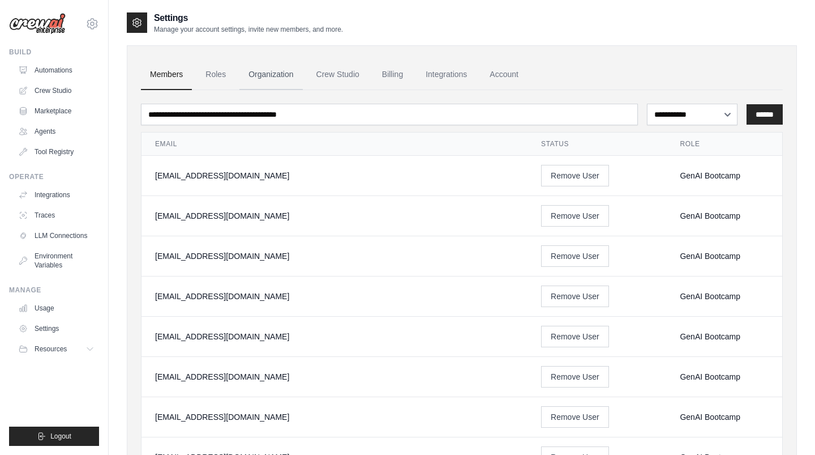
click at [263, 74] on link "Organization" at bounding box center [270, 74] width 63 height 31
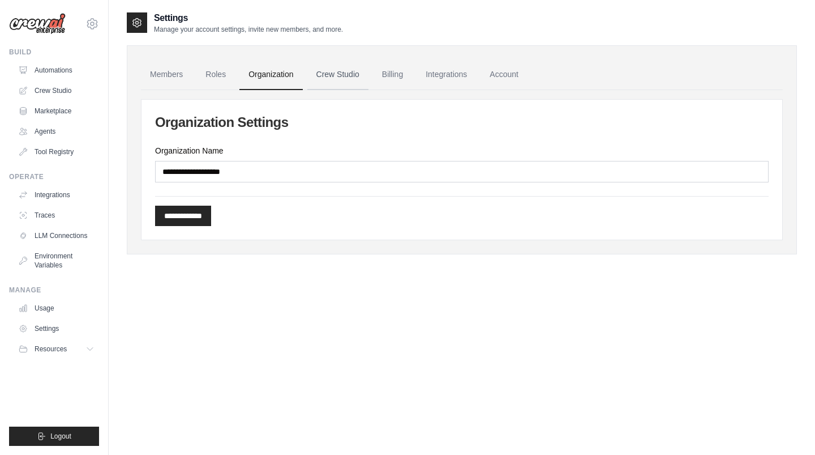
click at [326, 75] on link "Crew Studio" at bounding box center [337, 74] width 61 height 31
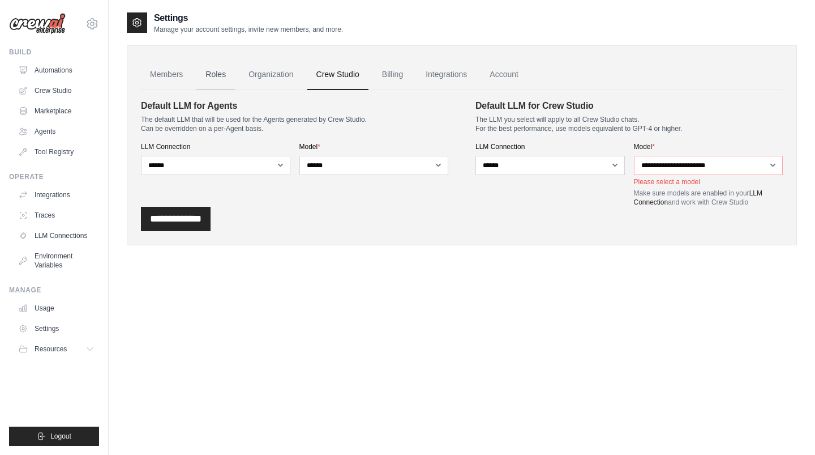
click at [224, 77] on link "Roles" at bounding box center [215, 74] width 38 height 31
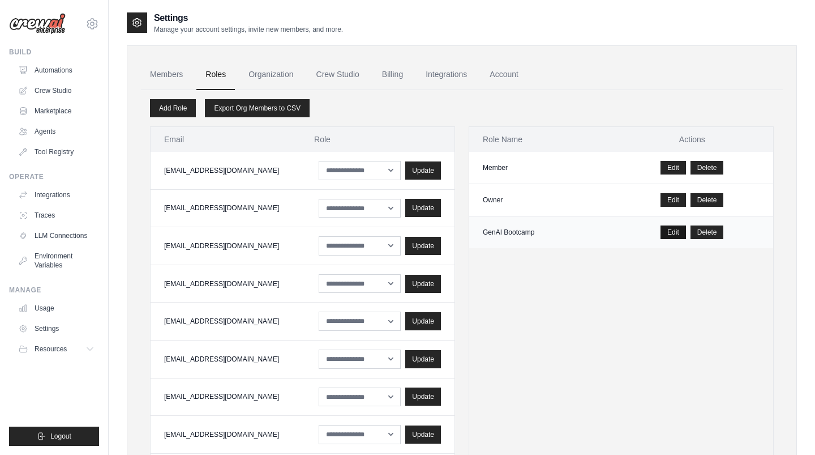
click at [678, 231] on link "Edit" at bounding box center [673, 232] width 25 height 14
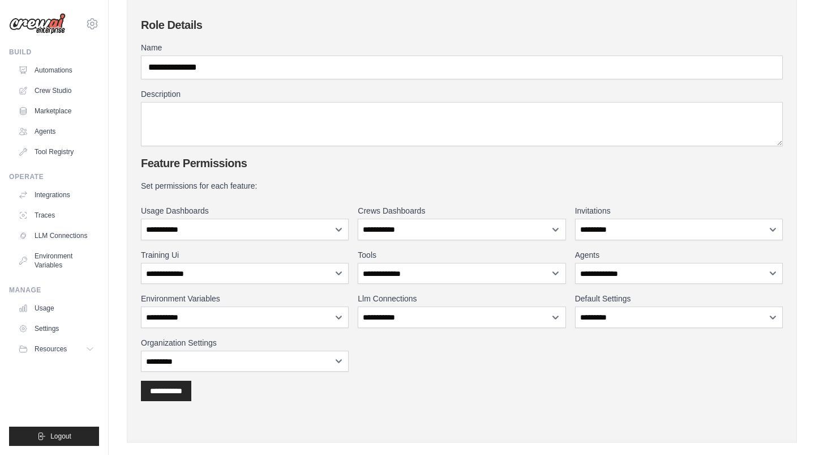
scroll to position [93, 0]
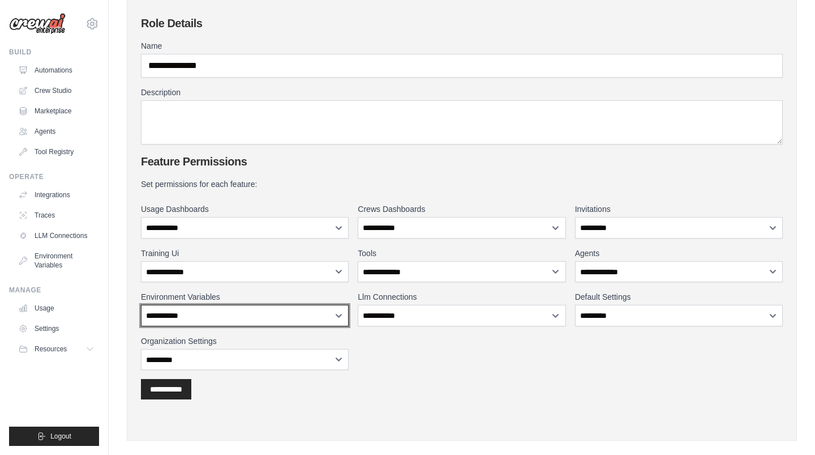
click at [224, 315] on select "**********" at bounding box center [245, 316] width 208 height 22
select select "******"
click at [141, 305] on select "**********" at bounding box center [245, 316] width 208 height 22
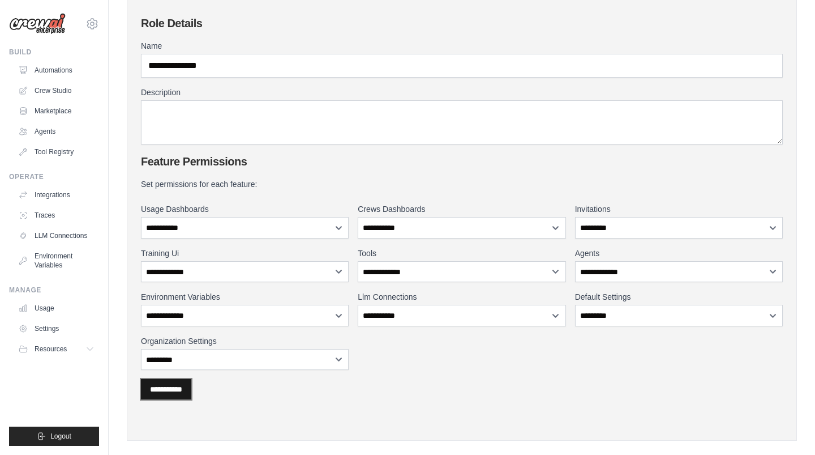
click at [185, 386] on input "**********" at bounding box center [166, 389] width 50 height 20
